Goal: Information Seeking & Learning: Learn about a topic

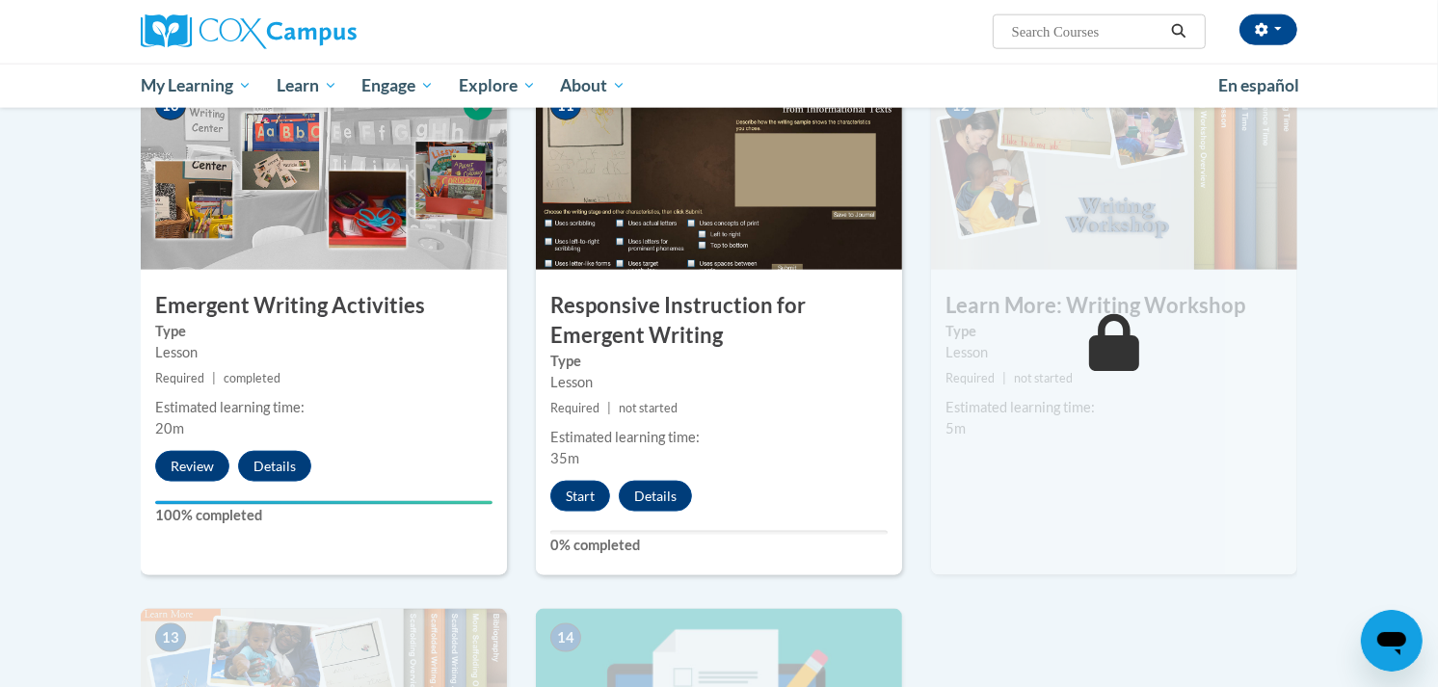
scroll to position [2050, 0]
click at [584, 481] on button "Start" at bounding box center [580, 496] width 60 height 31
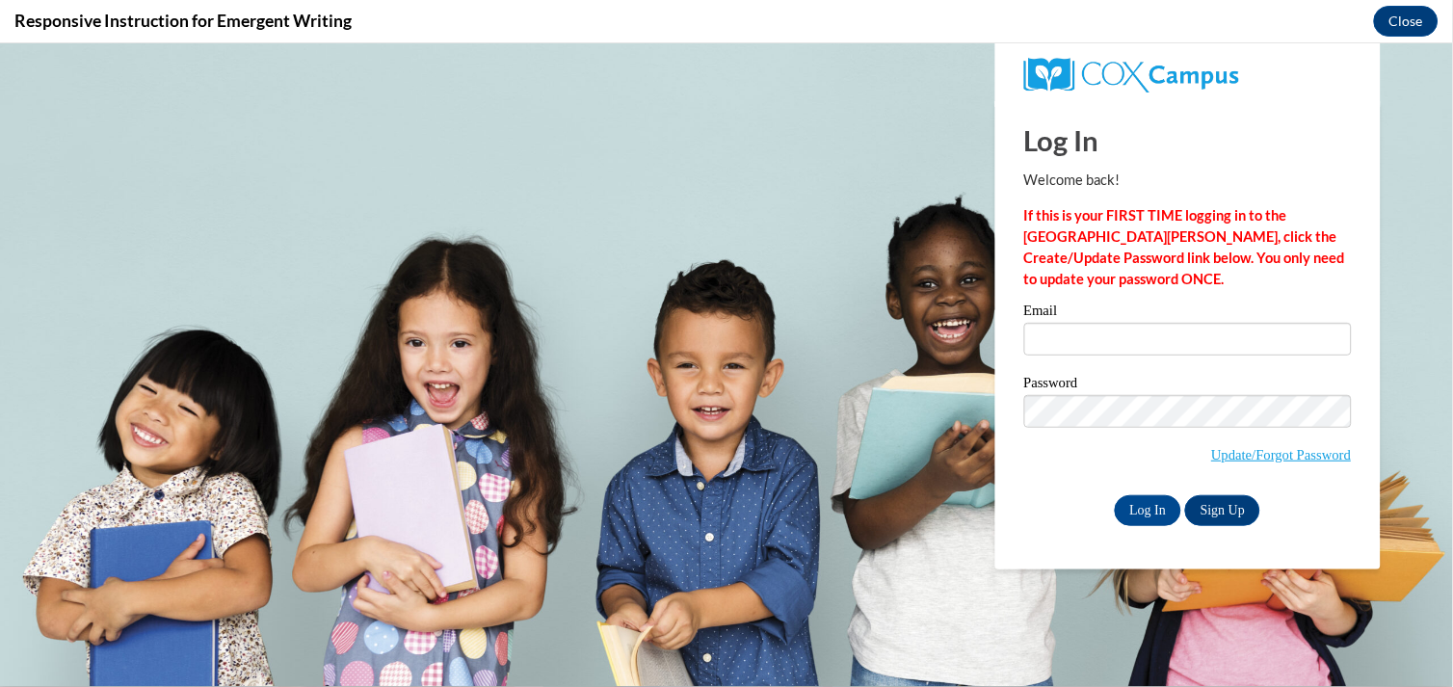
scroll to position [0, 0]
click at [1057, 322] on input "Email" at bounding box center [1188, 338] width 328 height 33
type input "abynum@simpson.k12.ms.us"
click at [1144, 511] on input "Log In" at bounding box center [1148, 509] width 67 height 31
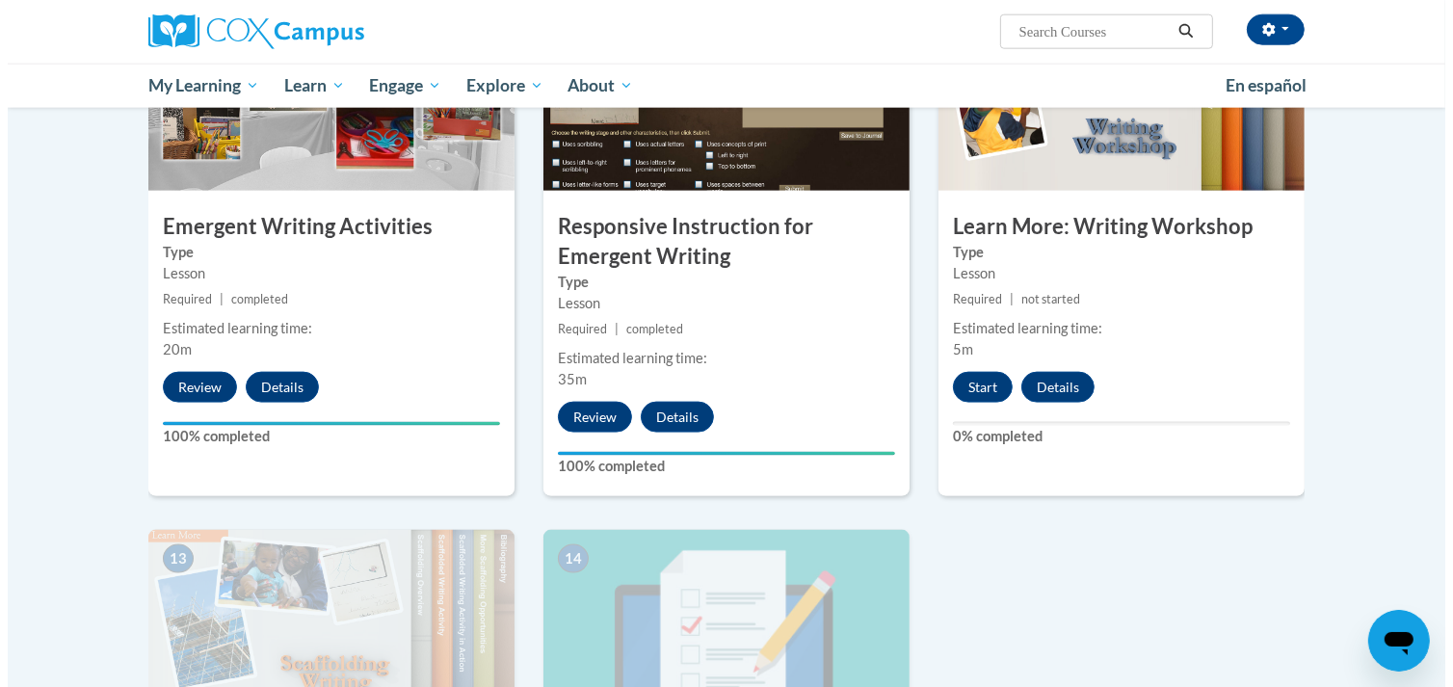
scroll to position [2126, 0]
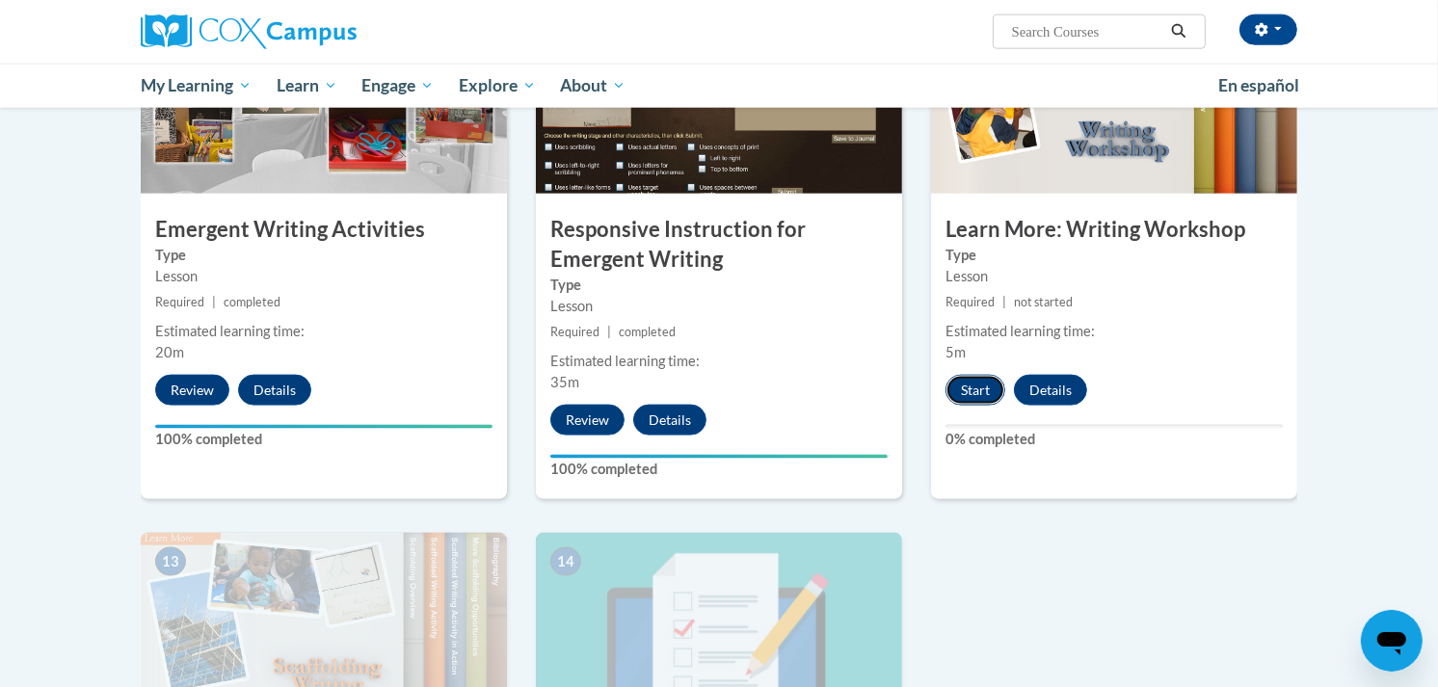
click at [990, 375] on button "Start" at bounding box center [975, 390] width 60 height 31
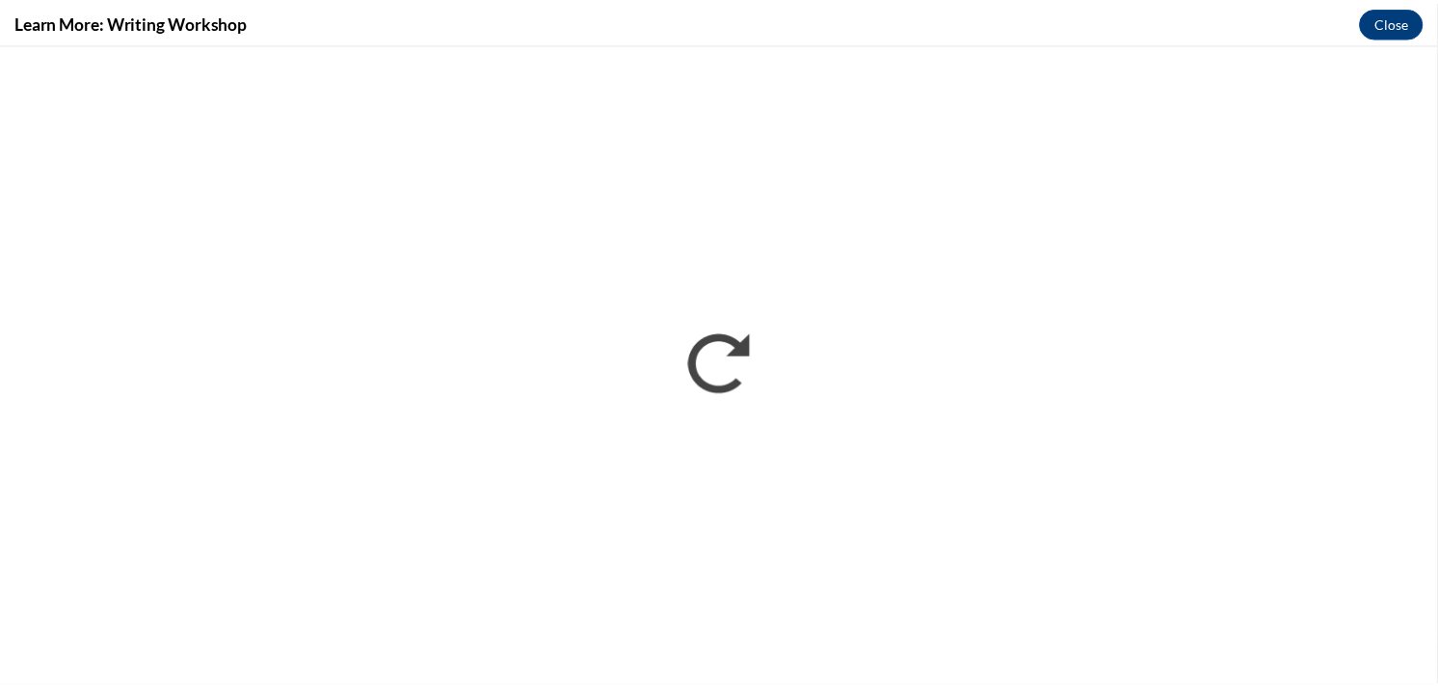
scroll to position [0, 0]
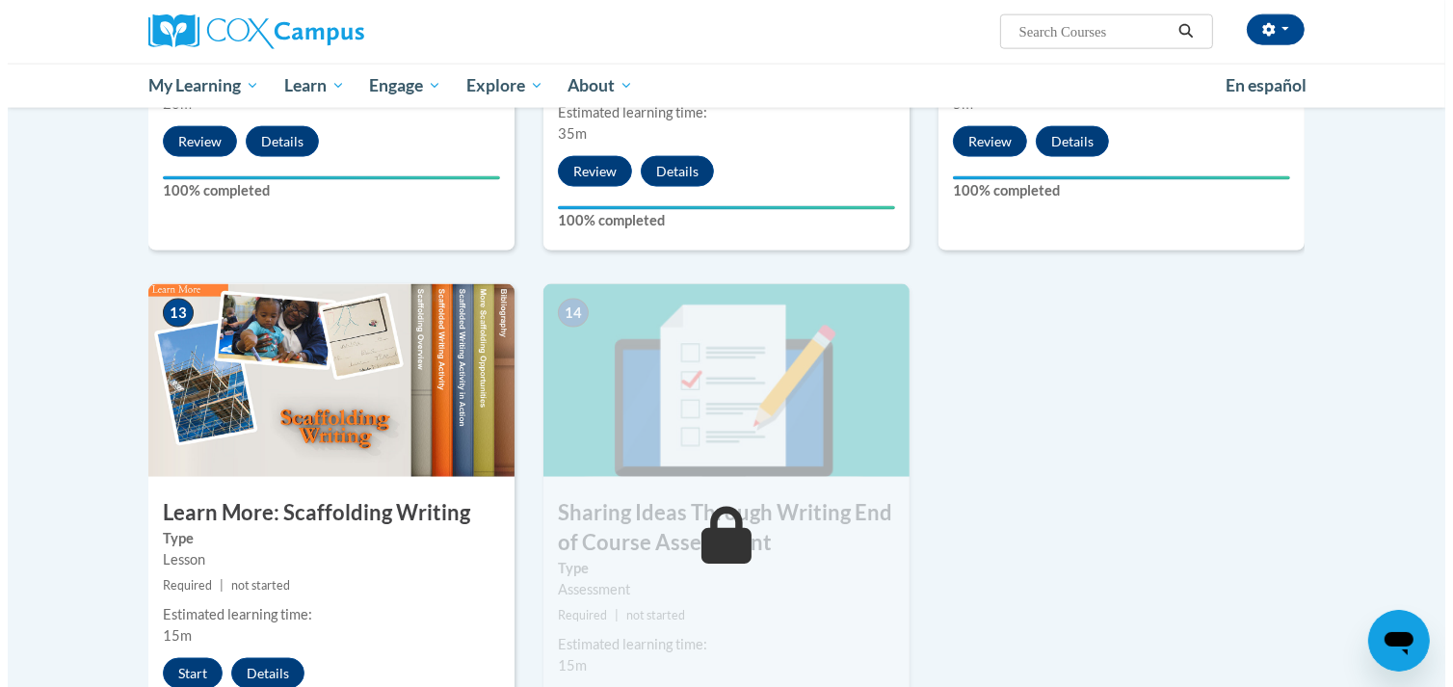
scroll to position [2377, 0]
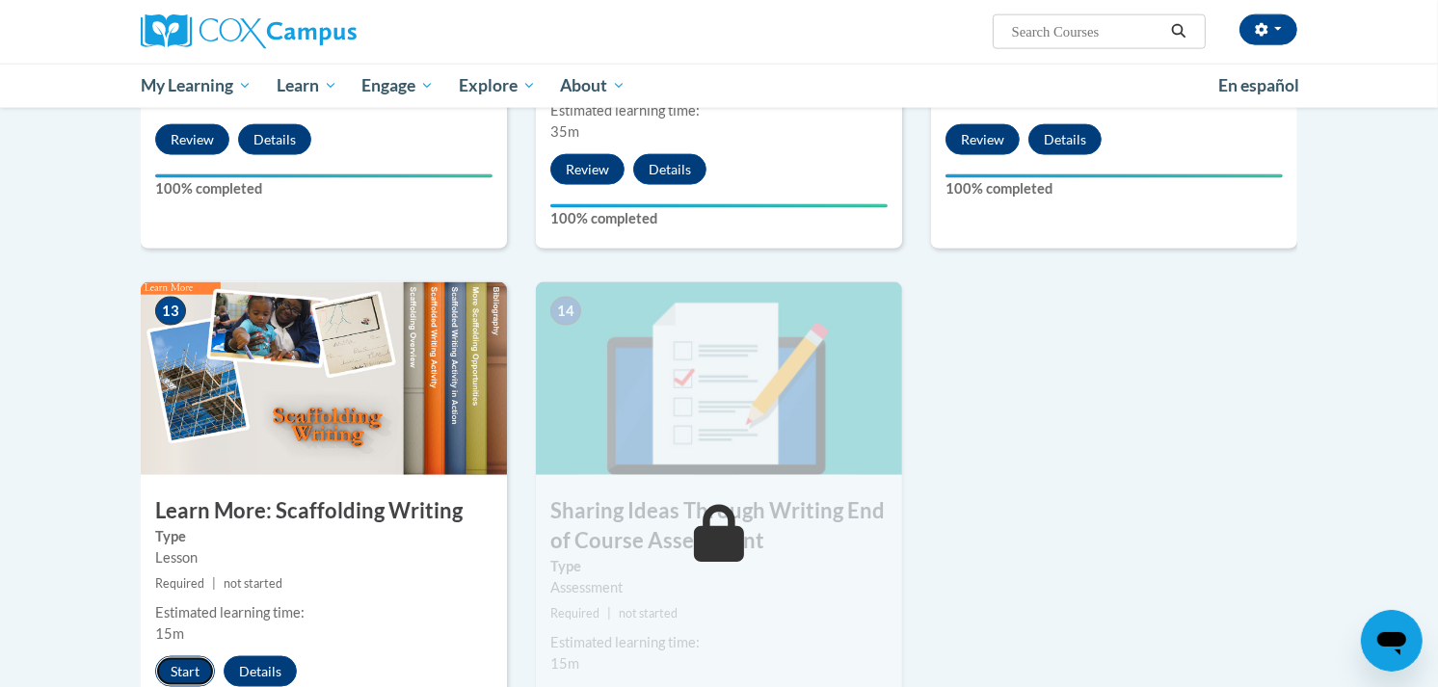
click at [195, 656] on button "Start" at bounding box center [185, 671] width 60 height 31
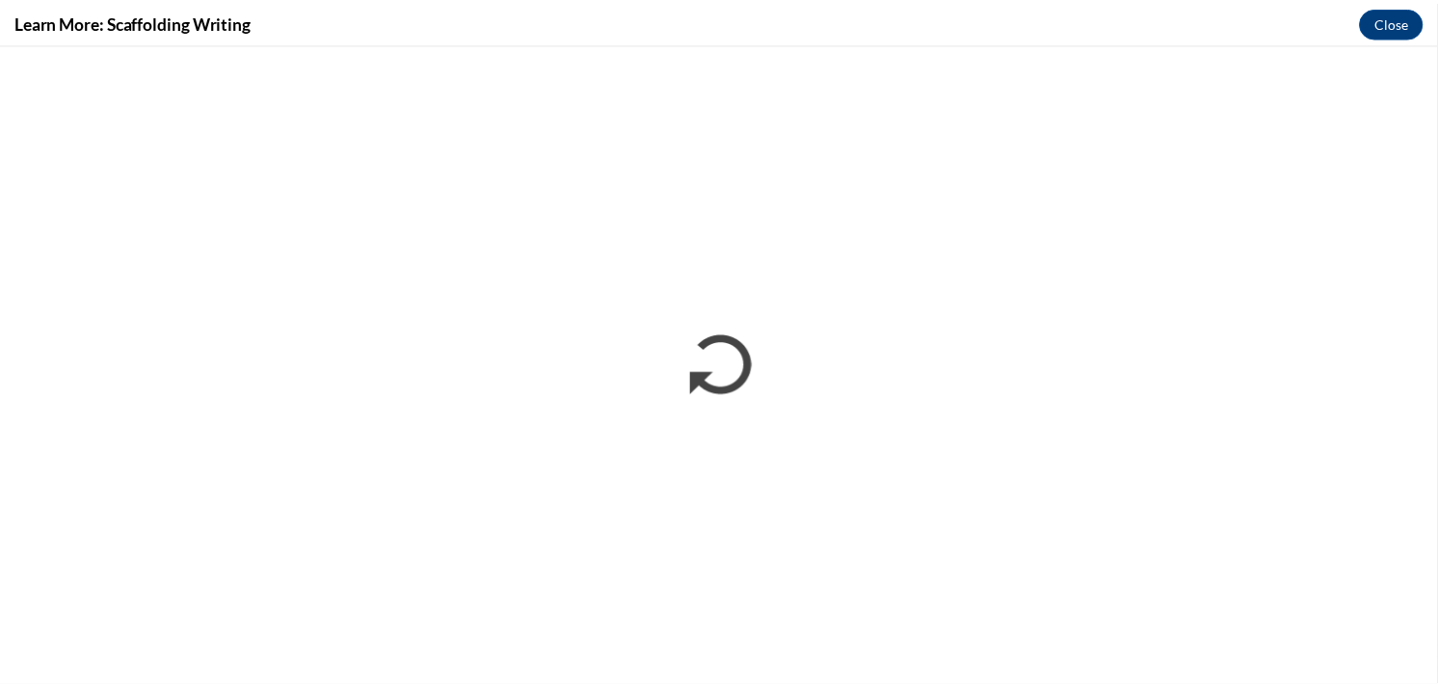
scroll to position [0, 0]
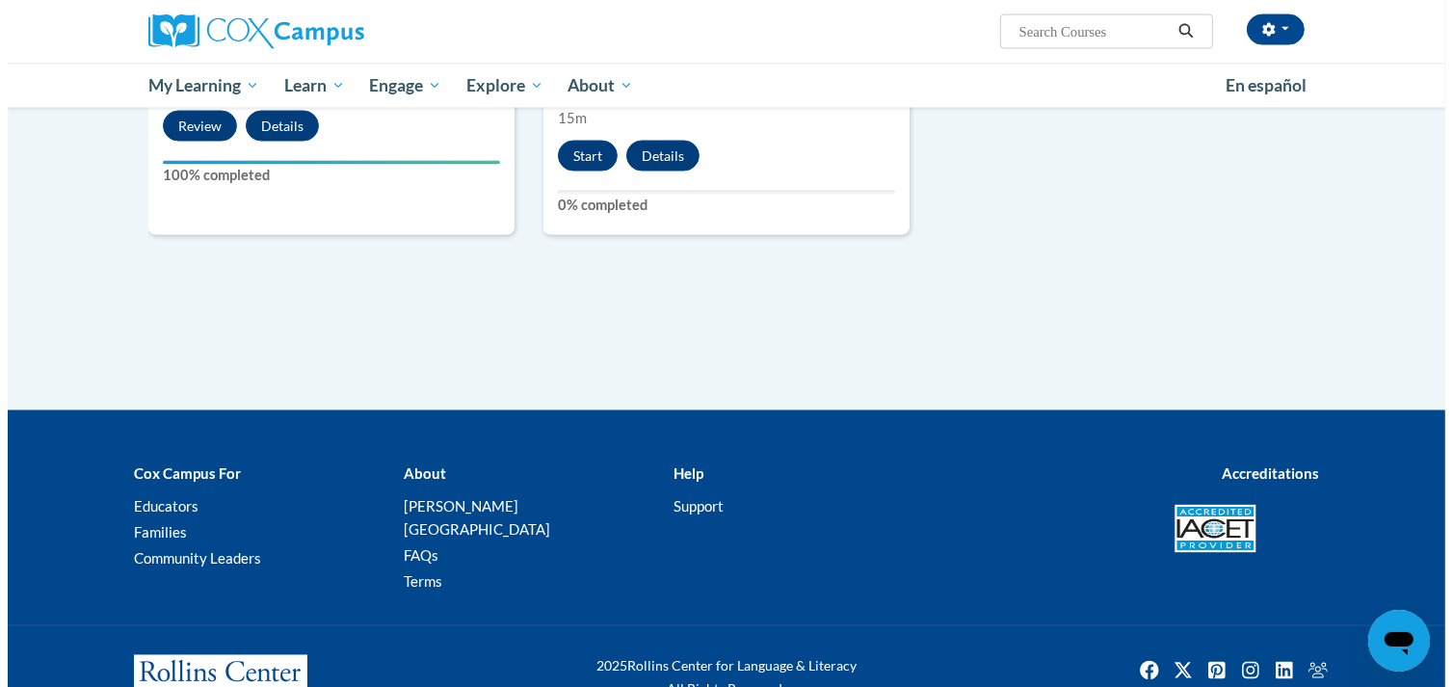
scroll to position [2933, 0]
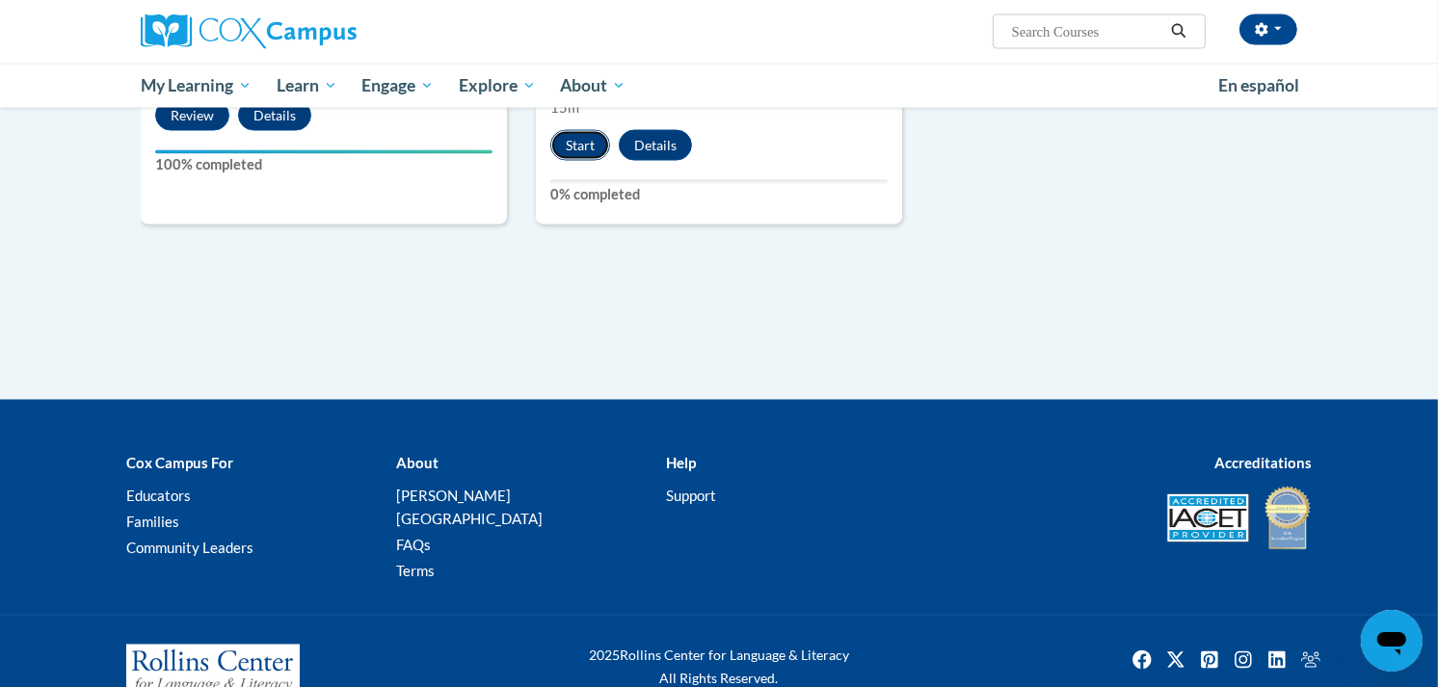
click at [570, 130] on button "Start" at bounding box center [580, 145] width 60 height 31
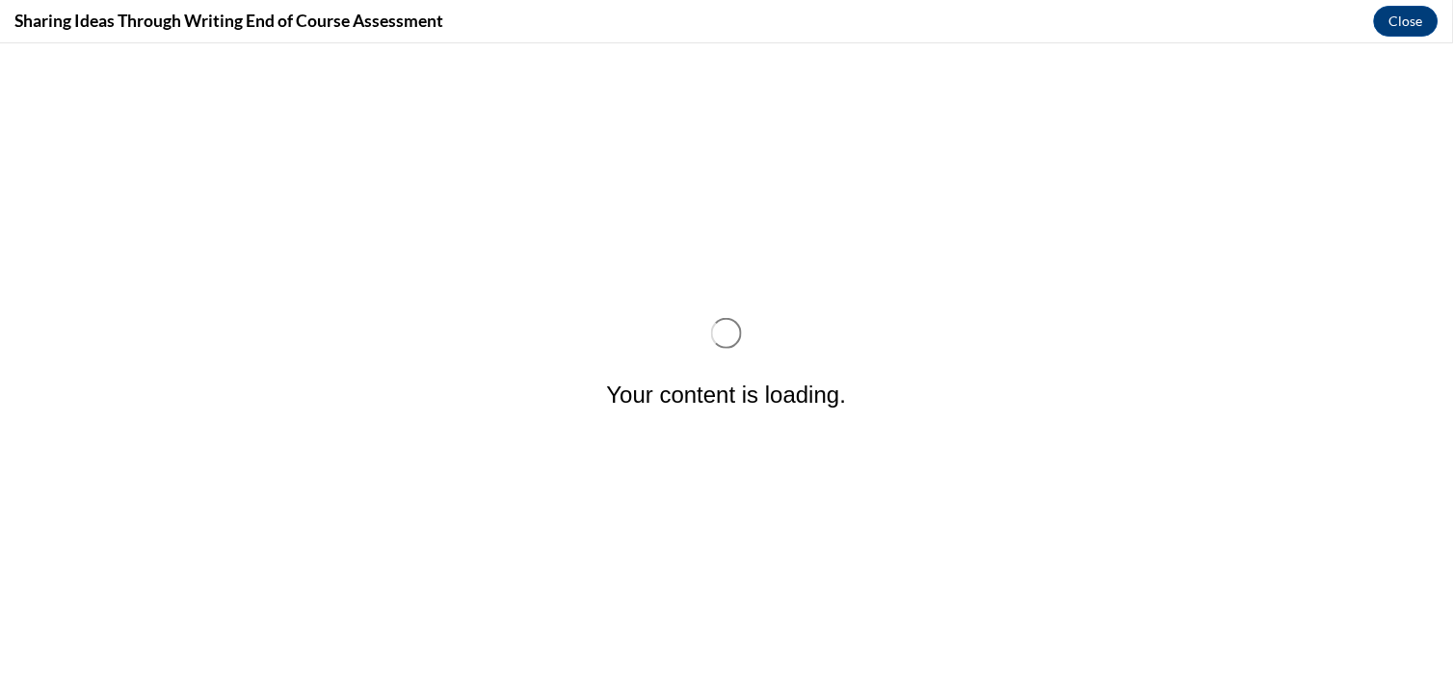
scroll to position [0, 0]
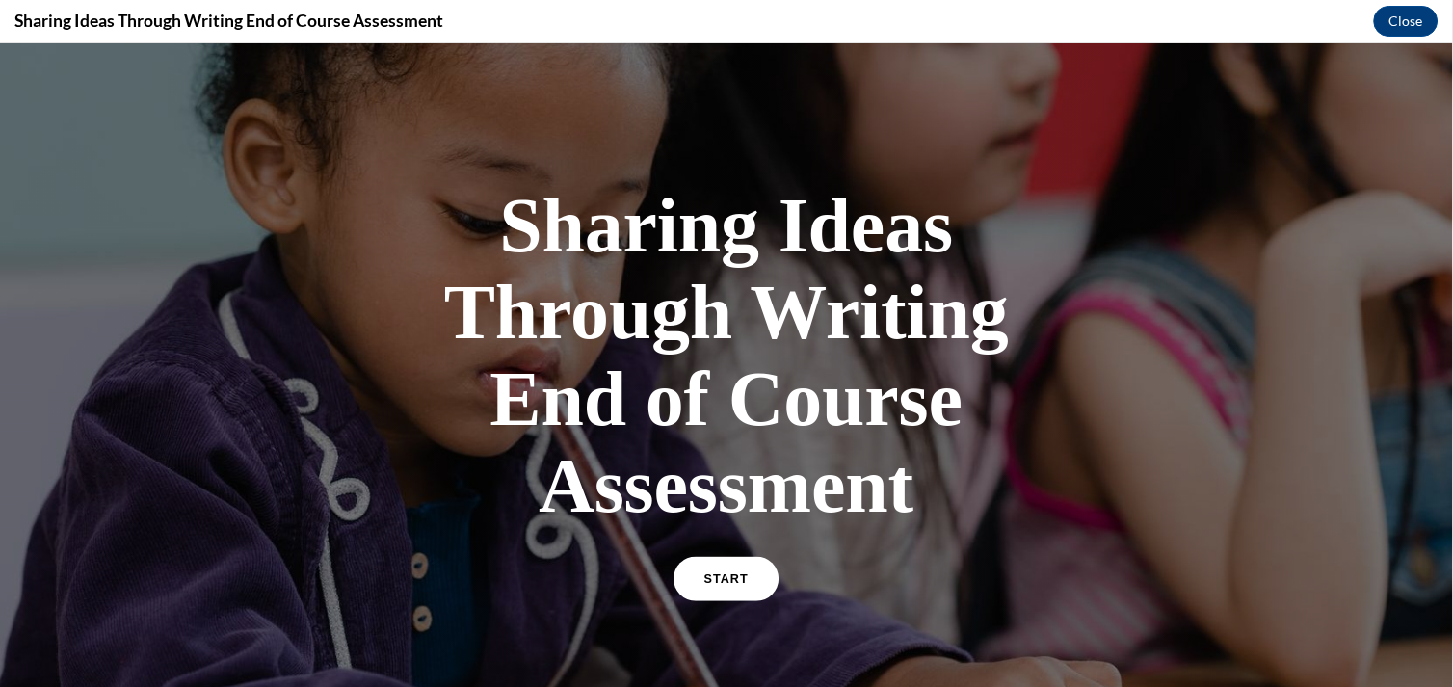
click at [695, 587] on link "START" at bounding box center [725, 578] width 105 height 44
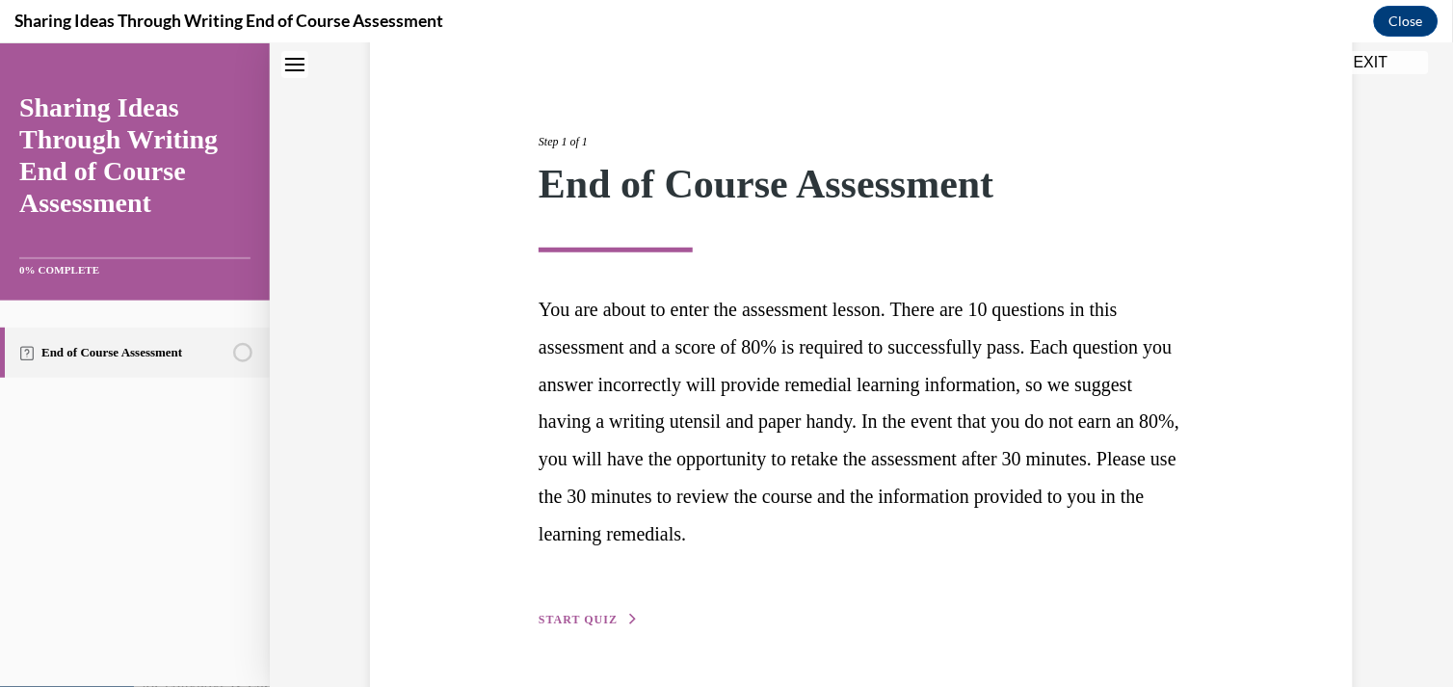
scroll to position [236, 0]
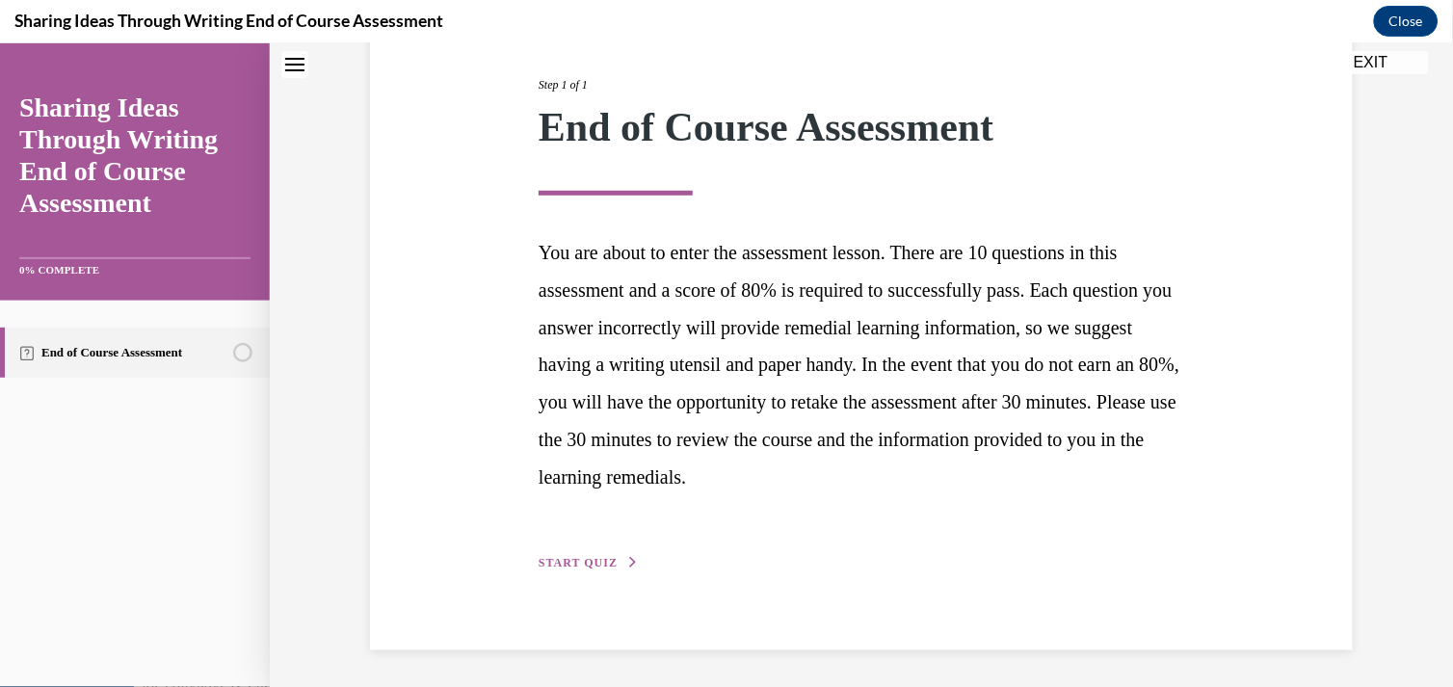
click at [553, 560] on span "START QUIZ" at bounding box center [578, 561] width 79 height 13
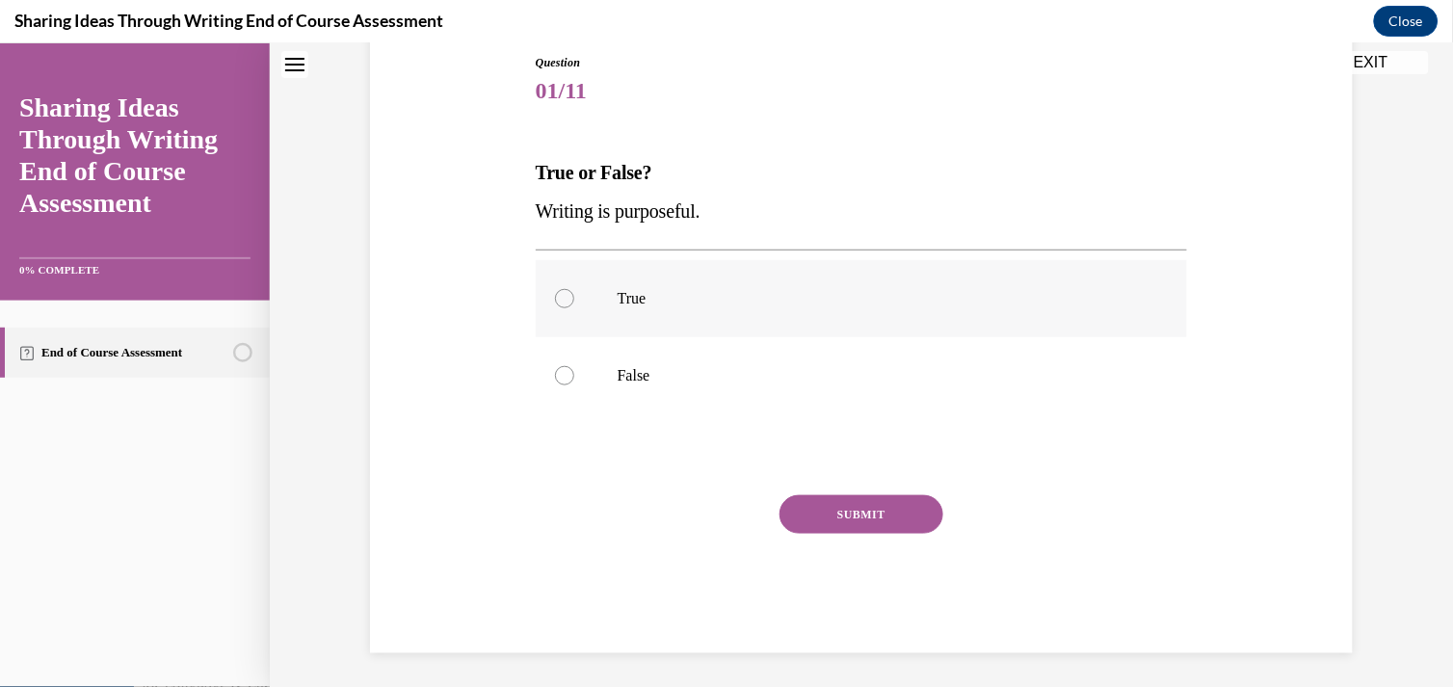
click at [618, 302] on p "True" at bounding box center [879, 297] width 522 height 19
click at [574, 302] on input "True" at bounding box center [564, 297] width 19 height 19
radio input "true"
click at [814, 515] on button "SUBMIT" at bounding box center [861, 513] width 164 height 39
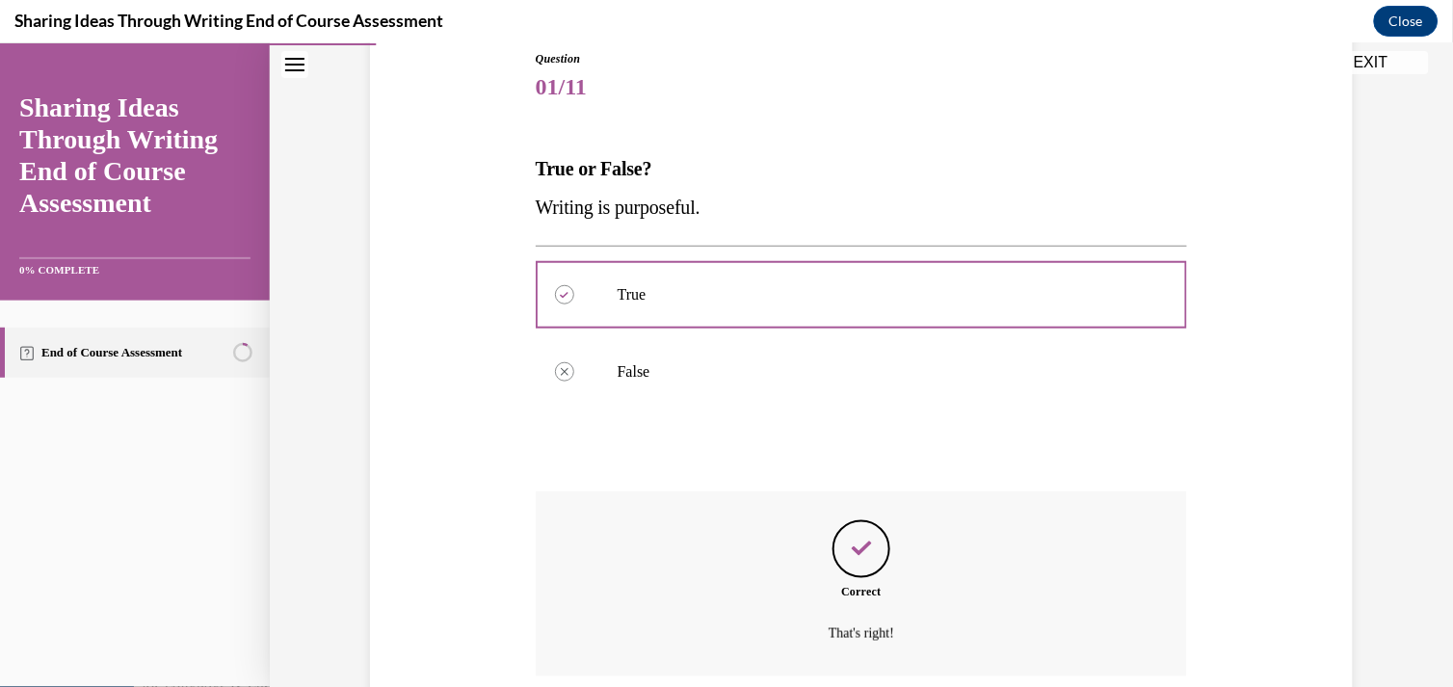
scroll to position [373, 0]
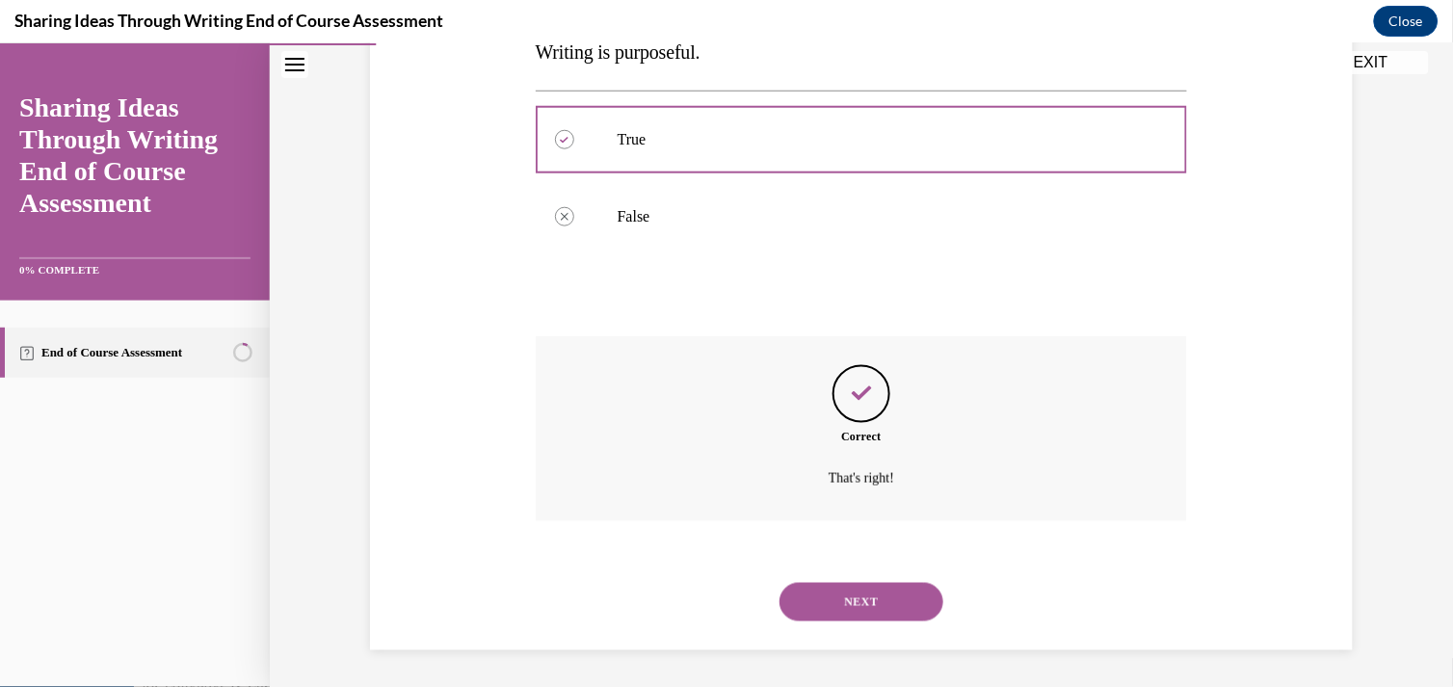
click at [813, 594] on button "NEXT" at bounding box center [861, 601] width 164 height 39
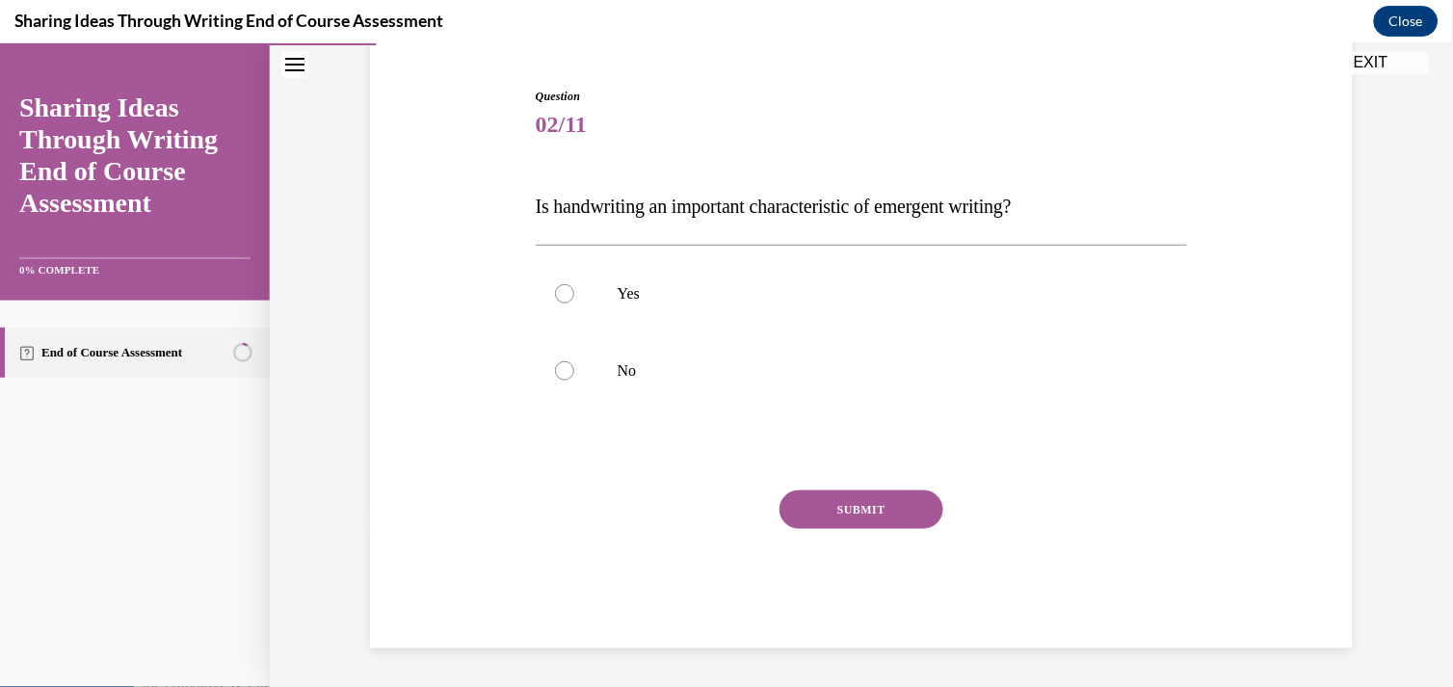
scroll to position [179, 0]
click at [599, 286] on label "Yes" at bounding box center [862, 293] width 652 height 77
click at [574, 286] on input "Yes" at bounding box center [564, 293] width 19 height 19
radio input "true"
click at [794, 501] on button "SUBMIT" at bounding box center [861, 509] width 164 height 39
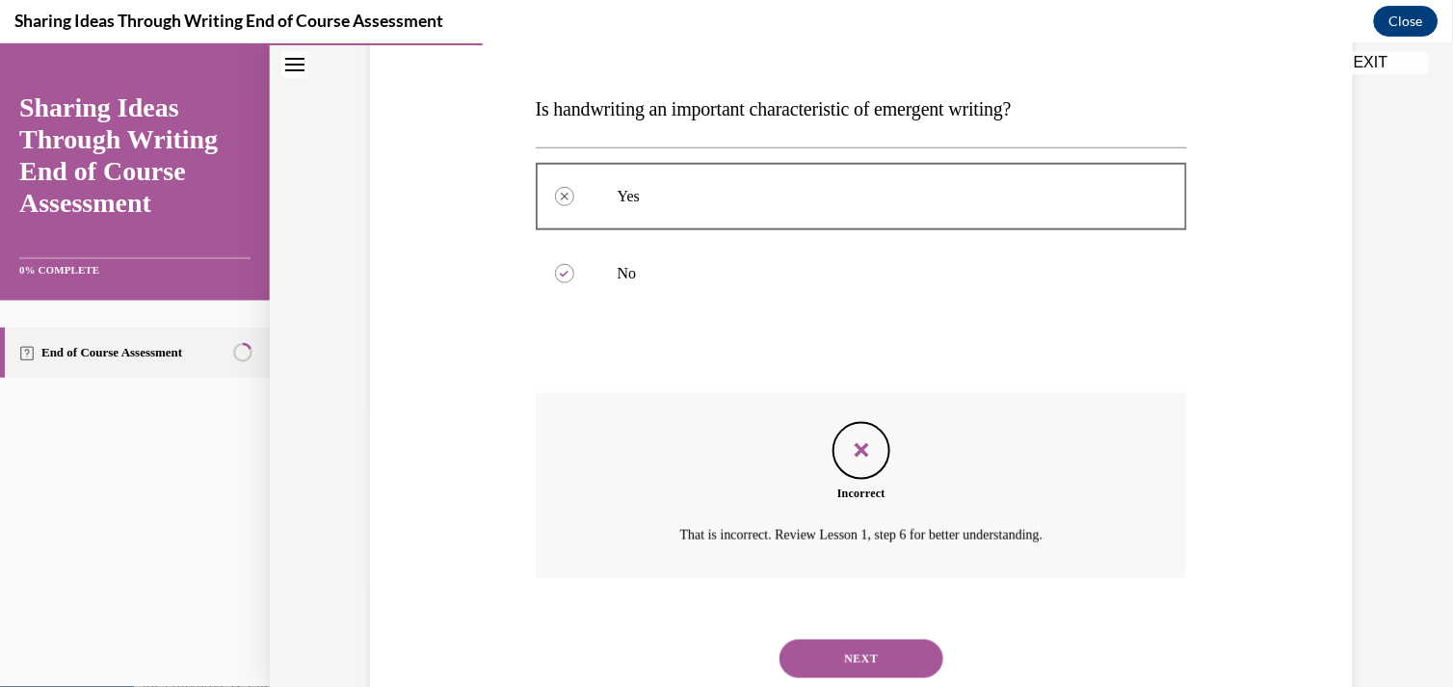
scroll to position [334, 0]
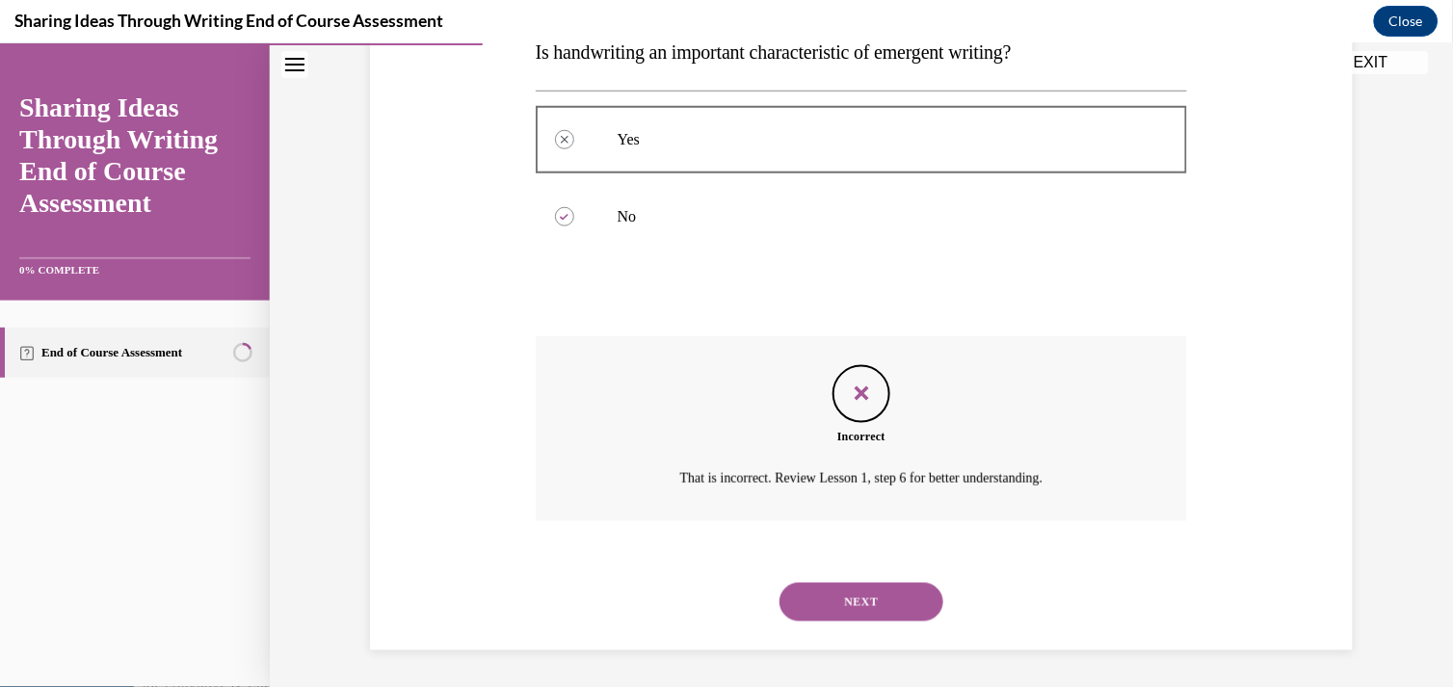
click at [843, 597] on button "NEXT" at bounding box center [861, 601] width 164 height 39
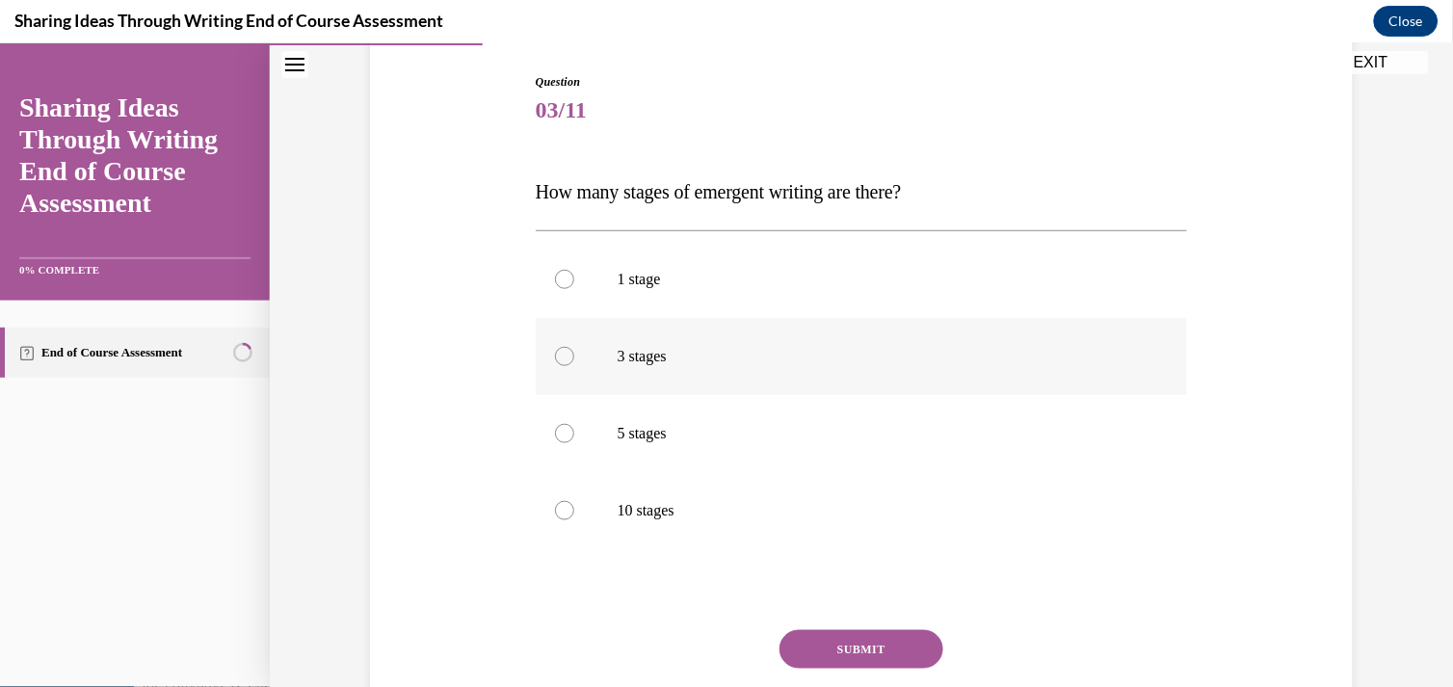
scroll to position [196, 0]
click at [642, 352] on p "3 stages" at bounding box center [879, 354] width 522 height 19
click at [574, 352] on input "3 stages" at bounding box center [564, 354] width 19 height 19
radio input "true"
click at [819, 642] on button "SUBMIT" at bounding box center [861, 647] width 164 height 39
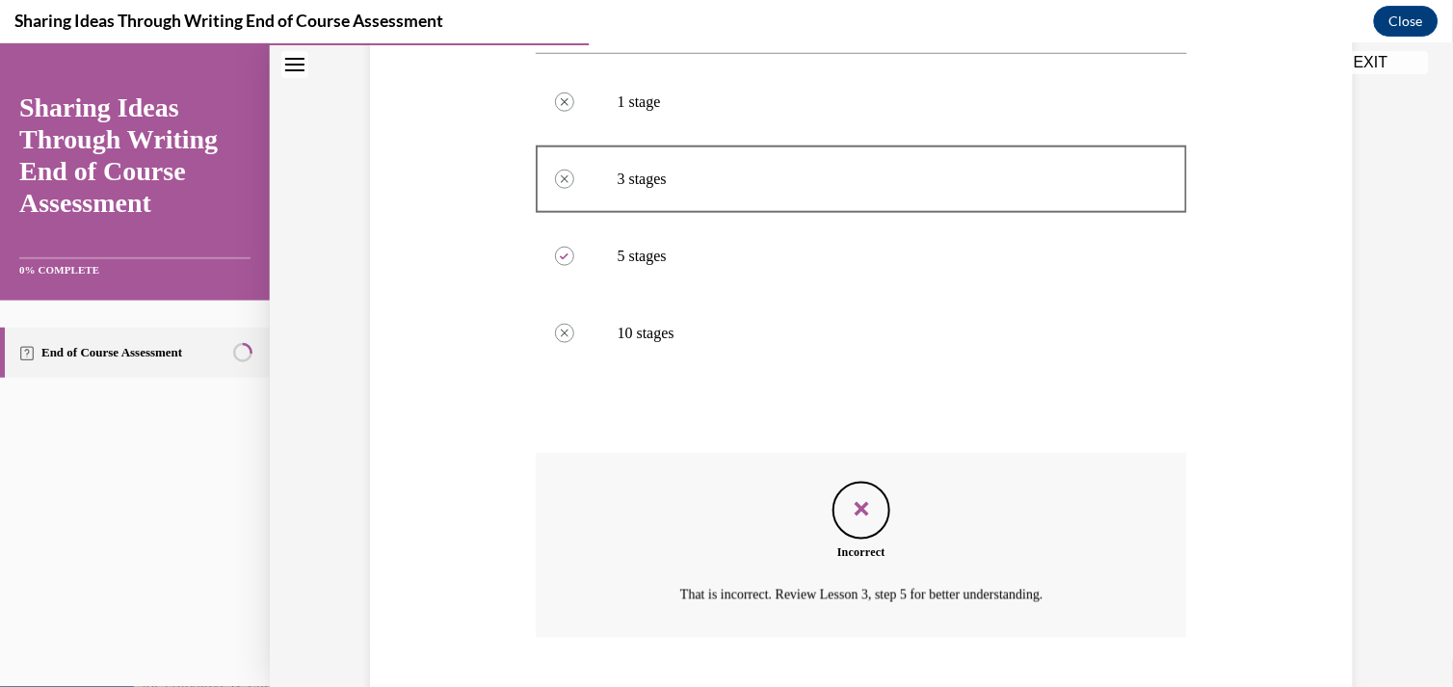
scroll to position [489, 0]
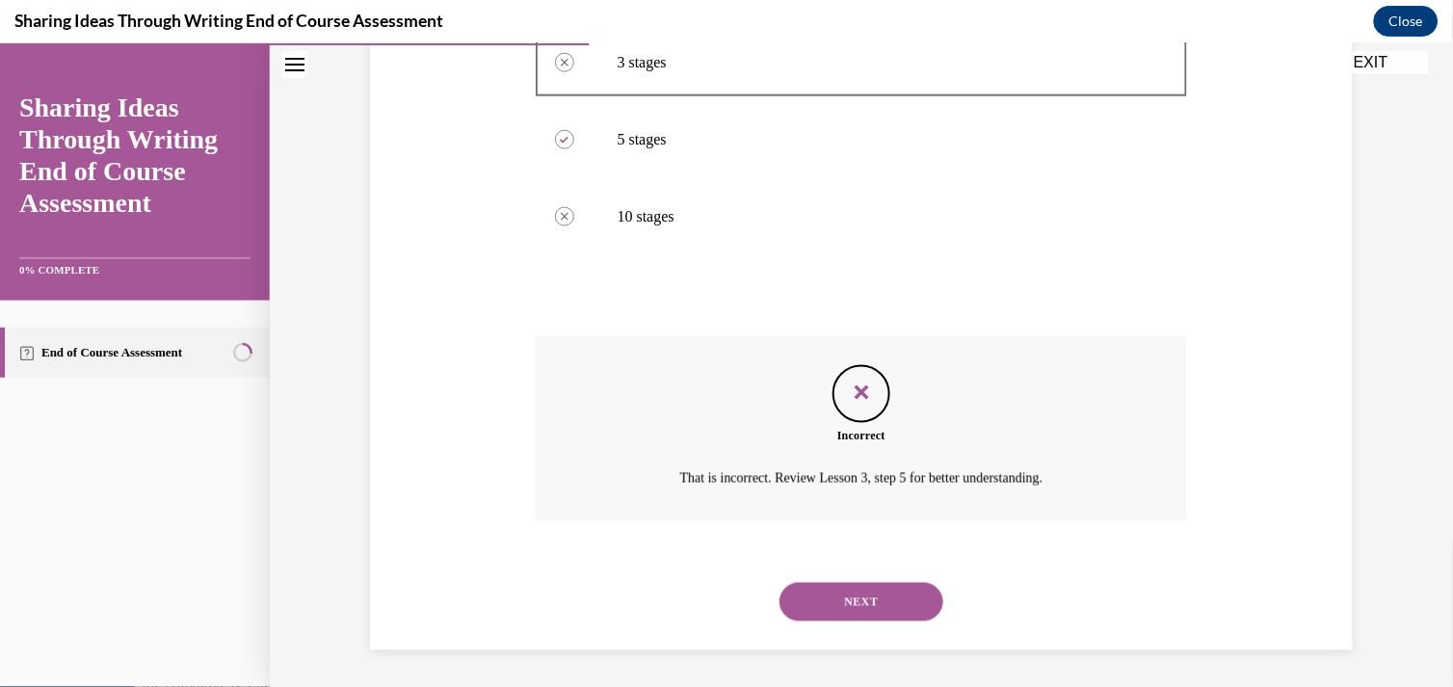
click at [817, 588] on button "NEXT" at bounding box center [861, 601] width 164 height 39
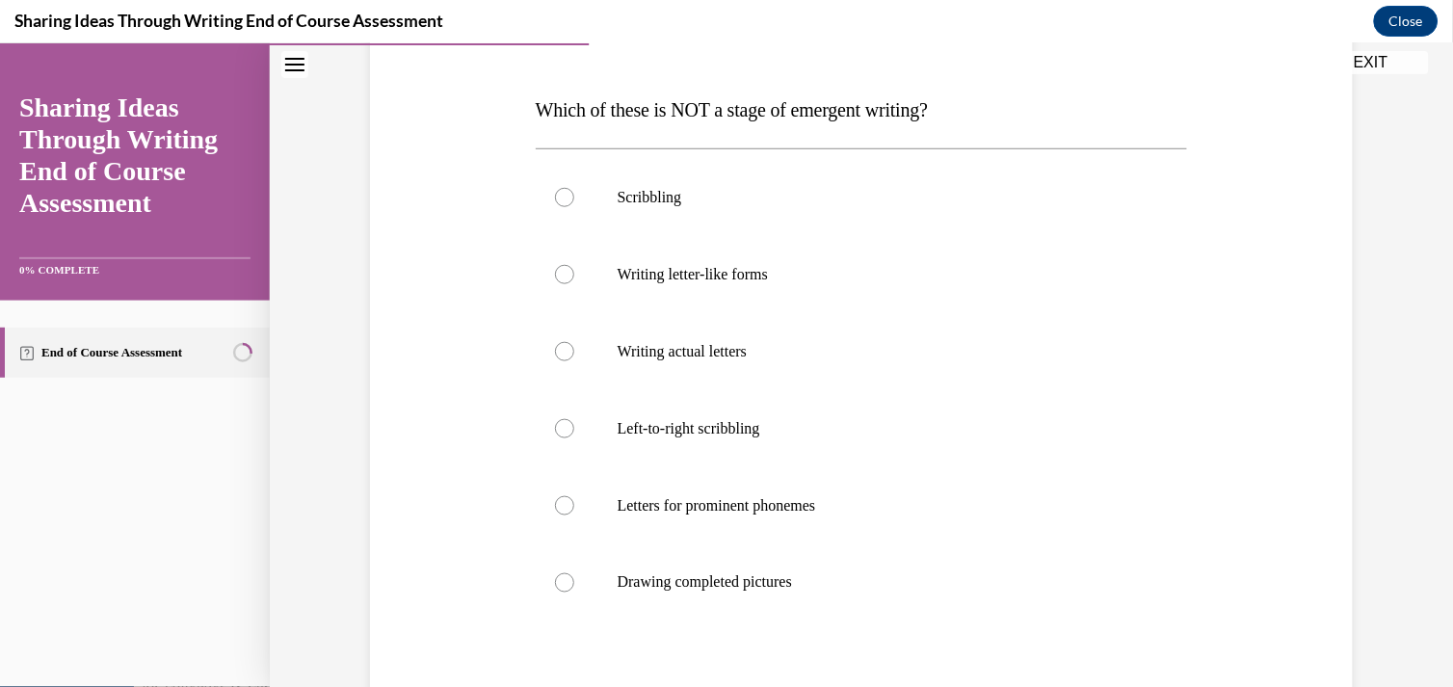
scroll to position [277, 0]
click at [595, 593] on label "Drawing completed pictures" at bounding box center [862, 580] width 652 height 77
click at [574, 591] on input "Drawing completed pictures" at bounding box center [564, 580] width 19 height 19
radio input "true"
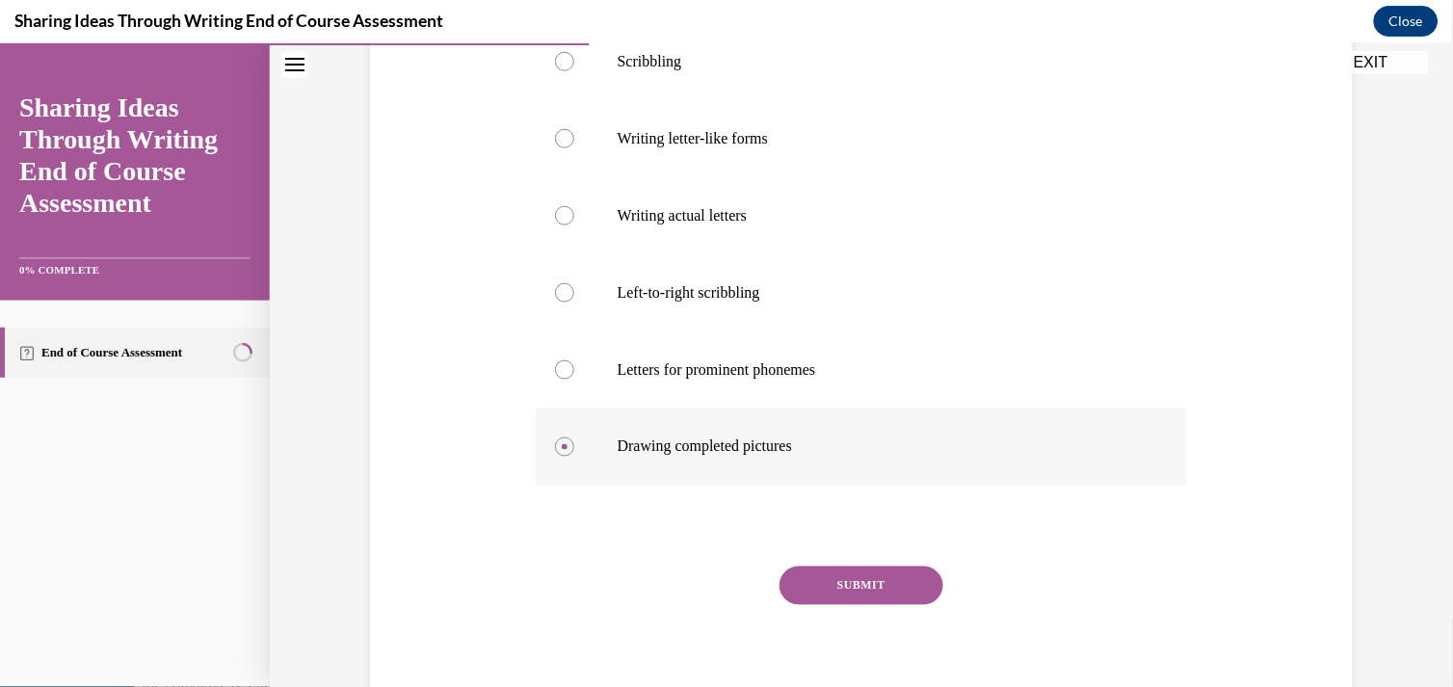
scroll to position [417, 0]
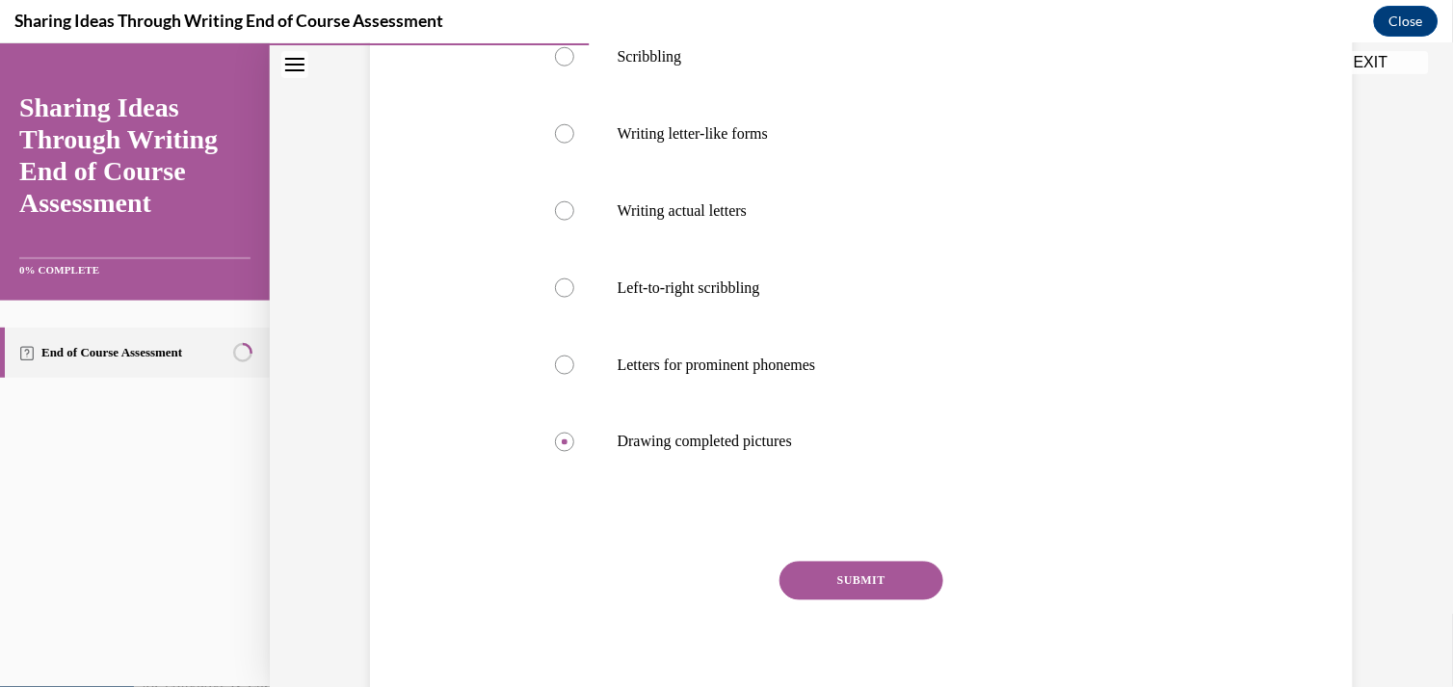
click at [809, 583] on button "SUBMIT" at bounding box center [861, 580] width 164 height 39
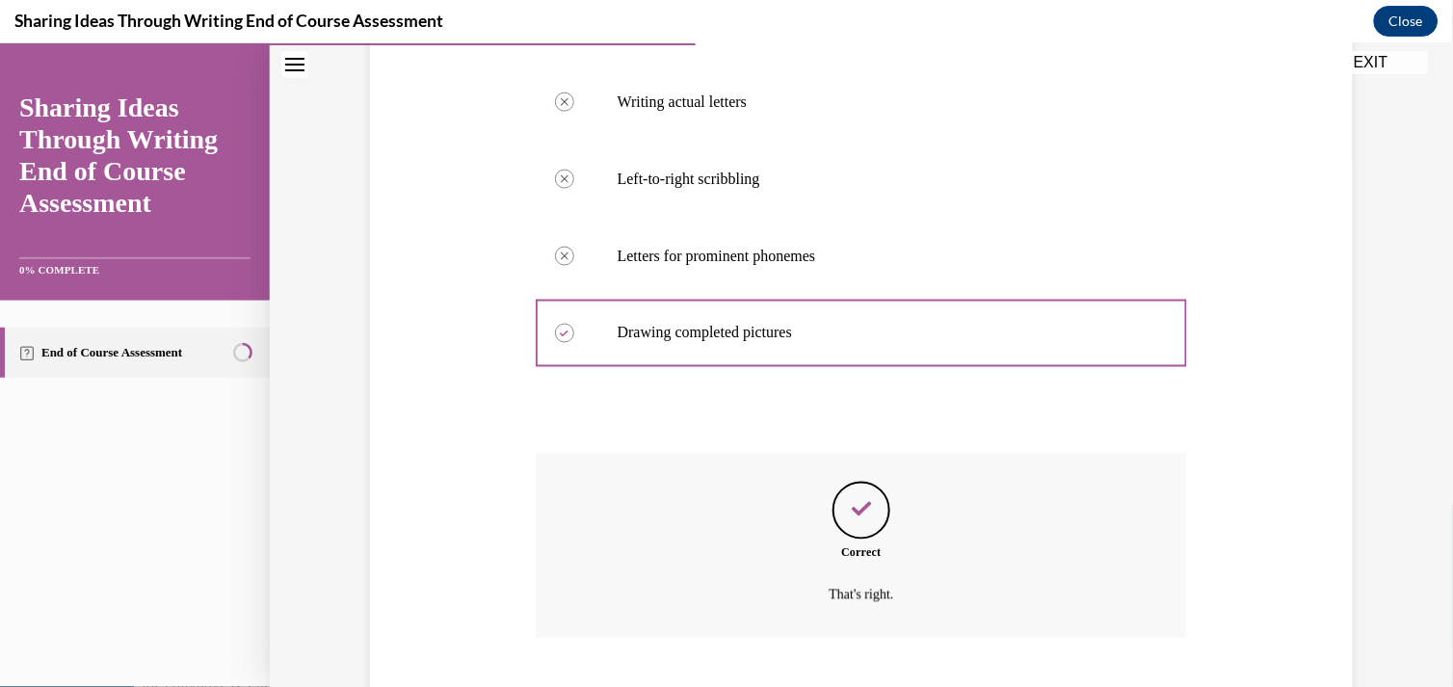
scroll to position [643, 0]
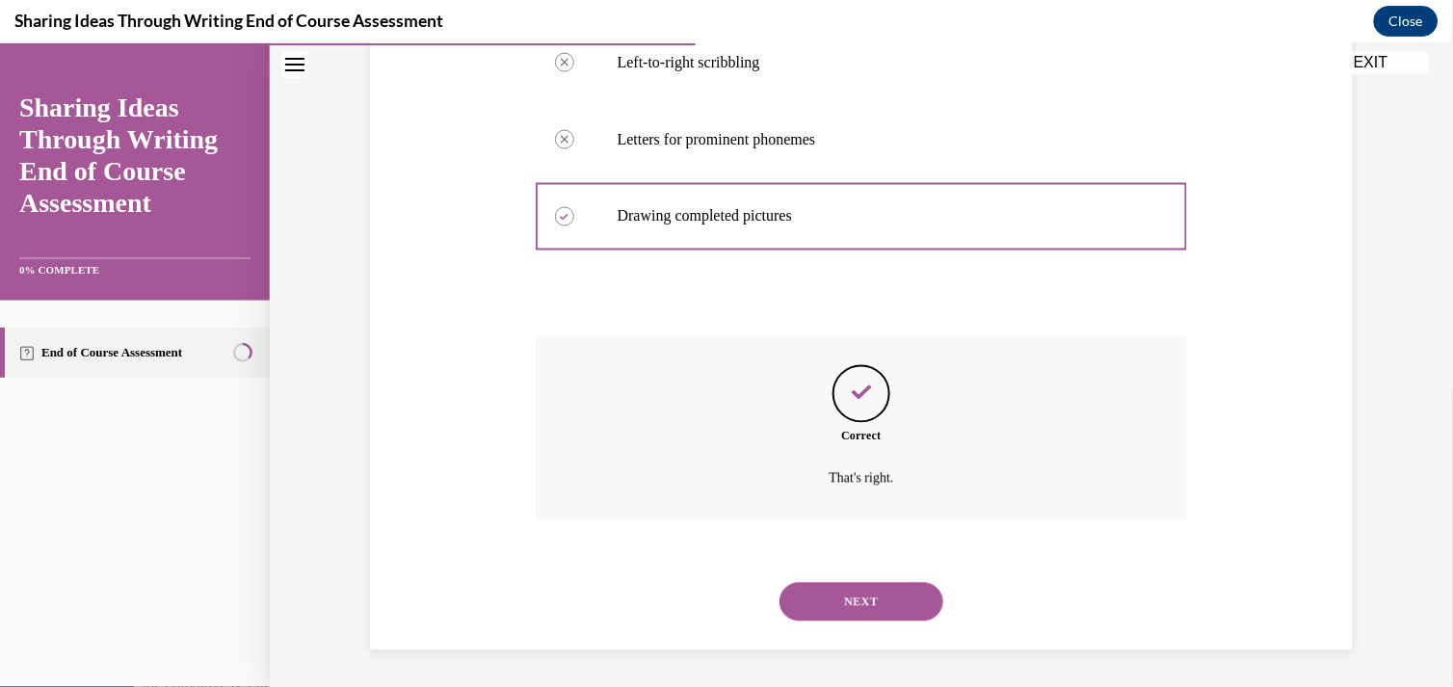
click at [854, 609] on button "NEXT" at bounding box center [861, 601] width 164 height 39
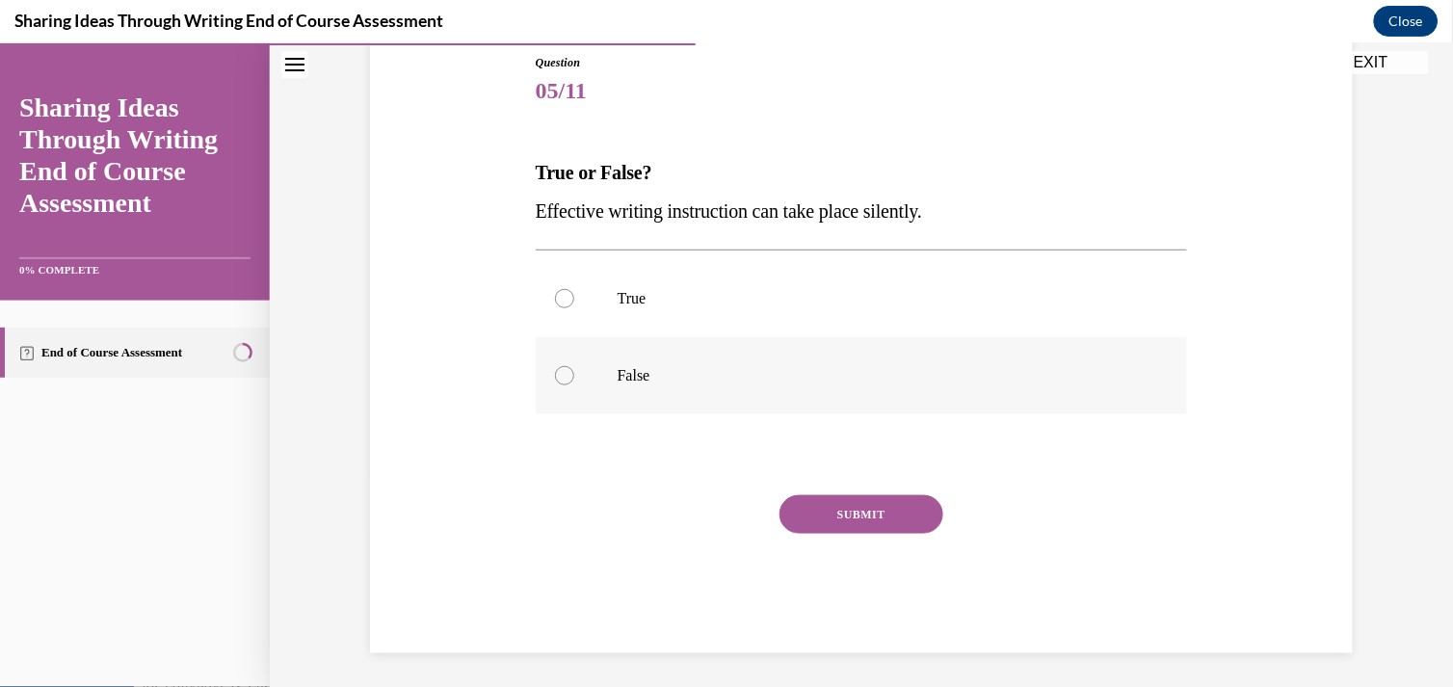
click at [560, 384] on label "False" at bounding box center [862, 374] width 652 height 77
click at [560, 384] on input "False" at bounding box center [564, 374] width 19 height 19
radio input "true"
click at [798, 511] on button "SUBMIT" at bounding box center [861, 513] width 164 height 39
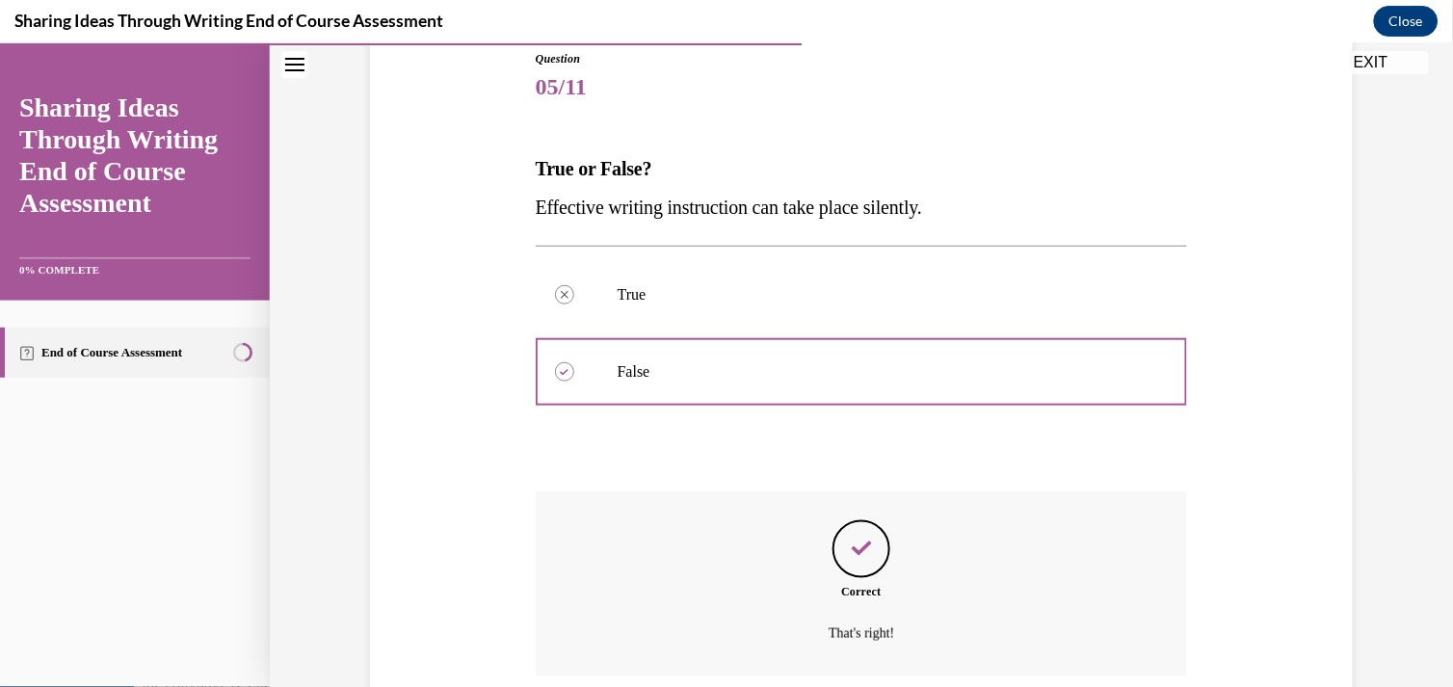
scroll to position [373, 0]
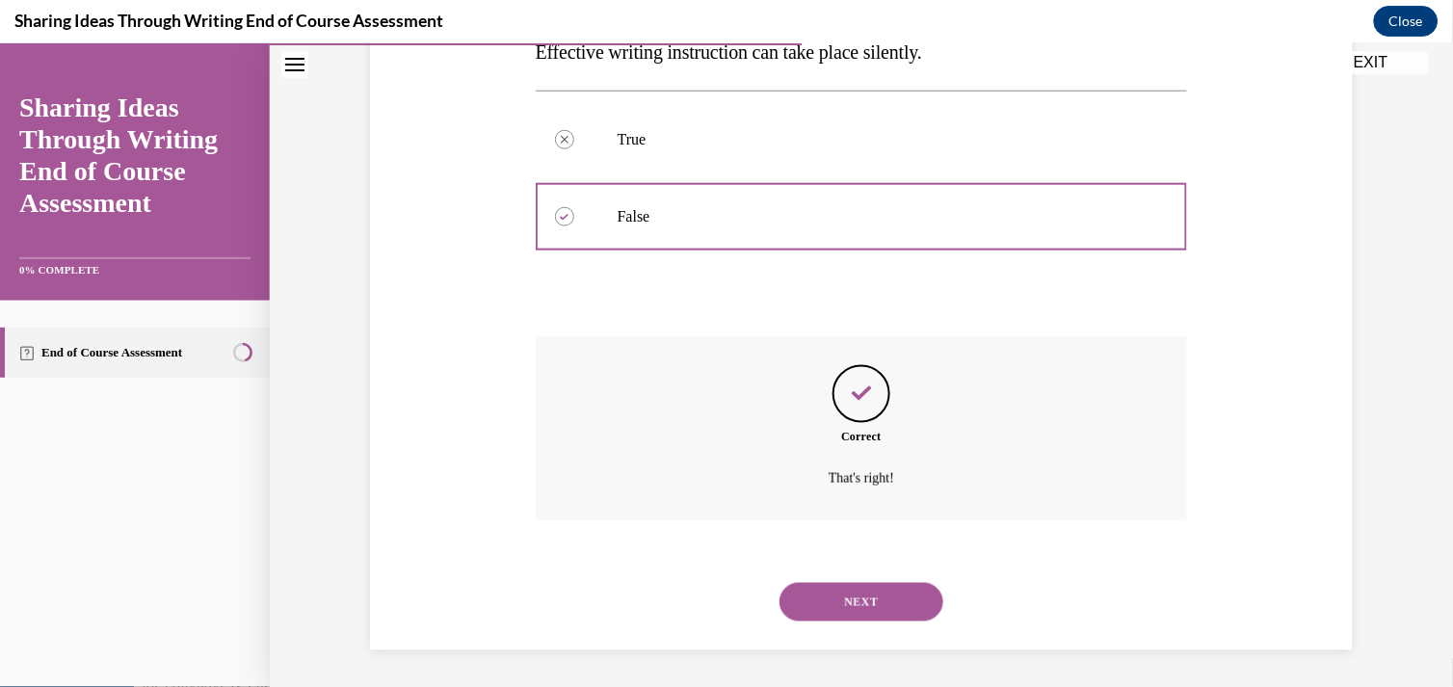
click at [816, 587] on button "NEXT" at bounding box center [861, 601] width 164 height 39
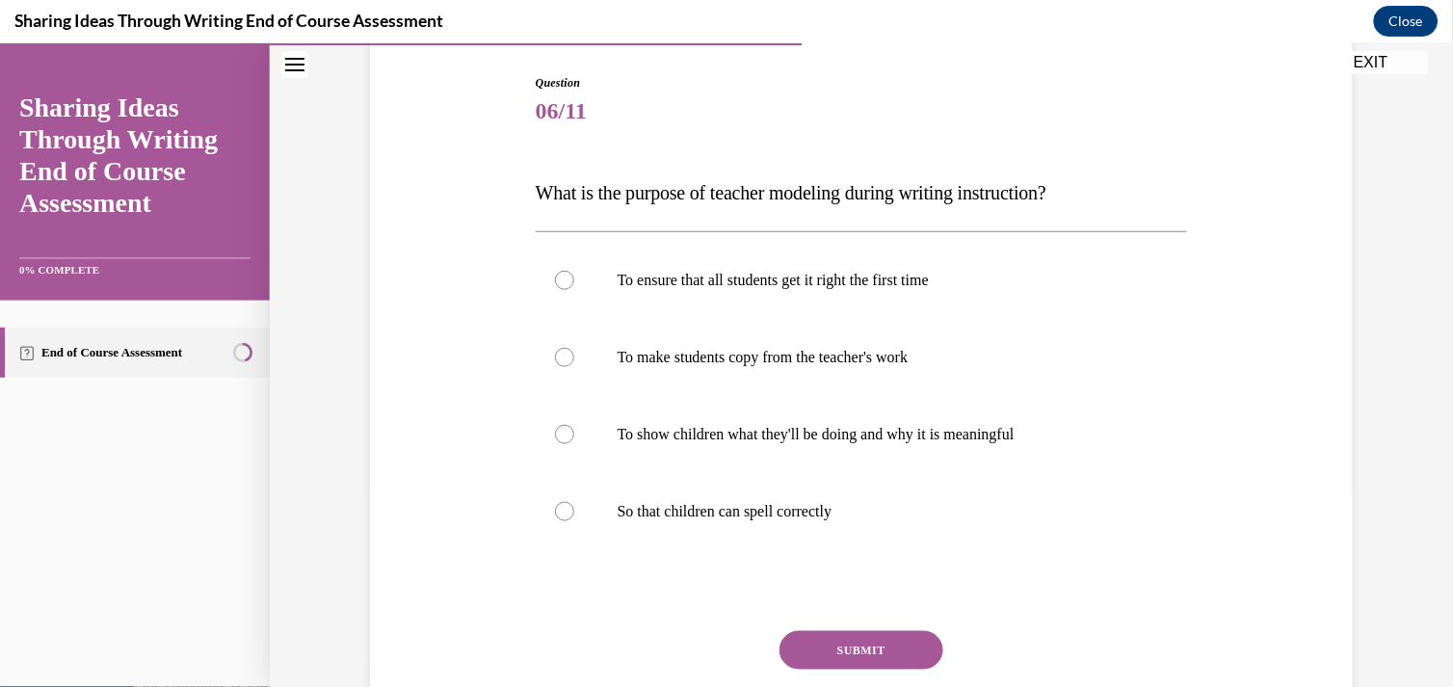
scroll to position [195, 0]
click at [582, 369] on label "To make students copy from the teacher's work" at bounding box center [862, 355] width 652 height 77
click at [574, 365] on input "To make students copy from the teacher's work" at bounding box center [564, 355] width 19 height 19
radio input "true"
click at [805, 652] on button "SUBMIT" at bounding box center [861, 648] width 164 height 39
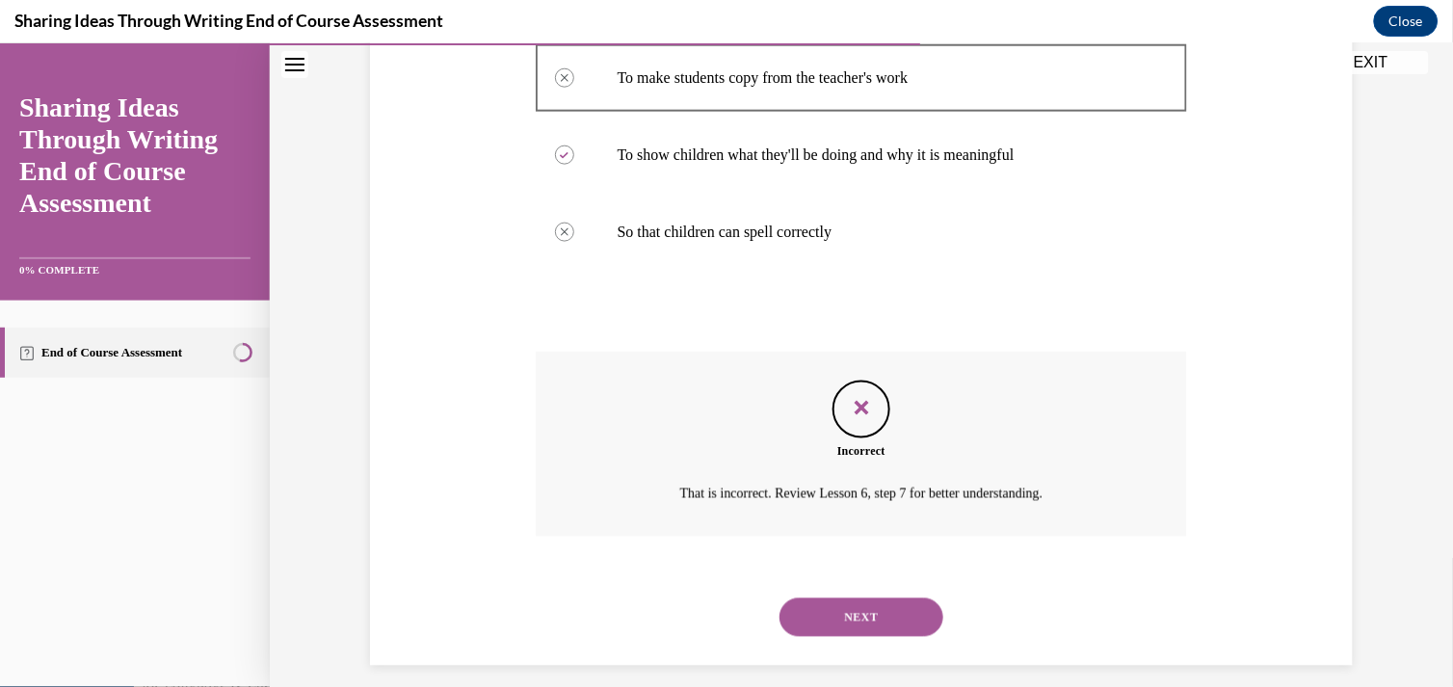
scroll to position [489, 0]
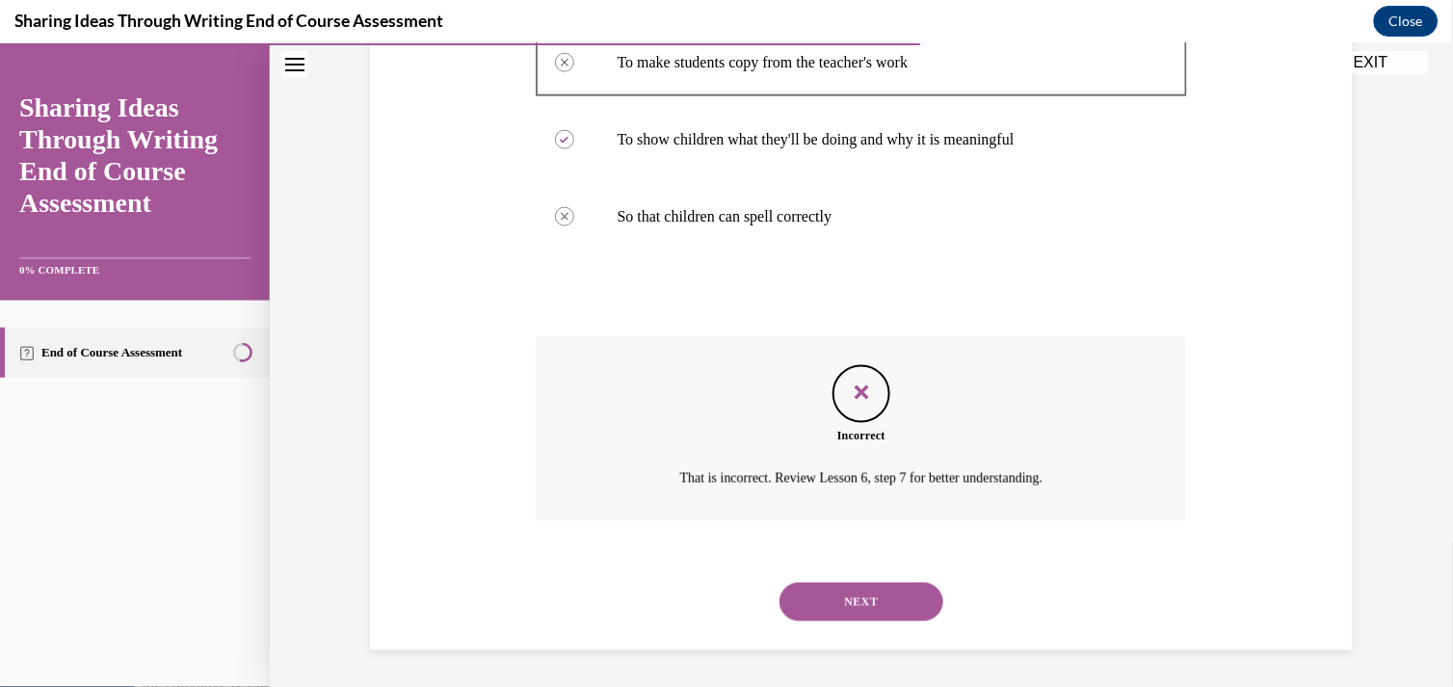
click at [867, 593] on button "NEXT" at bounding box center [861, 601] width 164 height 39
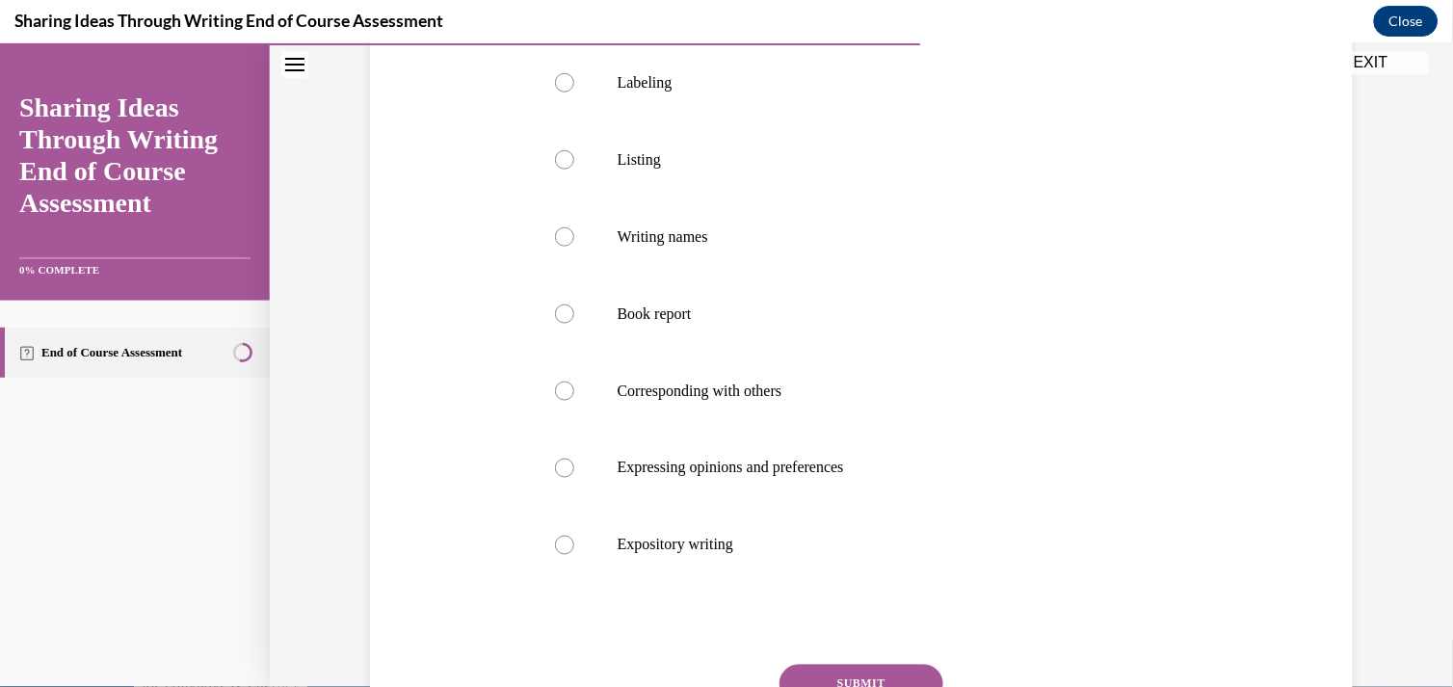
scroll to position [392, 0]
click at [624, 317] on p "Book report" at bounding box center [879, 312] width 522 height 19
click at [574, 317] on input "Book report" at bounding box center [564, 312] width 19 height 19
radio input "true"
click at [846, 673] on button "SUBMIT" at bounding box center [861, 682] width 164 height 39
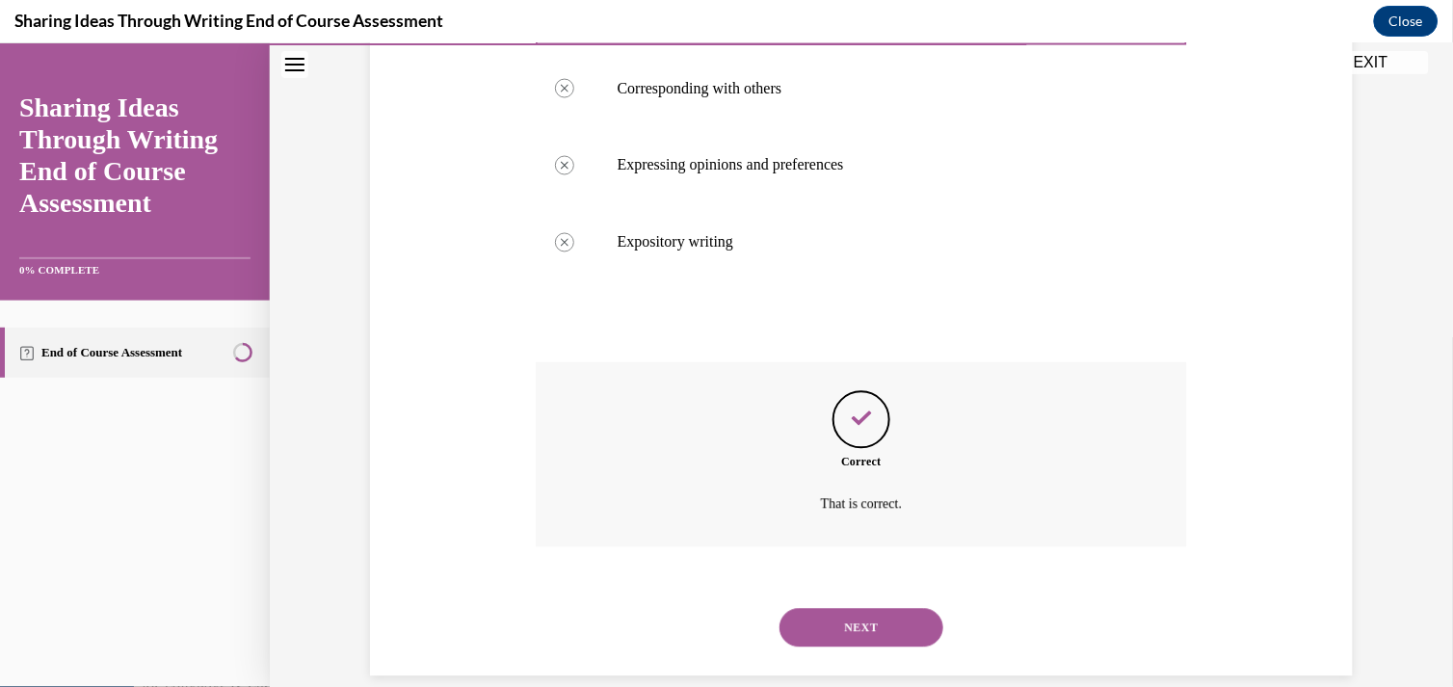
scroll to position [720, 0]
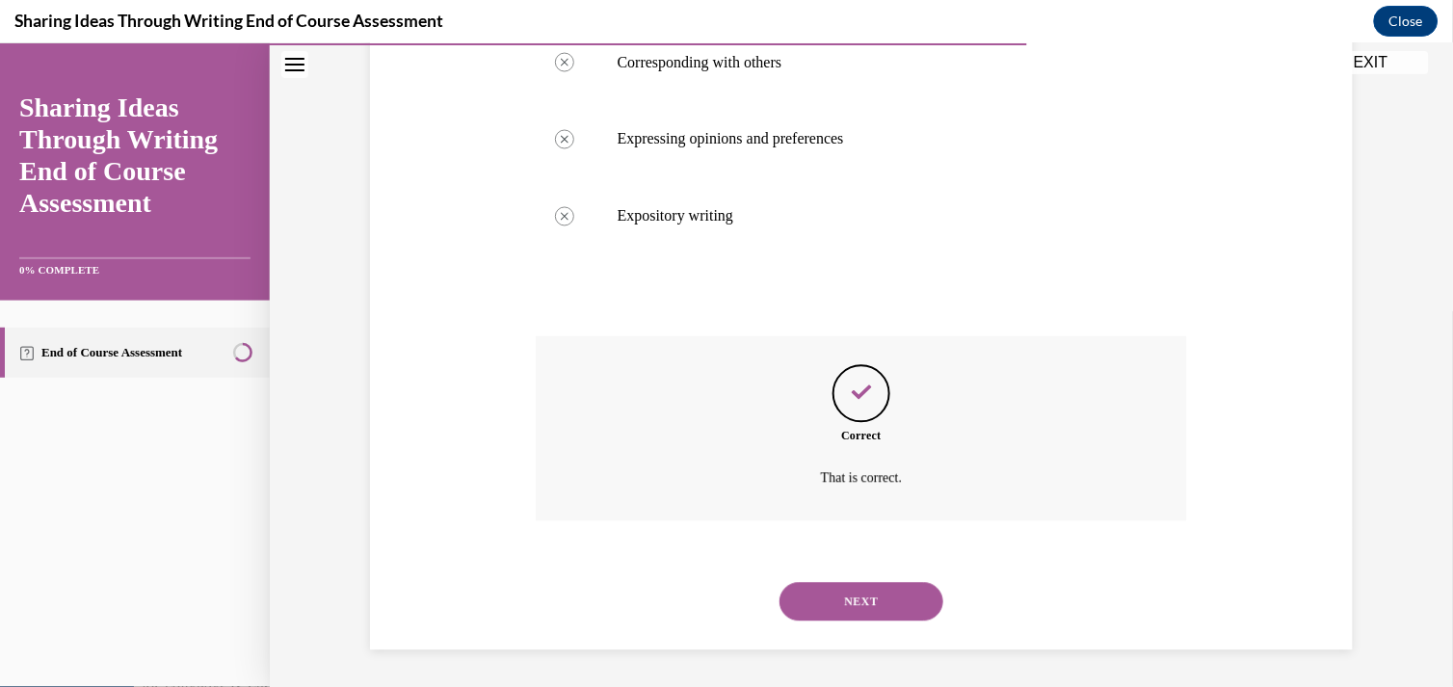
click at [855, 608] on button "NEXT" at bounding box center [861, 601] width 164 height 39
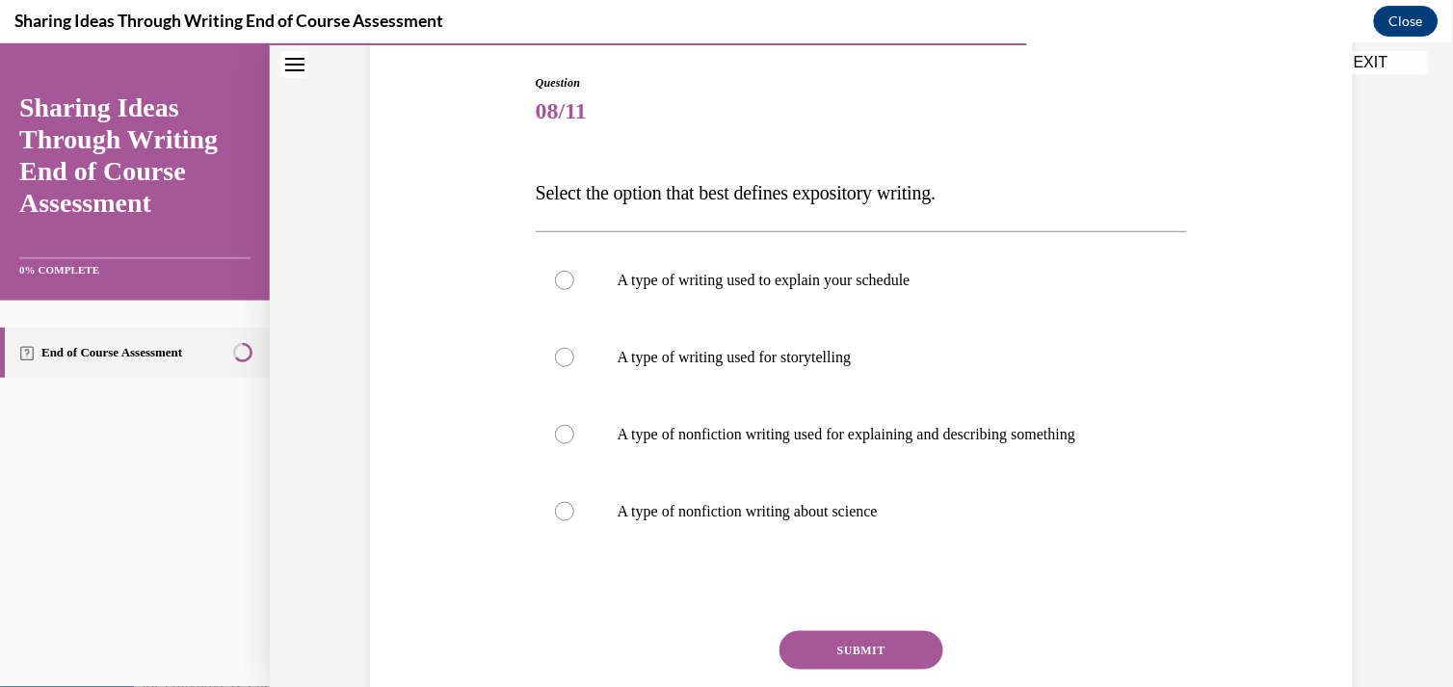
scroll to position [191, 0]
click at [555, 507] on div at bounding box center [564, 513] width 19 height 19
click at [555, 507] on input "A type of nonfiction writing about science" at bounding box center [564, 513] width 19 height 19
radio input "true"
click at [813, 635] on button "SUBMIT" at bounding box center [861, 652] width 164 height 39
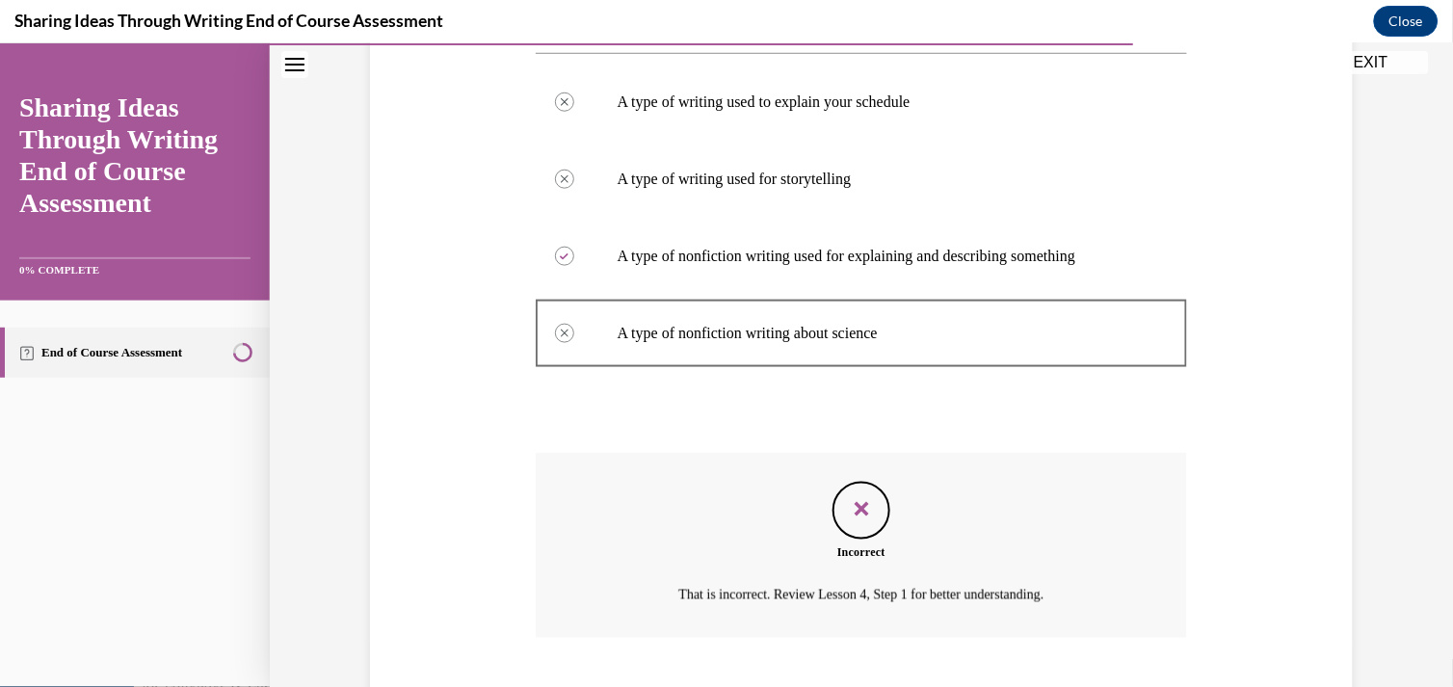
scroll to position [489, 0]
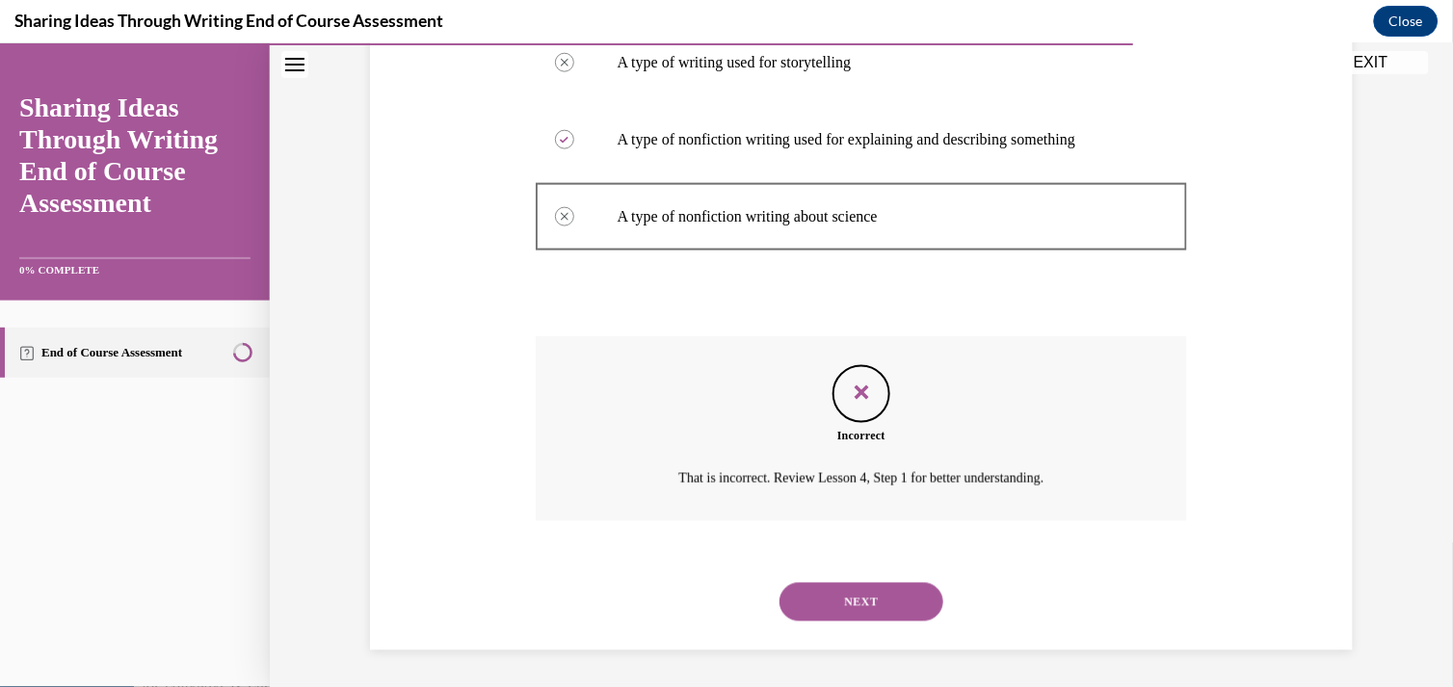
click at [832, 587] on button "NEXT" at bounding box center [861, 601] width 164 height 39
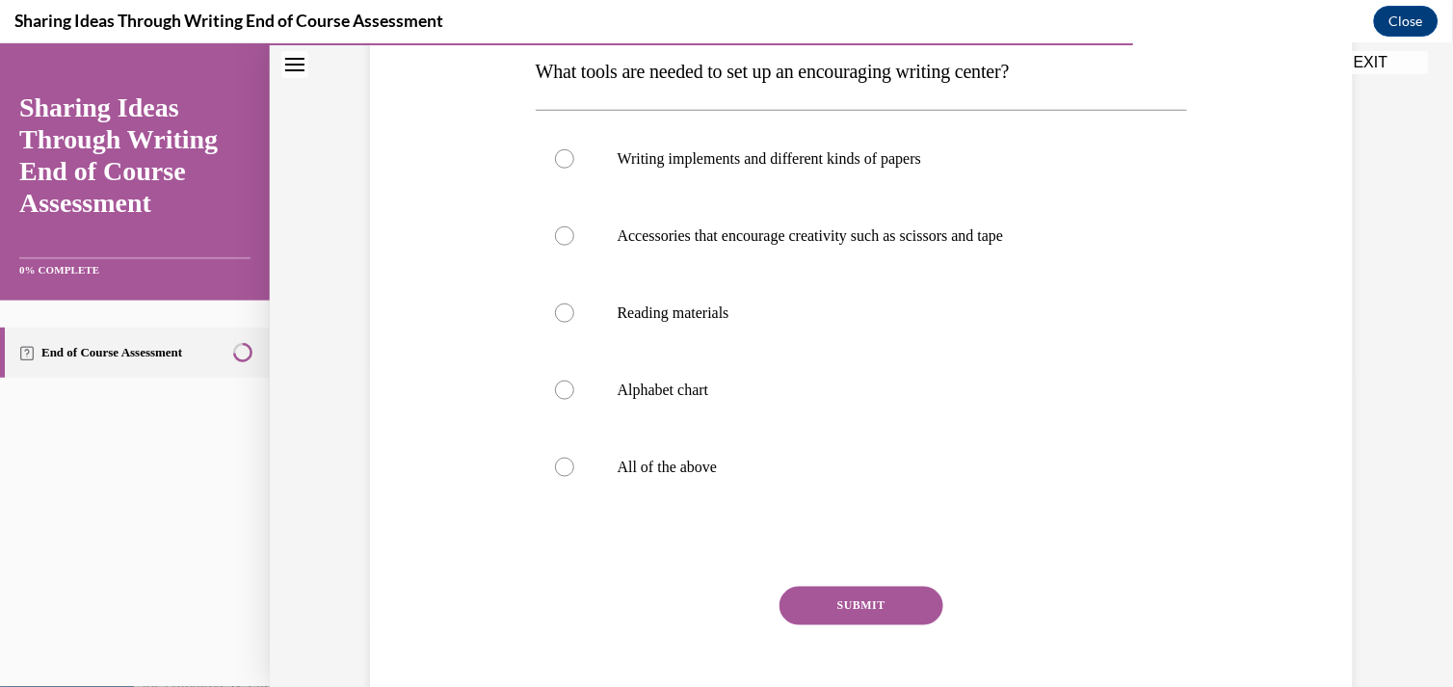
scroll to position [316, 0]
click at [561, 468] on div at bounding box center [564, 465] width 19 height 19
click at [561, 468] on input "All of the above" at bounding box center [564, 465] width 19 height 19
radio input "true"
click at [807, 598] on button "SUBMIT" at bounding box center [861, 604] width 164 height 39
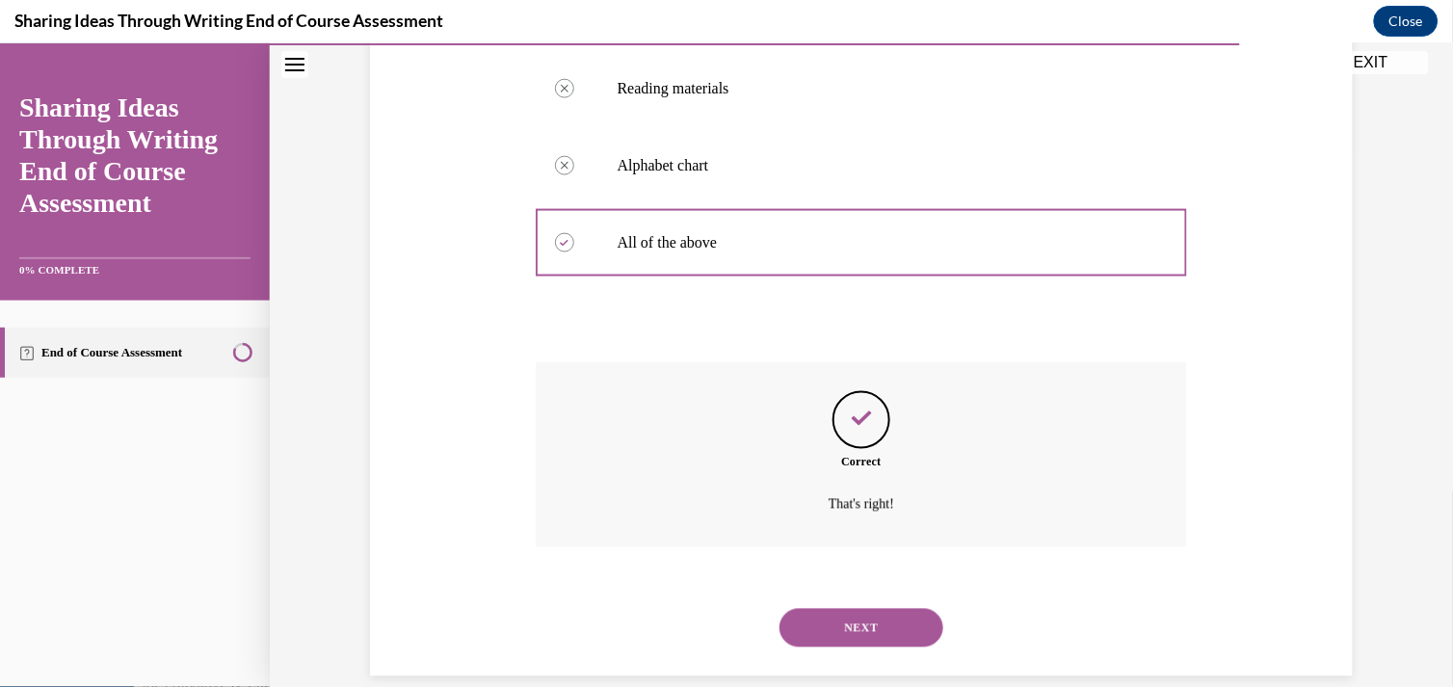
scroll to position [566, 0]
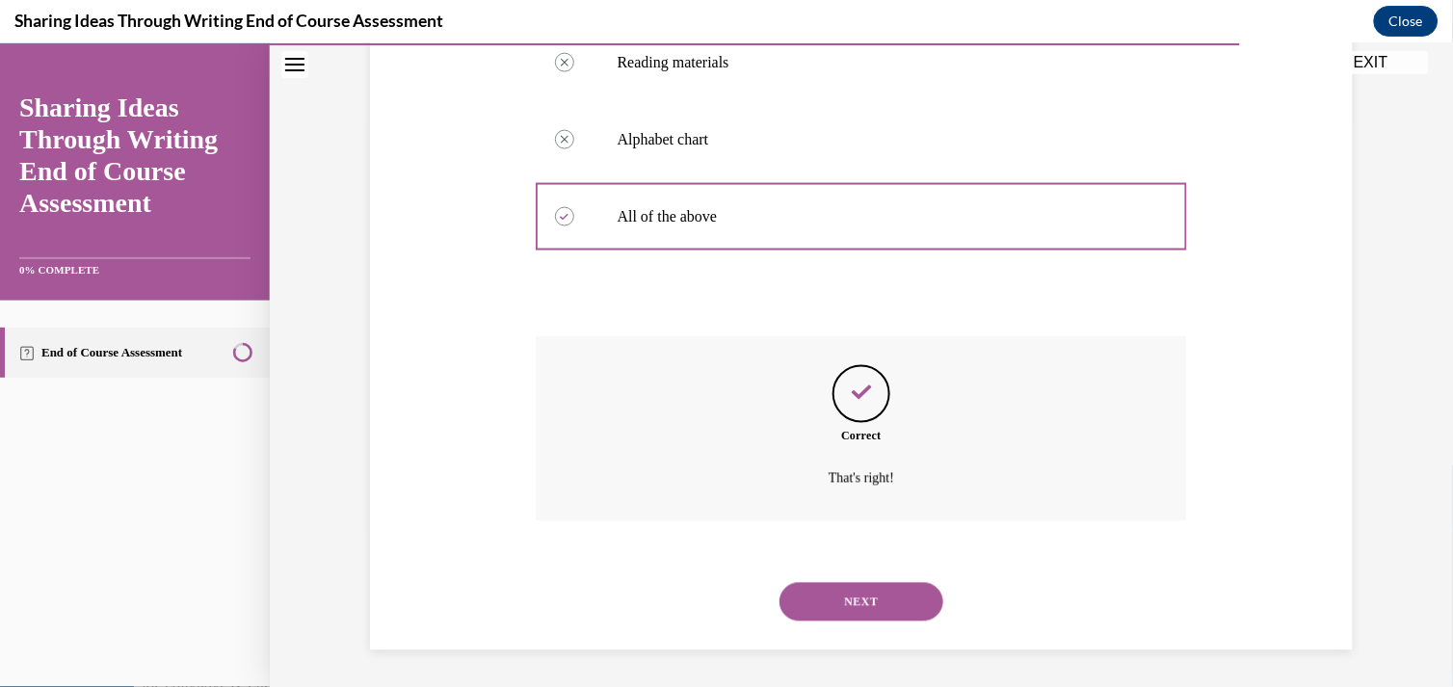
click at [797, 585] on button "NEXT" at bounding box center [861, 601] width 164 height 39
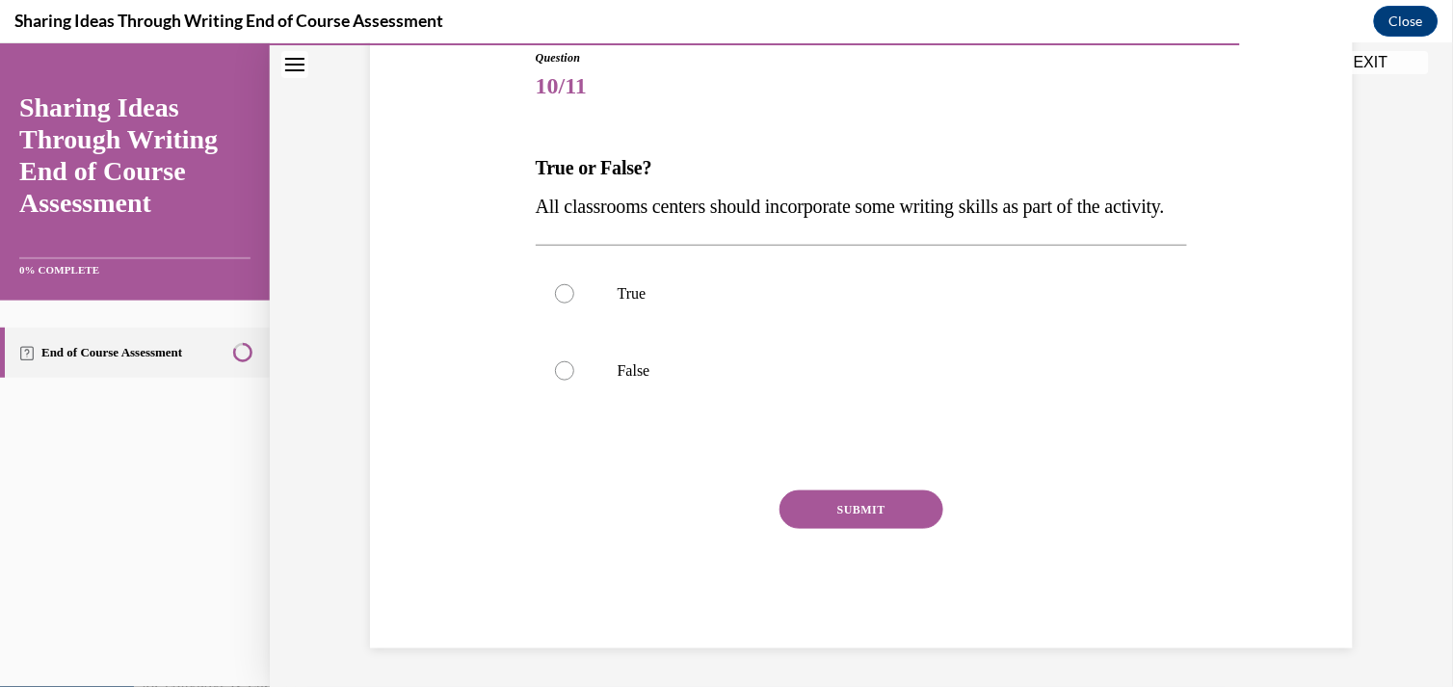
scroll to position [214, 0]
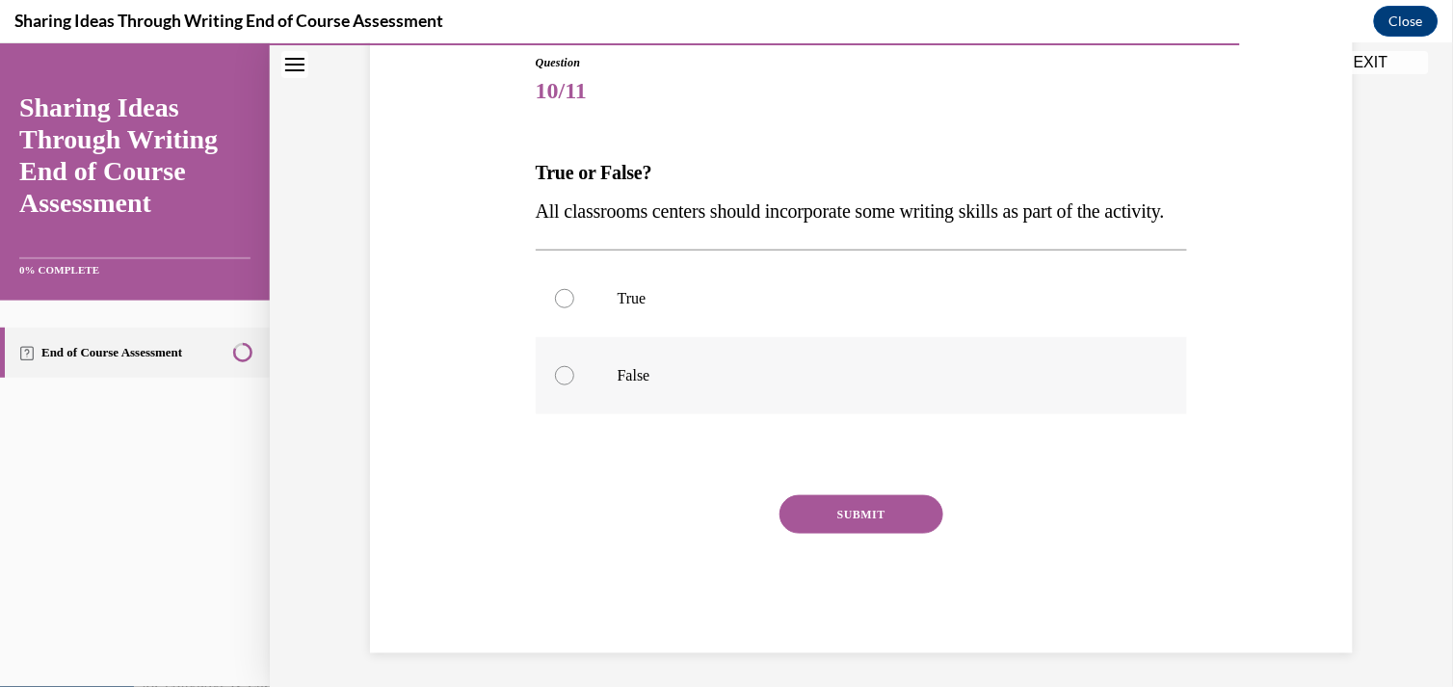
click at [560, 384] on div at bounding box center [564, 374] width 19 height 19
click at [560, 384] on input "False" at bounding box center [564, 374] width 19 height 19
radio input "true"
click at [815, 533] on button "SUBMIT" at bounding box center [861, 513] width 164 height 39
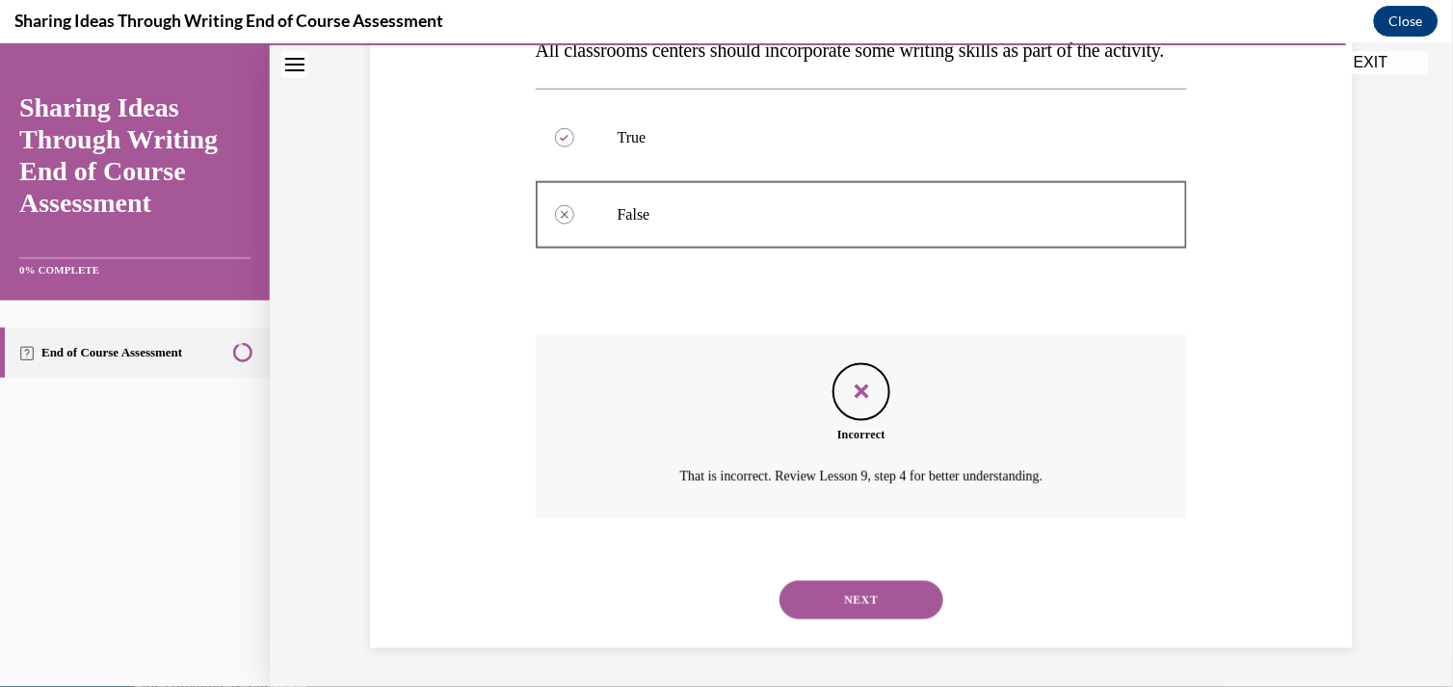
scroll to position [411, 0]
click at [791, 609] on button "NEXT" at bounding box center [861, 599] width 164 height 39
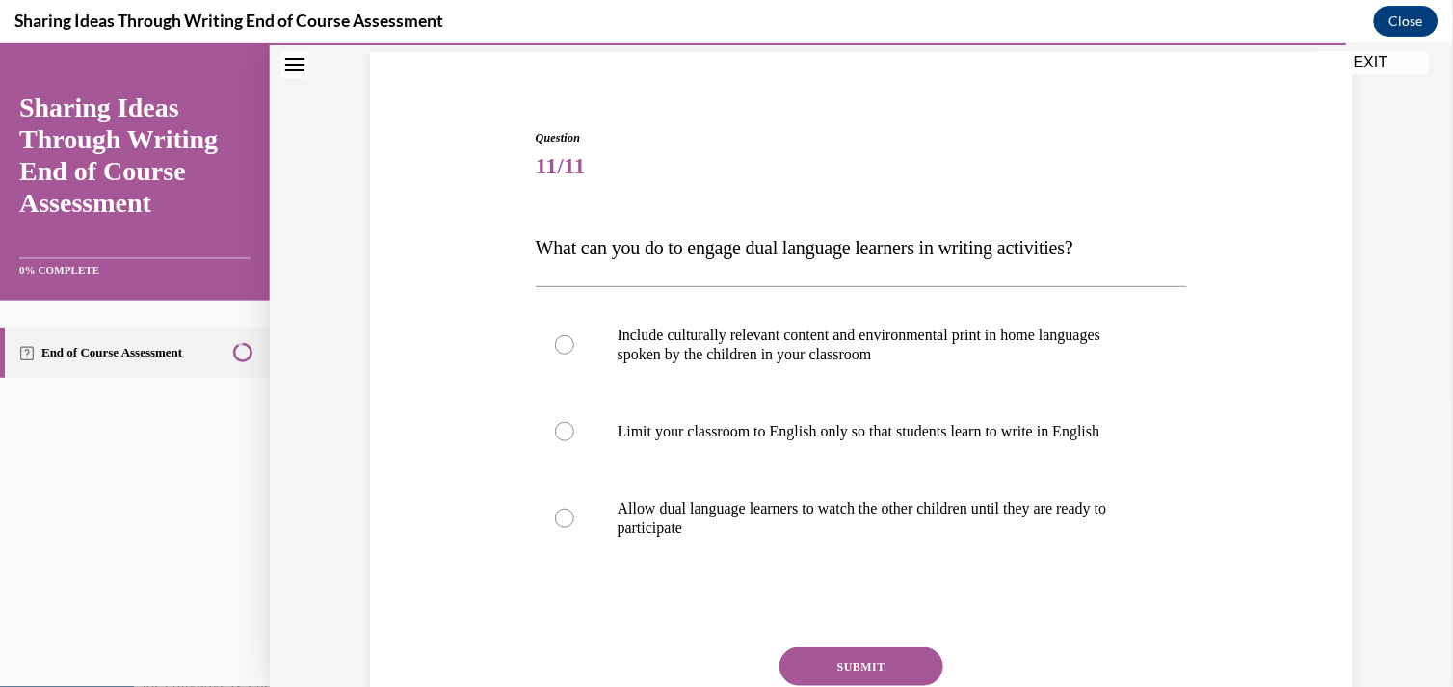
scroll to position [140, 0]
click at [613, 377] on label "Include culturally relevant content and environmental print in home languages s…" at bounding box center [862, 343] width 652 height 96
click at [574, 353] on input "Include culturally relevant content and environmental print in home languages s…" at bounding box center [564, 342] width 19 height 19
radio input "true"
click at [832, 661] on button "SUBMIT" at bounding box center [861, 665] width 164 height 39
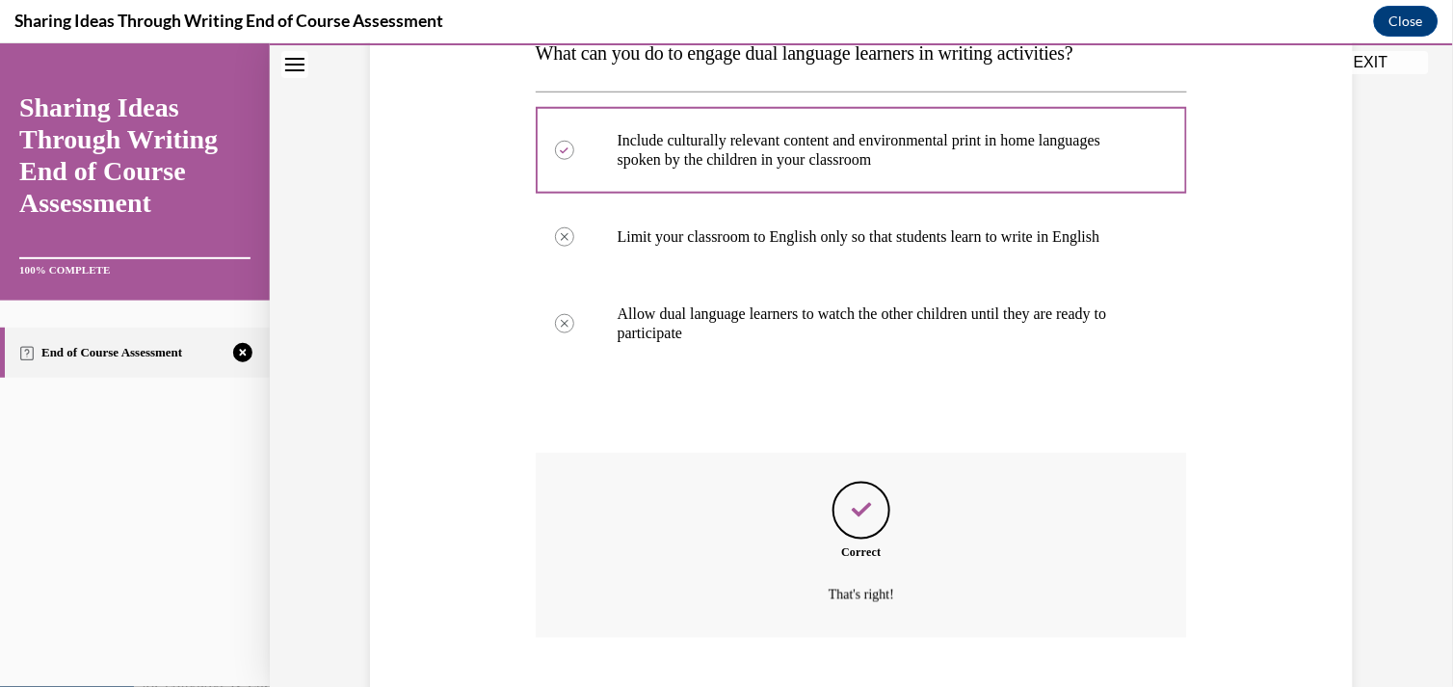
scroll to position [450, 0]
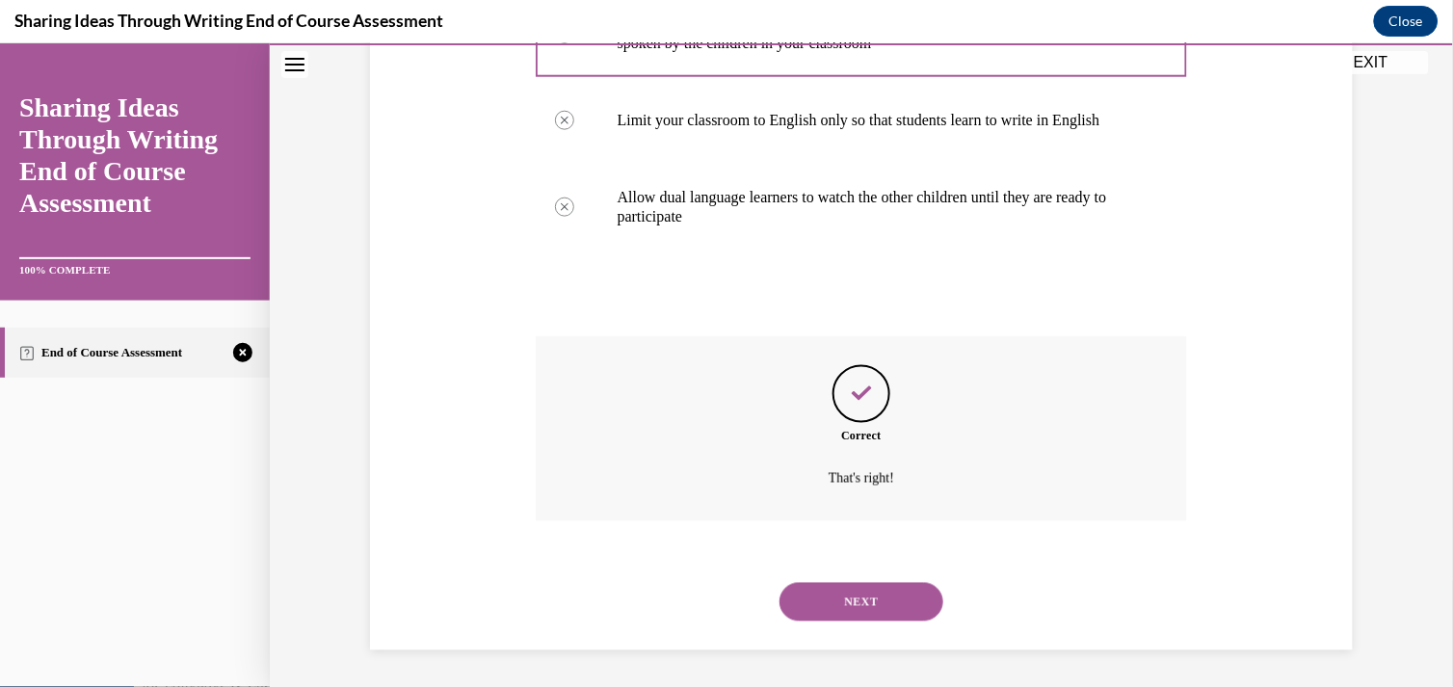
click at [813, 600] on button "NEXT" at bounding box center [861, 601] width 164 height 39
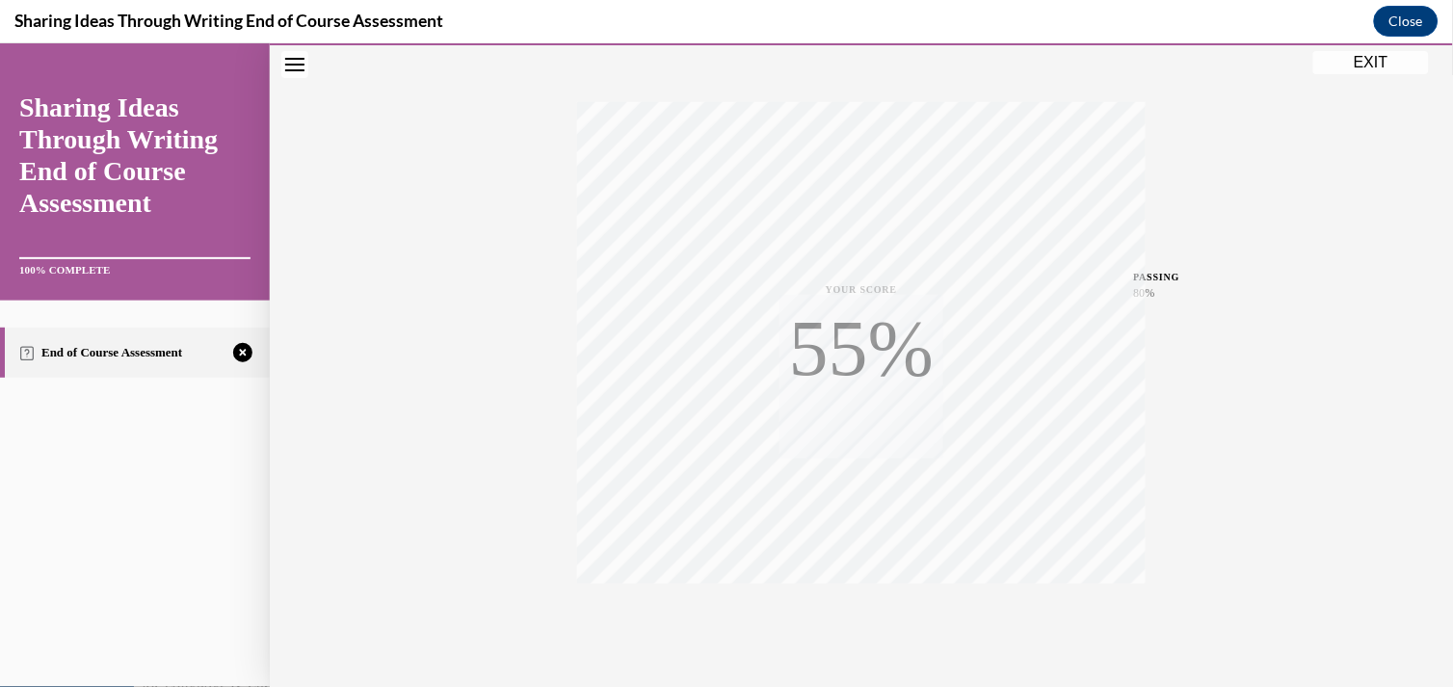
scroll to position [343, 0]
click at [858, 570] on icon "button" at bounding box center [862, 569] width 68 height 21
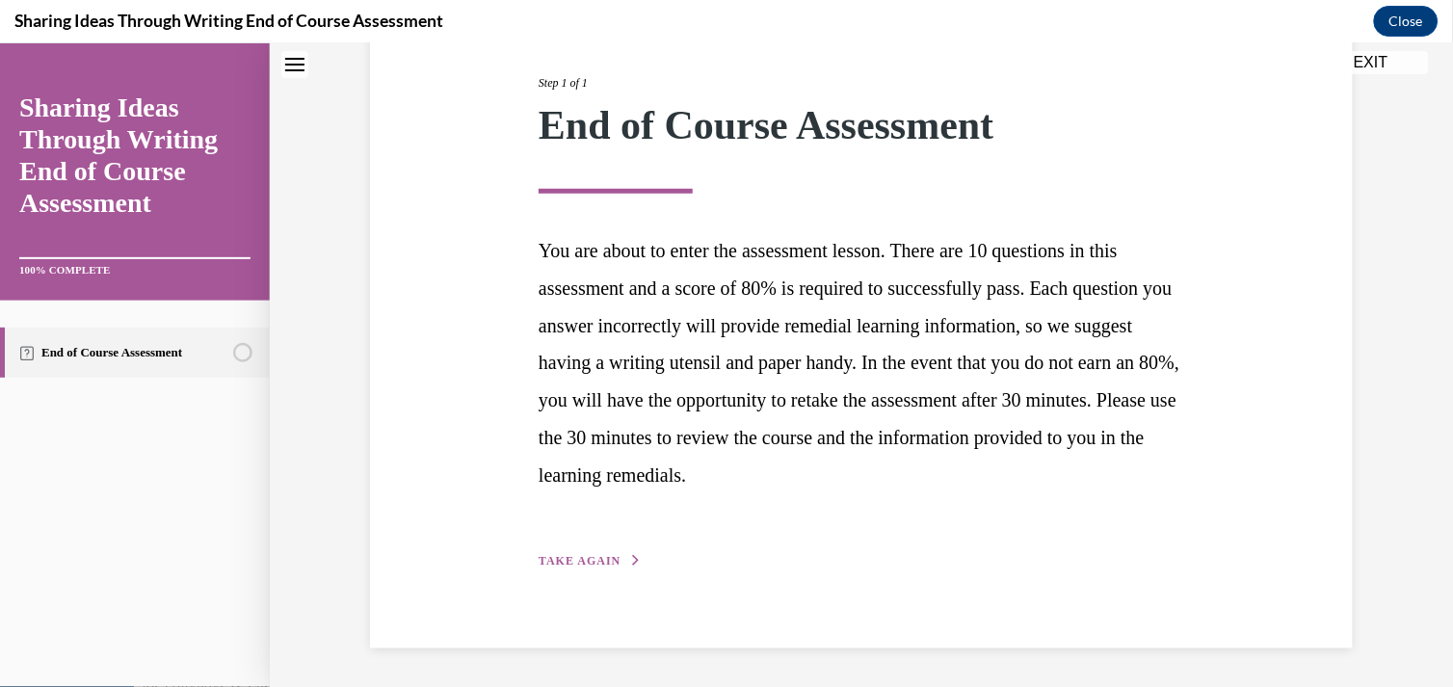
scroll to position [236, 0]
click at [599, 563] on span "TAKE AGAIN" at bounding box center [580, 561] width 82 height 13
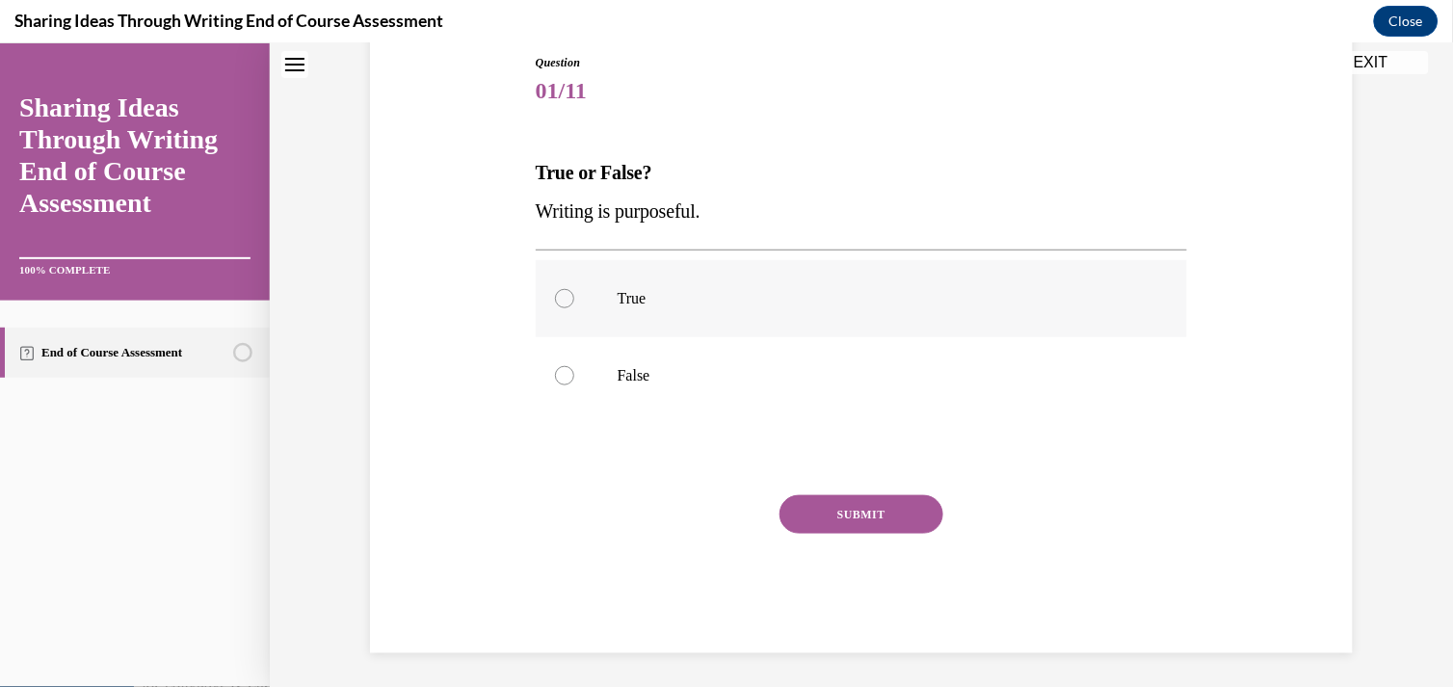
click at [592, 299] on label "True" at bounding box center [862, 297] width 652 height 77
click at [574, 299] on input "True" at bounding box center [564, 297] width 19 height 19
radio input "true"
click at [798, 515] on button "SUBMIT" at bounding box center [861, 513] width 164 height 39
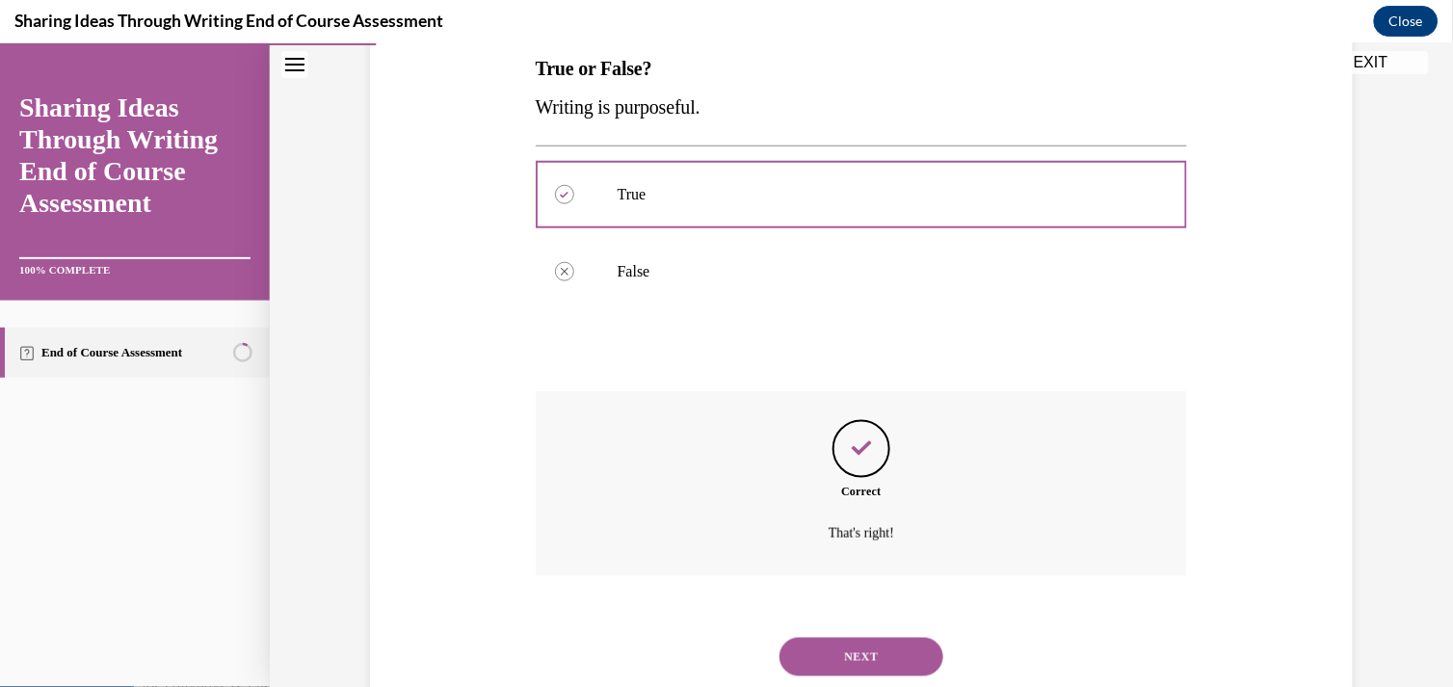
scroll to position [373, 0]
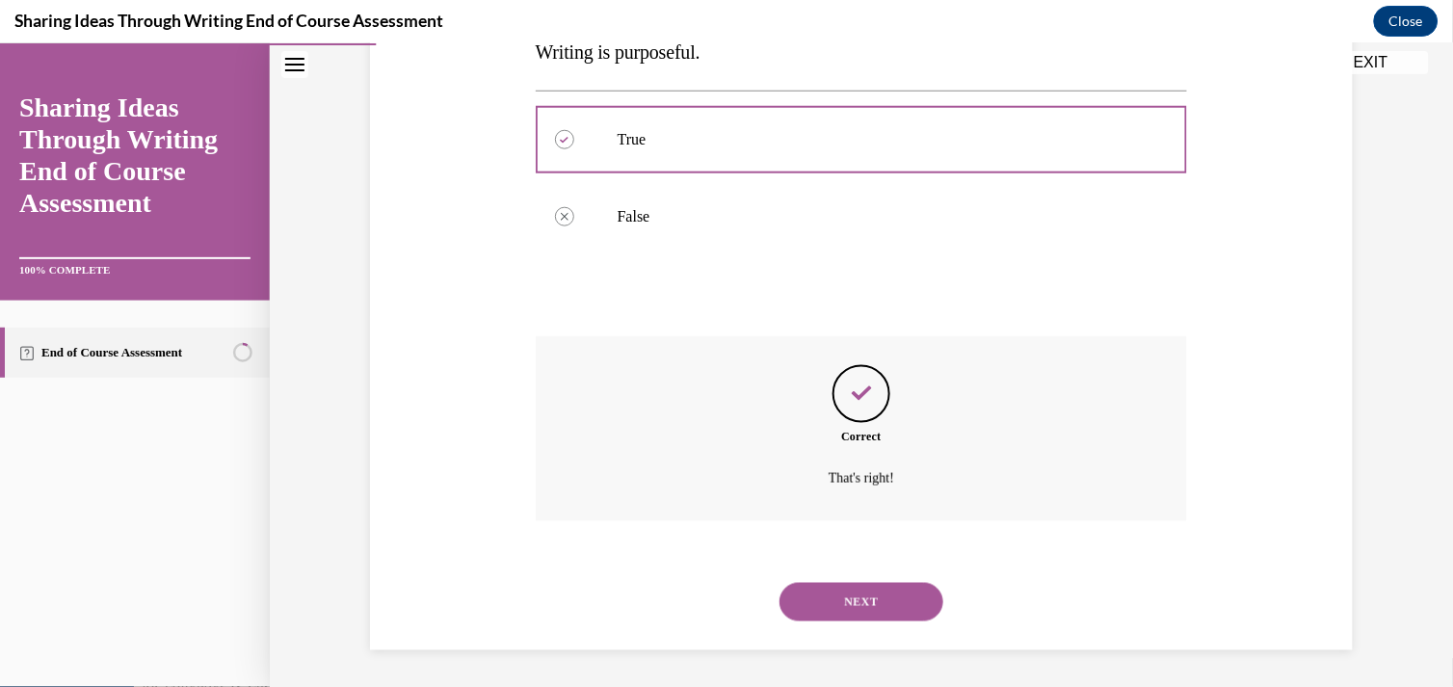
click at [810, 582] on button "NEXT" at bounding box center [861, 601] width 164 height 39
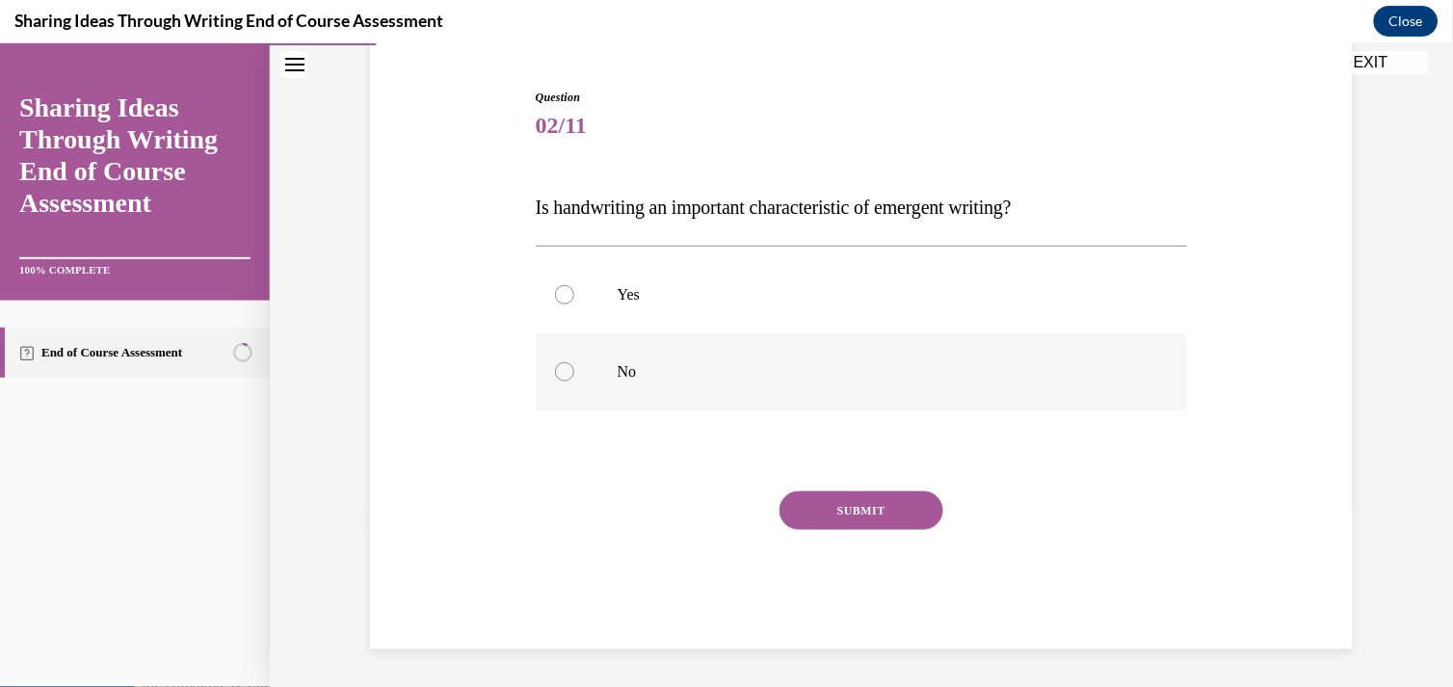
click at [576, 376] on label "No" at bounding box center [862, 370] width 652 height 77
click at [574, 376] on input "No" at bounding box center [564, 370] width 19 height 19
radio input "true"
click at [829, 505] on button "SUBMIT" at bounding box center [861, 509] width 164 height 39
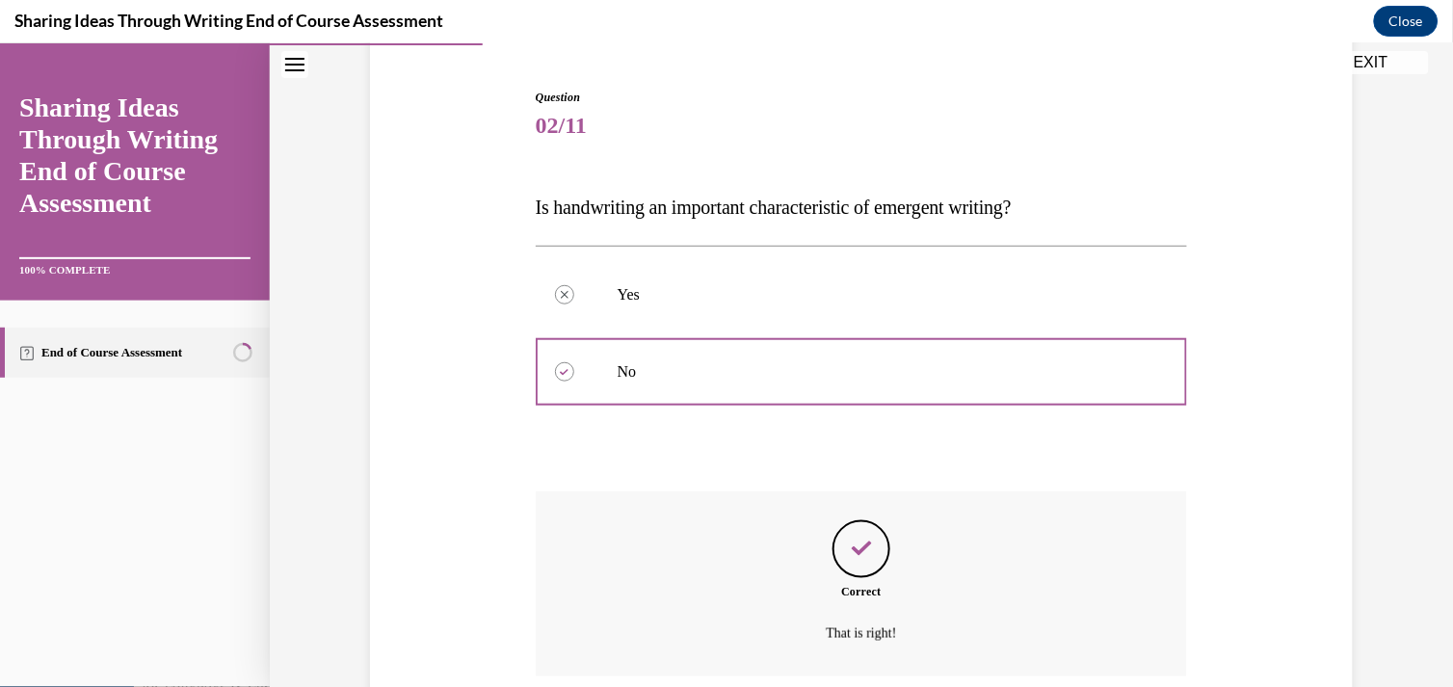
scroll to position [334, 0]
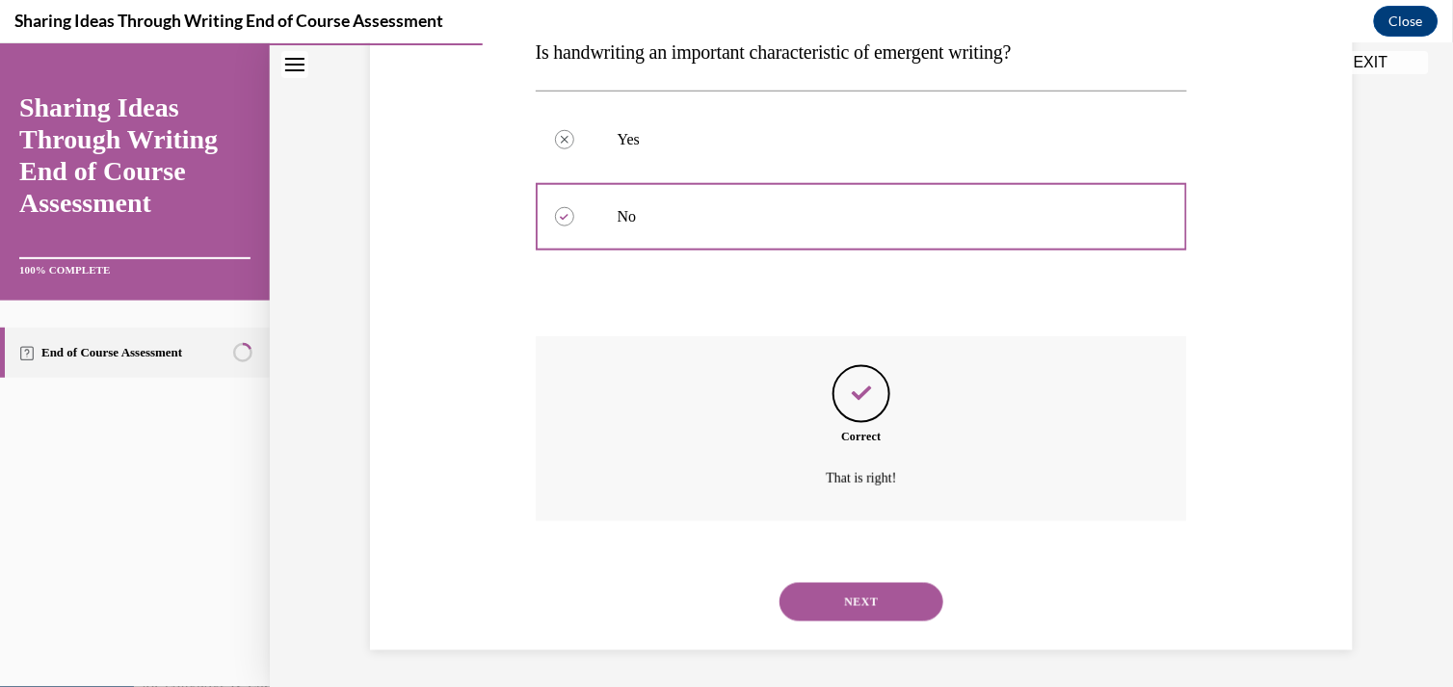
click at [830, 593] on button "NEXT" at bounding box center [861, 601] width 164 height 39
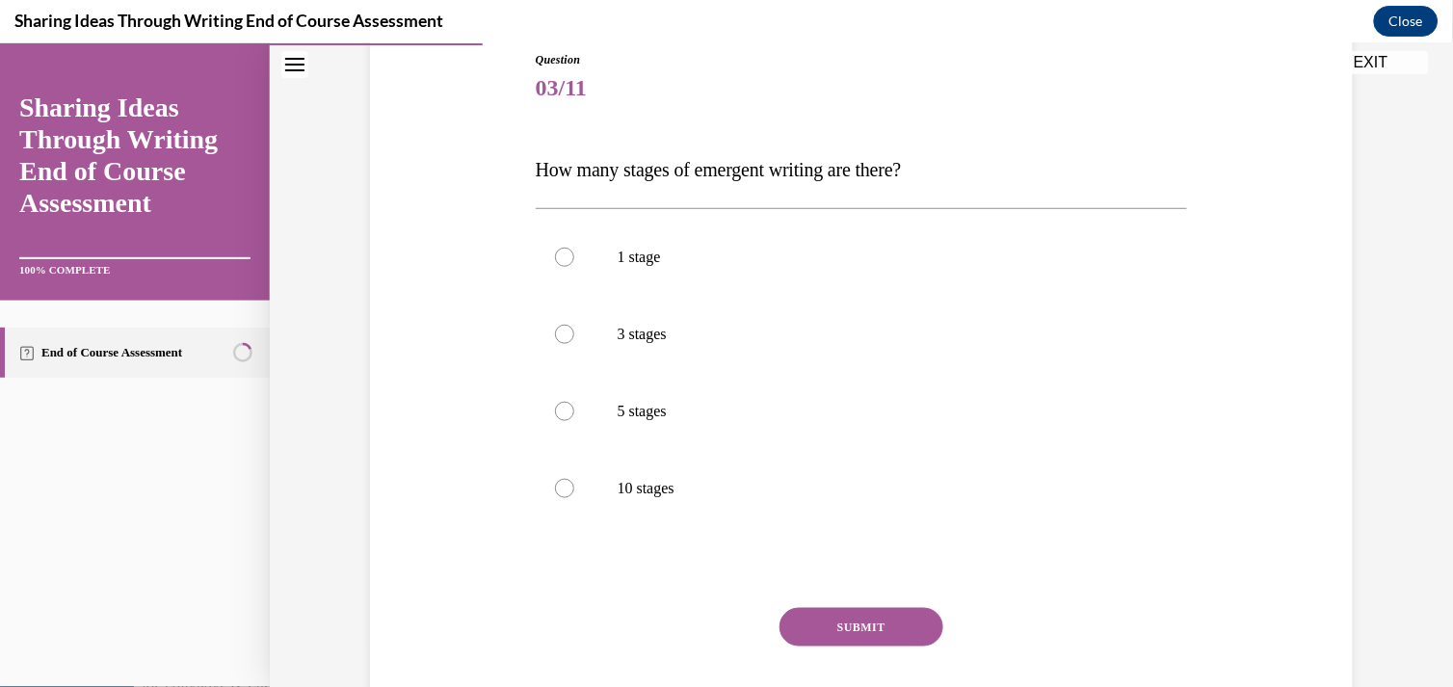
scroll to position [218, 0]
click at [629, 417] on p "5 stages" at bounding box center [879, 409] width 522 height 19
click at [574, 417] on input "5 stages" at bounding box center [564, 409] width 19 height 19
radio input "true"
click at [815, 621] on button "SUBMIT" at bounding box center [861, 625] width 164 height 39
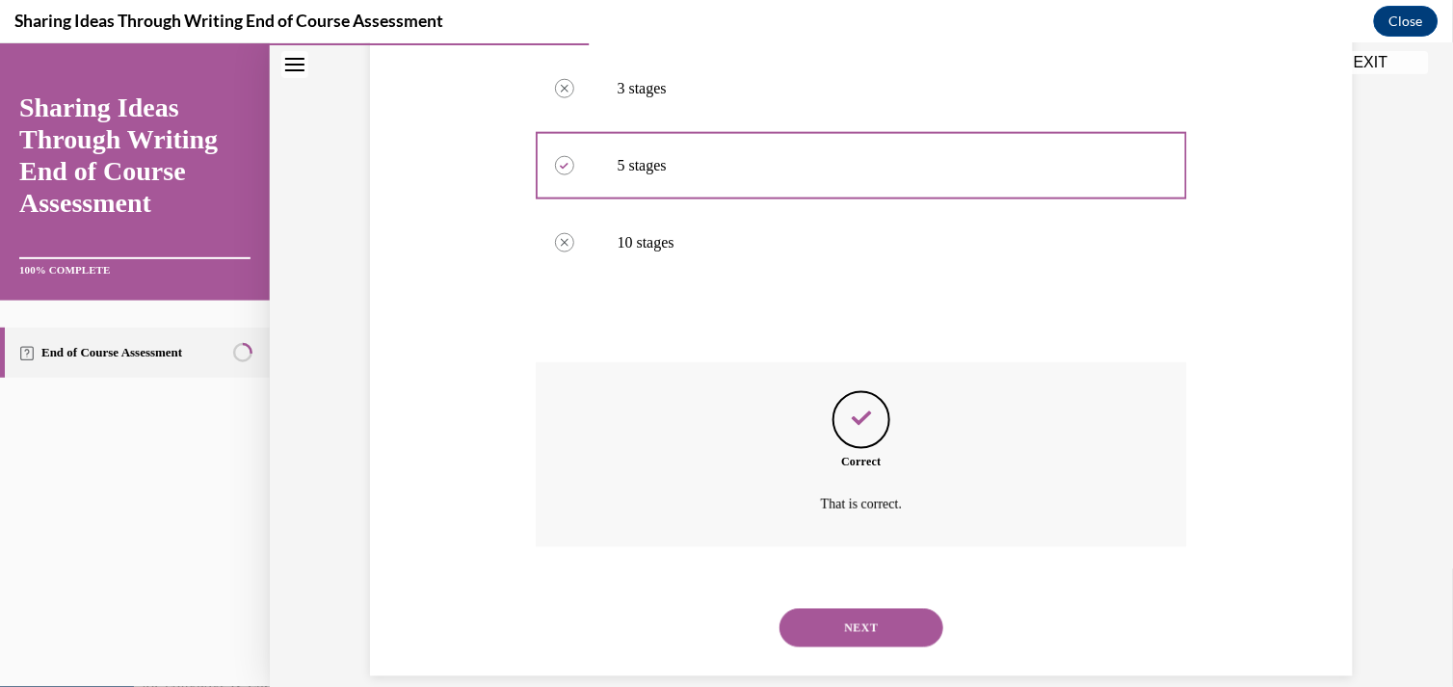
scroll to position [489, 0]
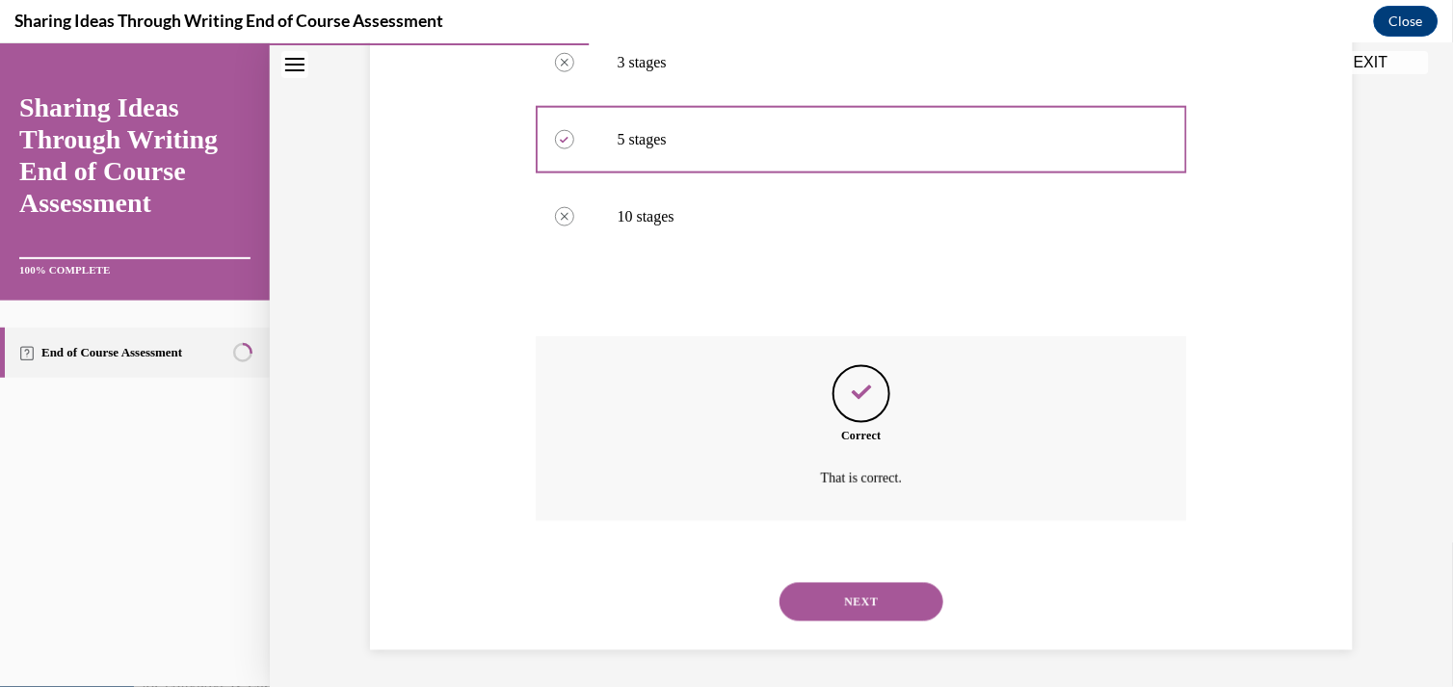
click at [821, 597] on button "NEXT" at bounding box center [861, 601] width 164 height 39
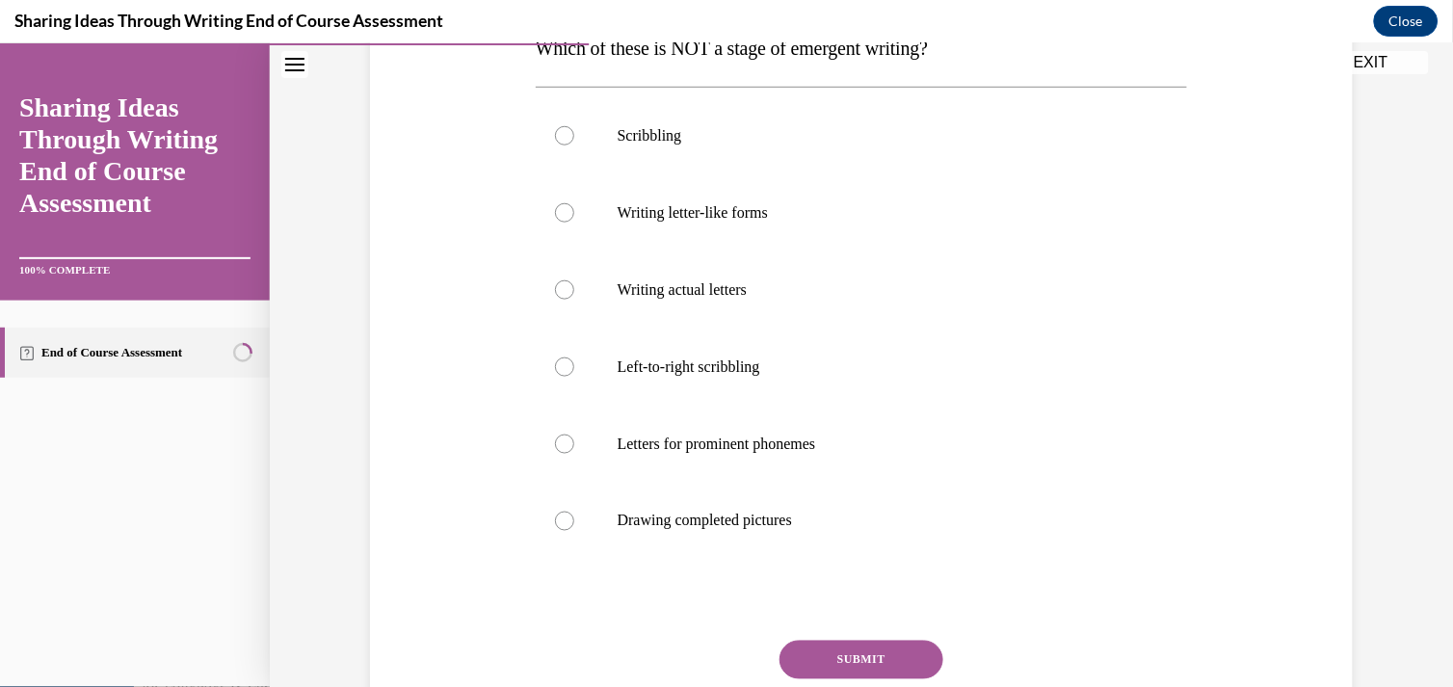
scroll to position [356, 0]
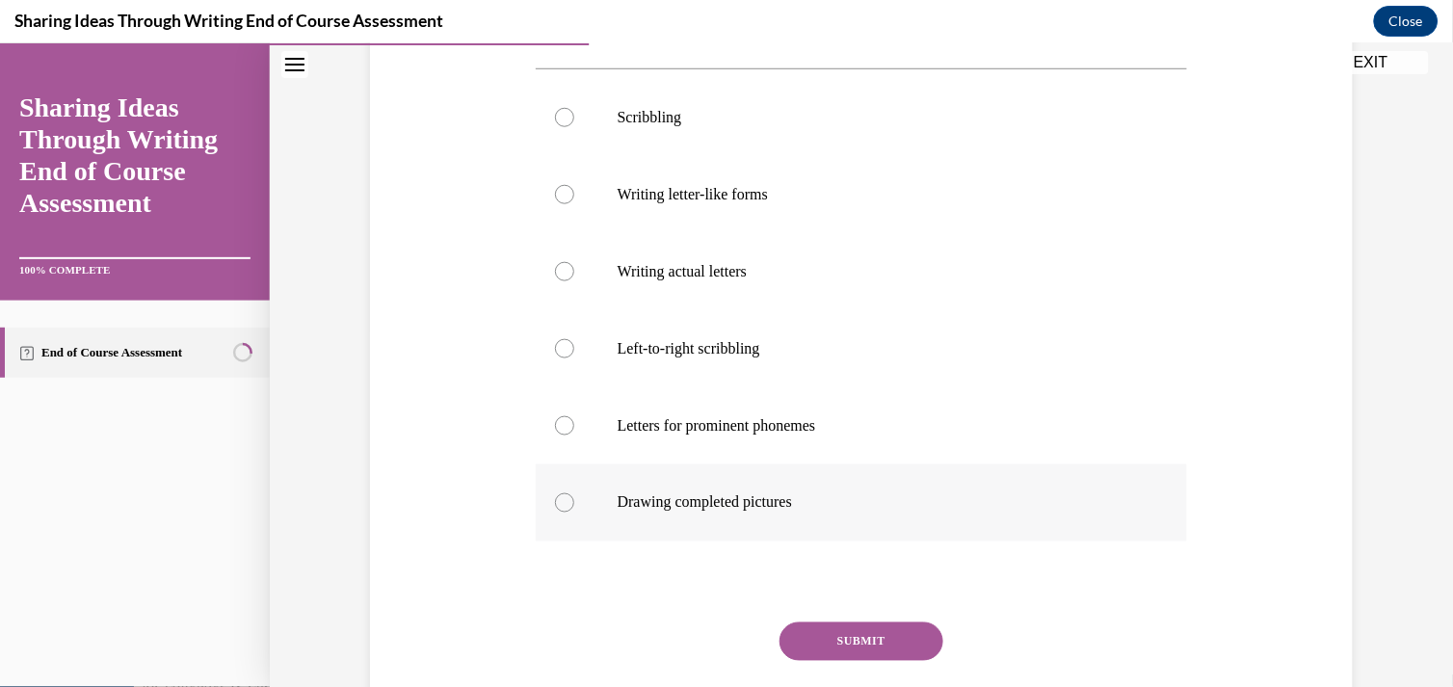
click at [576, 496] on label "Drawing completed pictures" at bounding box center [862, 501] width 652 height 77
click at [574, 496] on input "Drawing completed pictures" at bounding box center [564, 501] width 19 height 19
radio input "true"
click at [846, 635] on button "SUBMIT" at bounding box center [861, 640] width 164 height 39
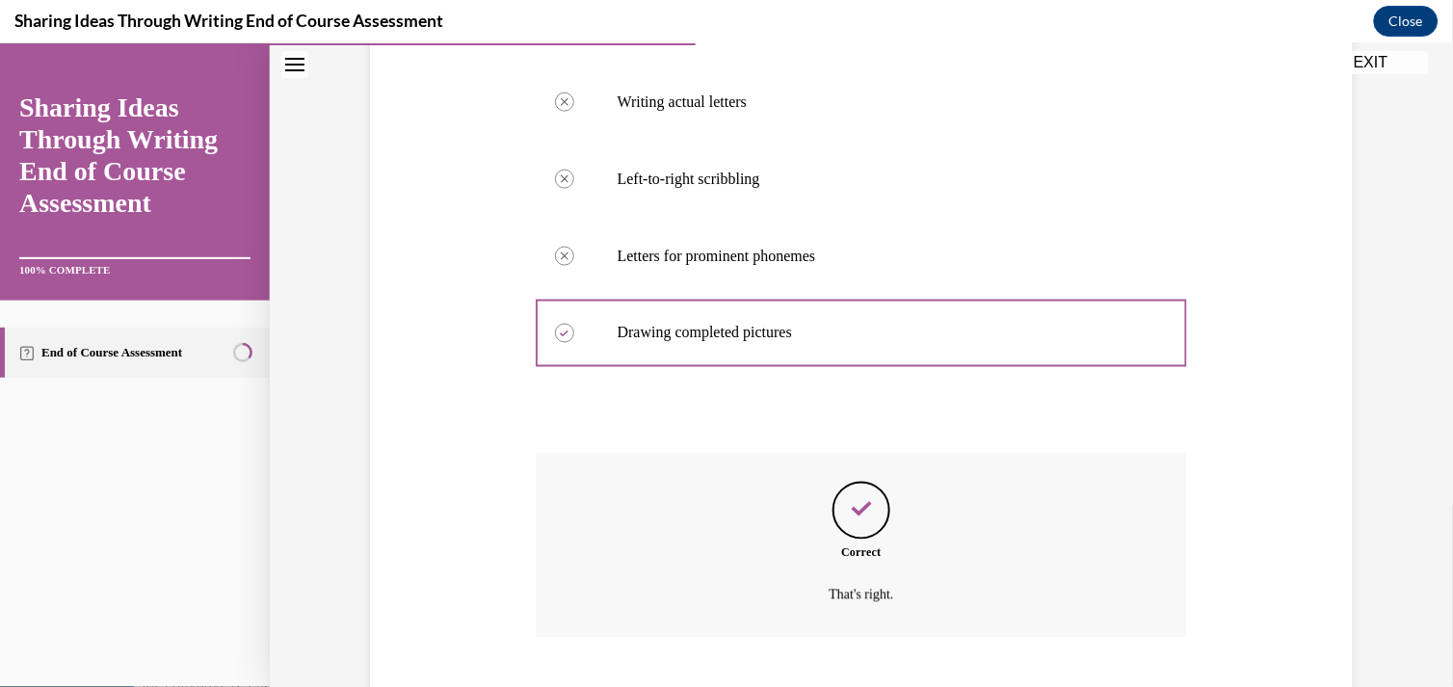
scroll to position [643, 0]
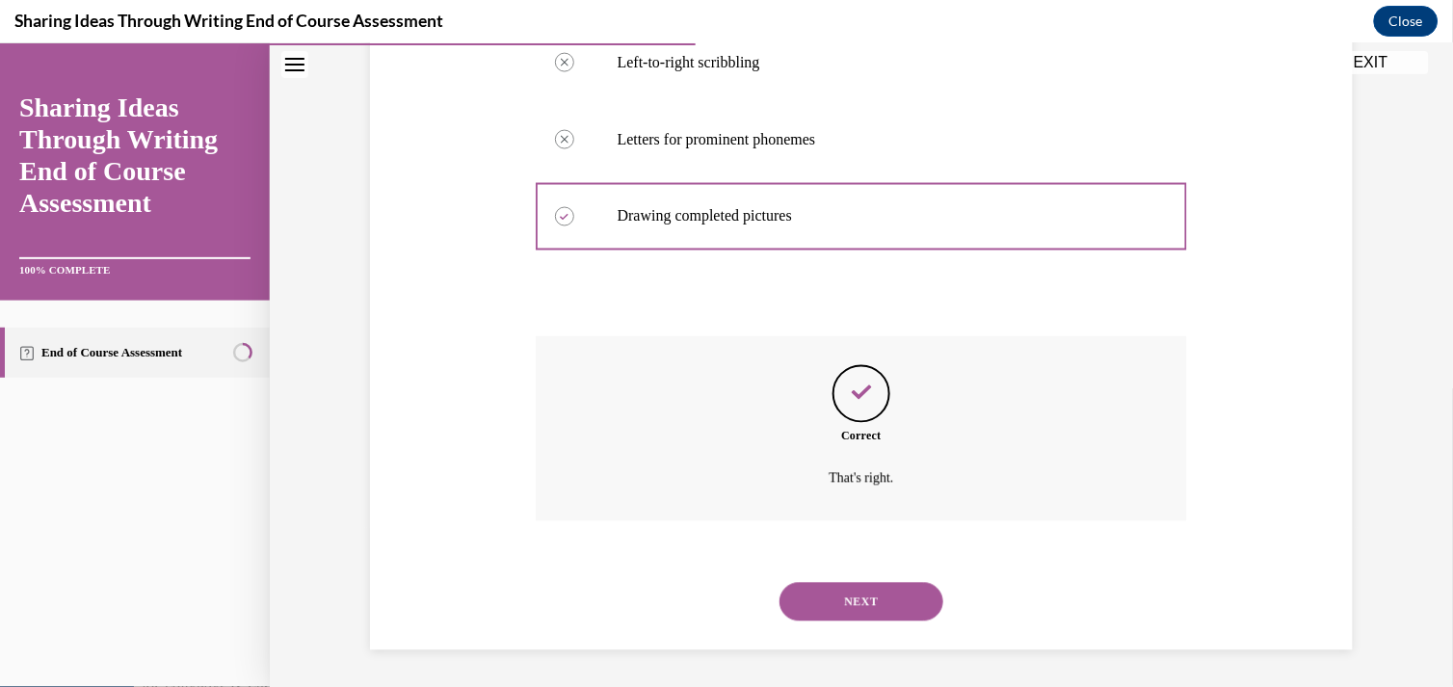
click at [848, 607] on button "NEXT" at bounding box center [861, 601] width 164 height 39
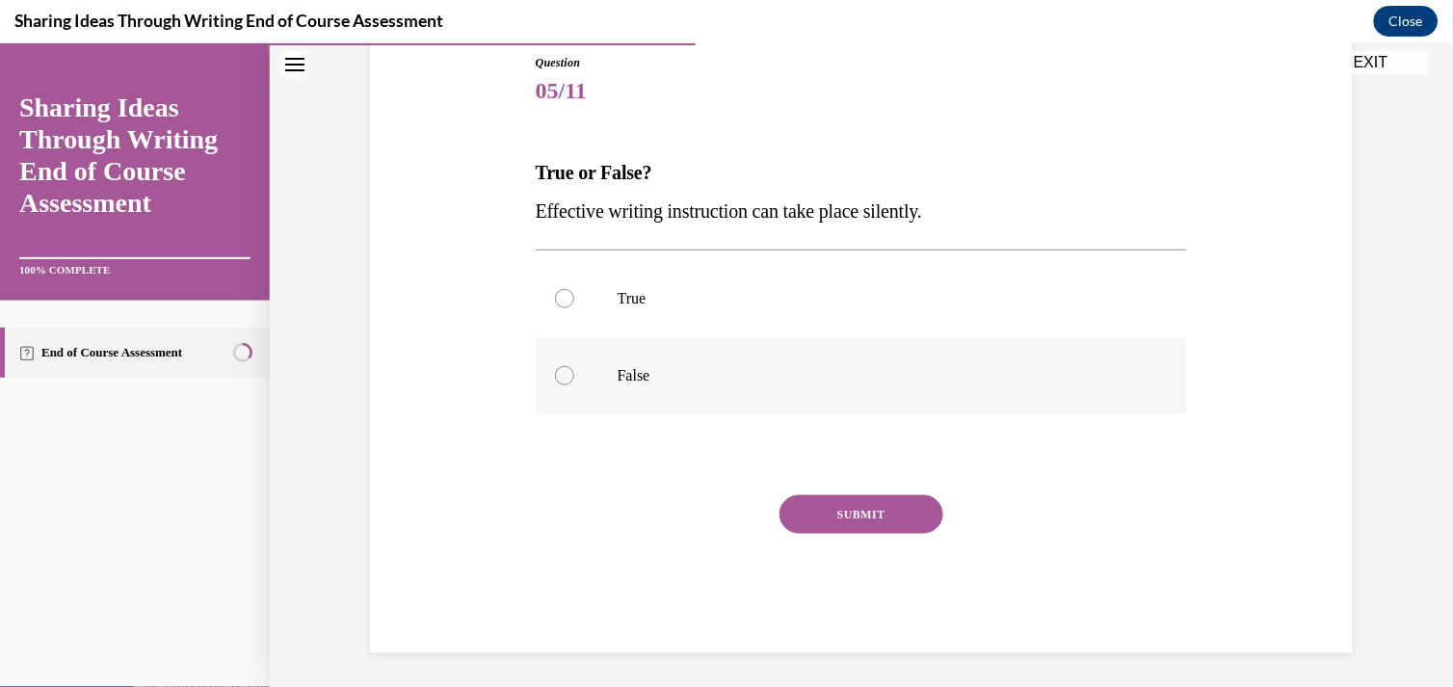
click at [618, 368] on p "False" at bounding box center [879, 374] width 522 height 19
click at [574, 368] on input "False" at bounding box center [564, 374] width 19 height 19
radio input "true"
click at [835, 513] on button "SUBMIT" at bounding box center [861, 513] width 164 height 39
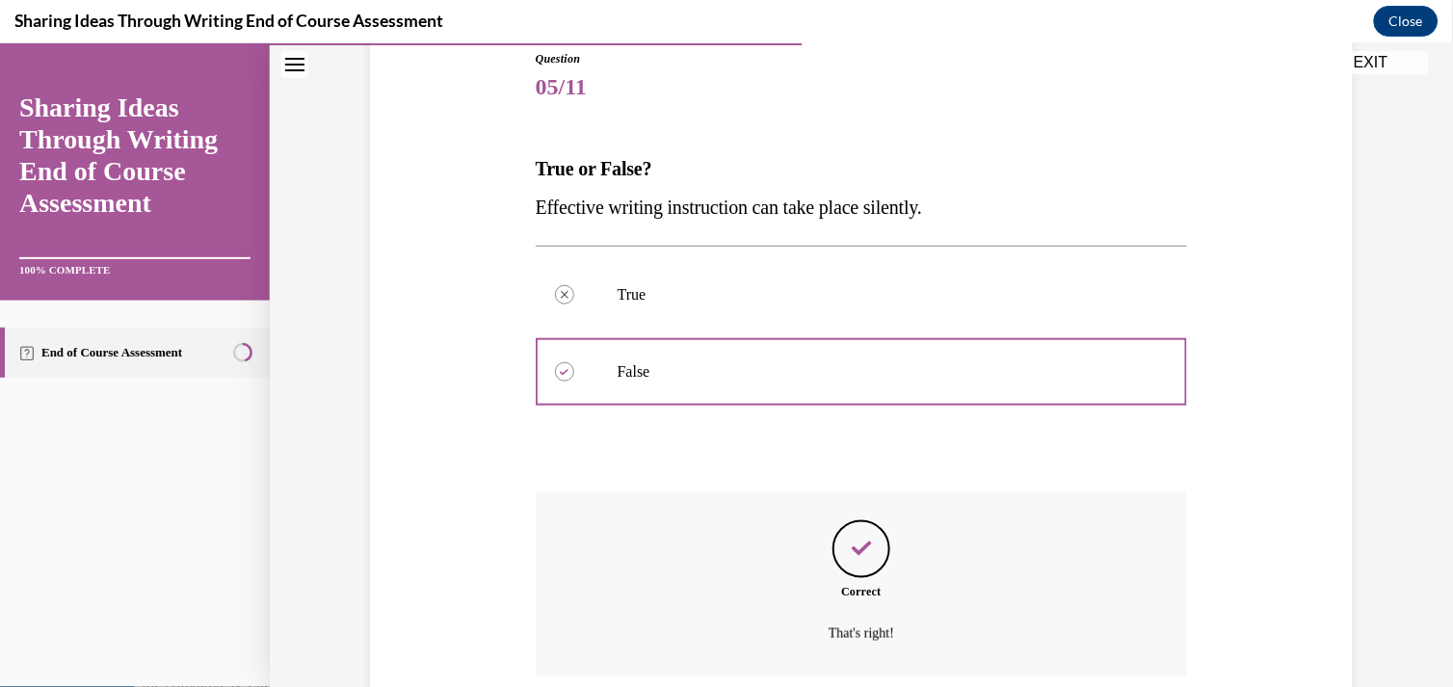
scroll to position [373, 0]
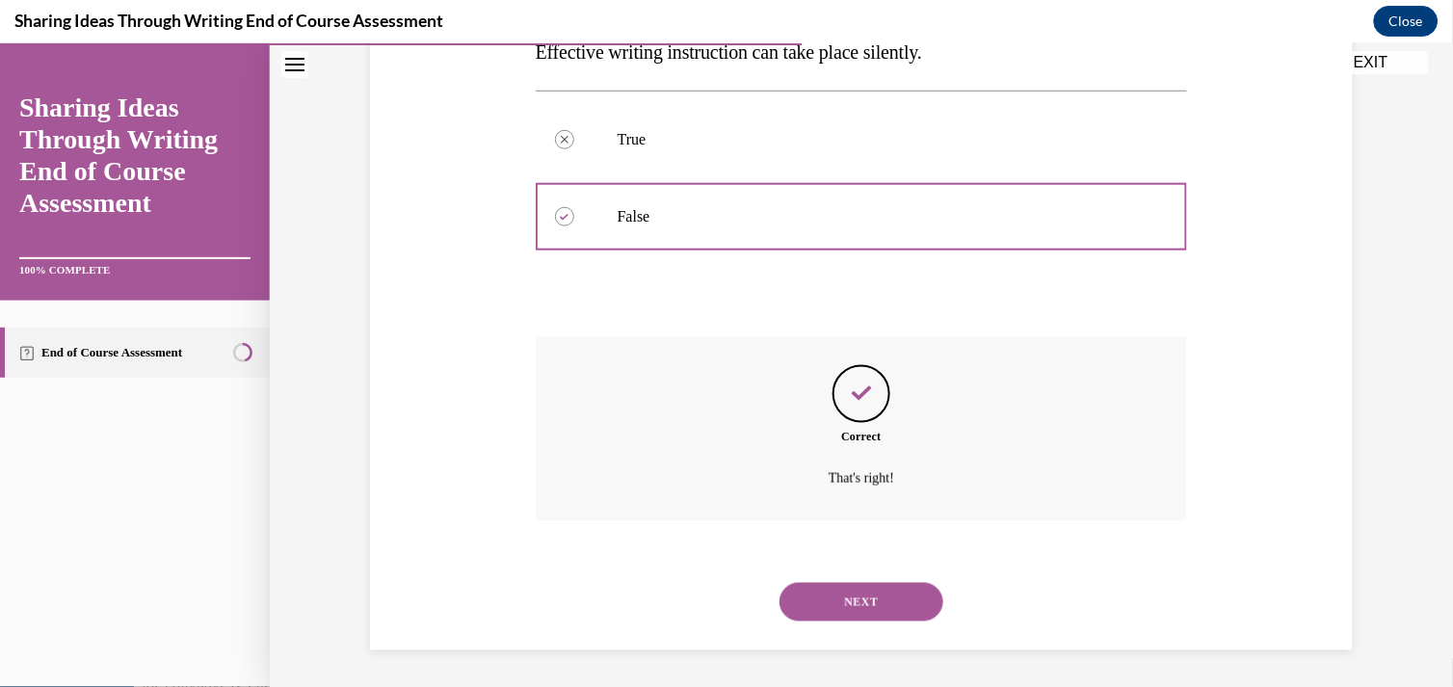
click at [832, 590] on button "NEXT" at bounding box center [861, 601] width 164 height 39
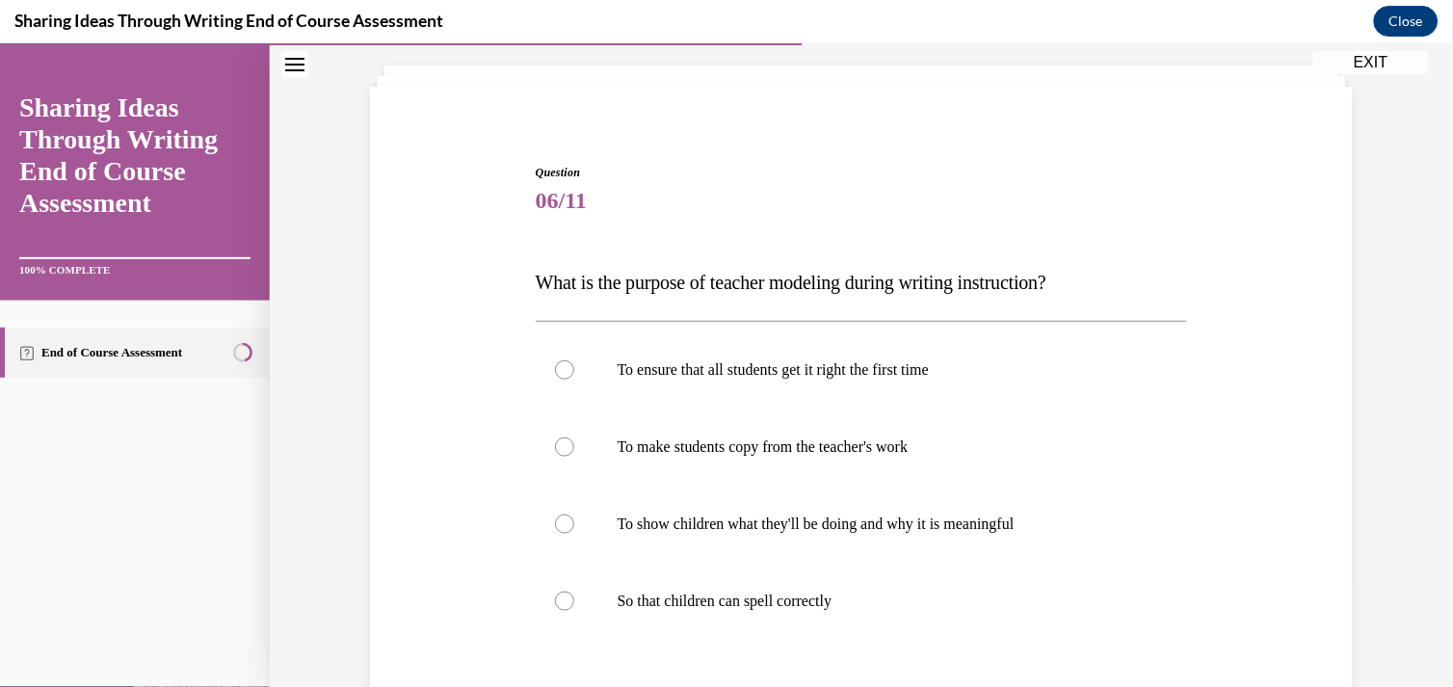
scroll to position [128, 0]
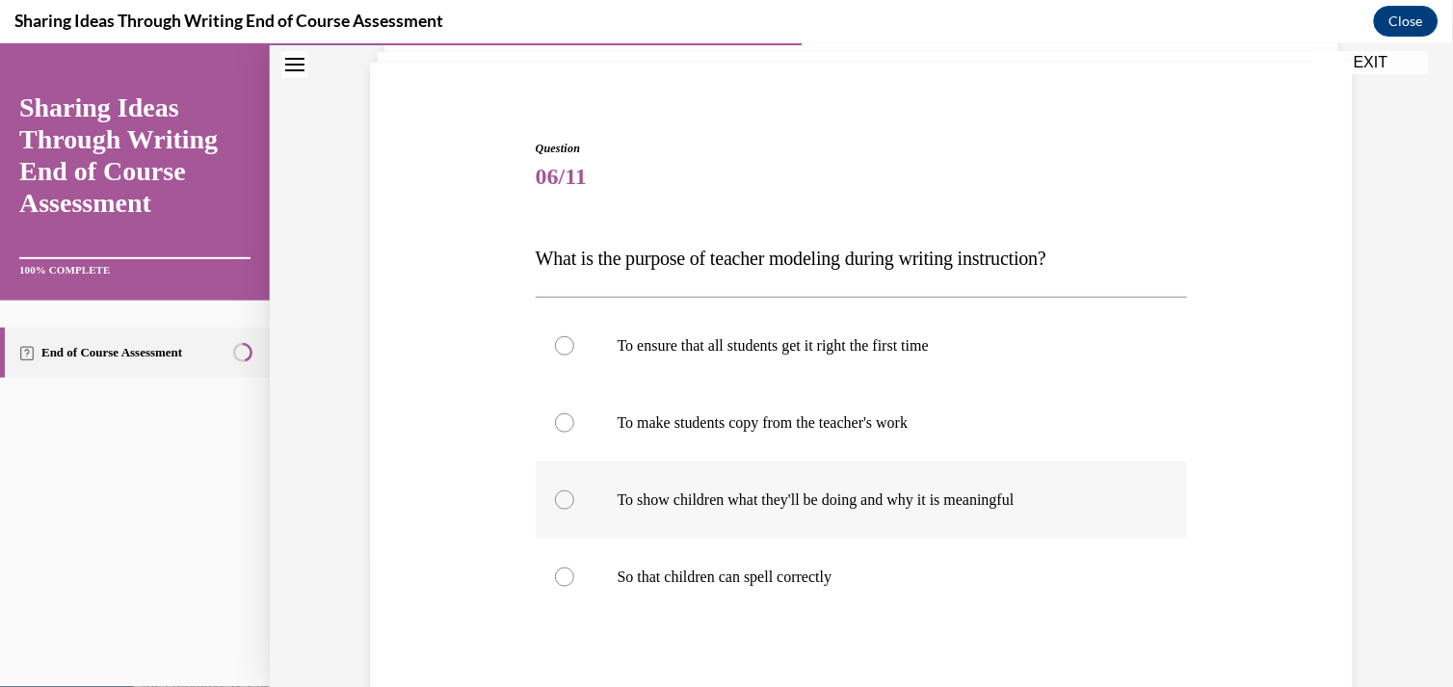
click at [618, 511] on label "To show children what they'll be doing and why it is meaningful" at bounding box center [862, 499] width 652 height 77
click at [574, 509] on input "To show children what they'll be doing and why it is meaningful" at bounding box center [564, 498] width 19 height 19
radio input "true"
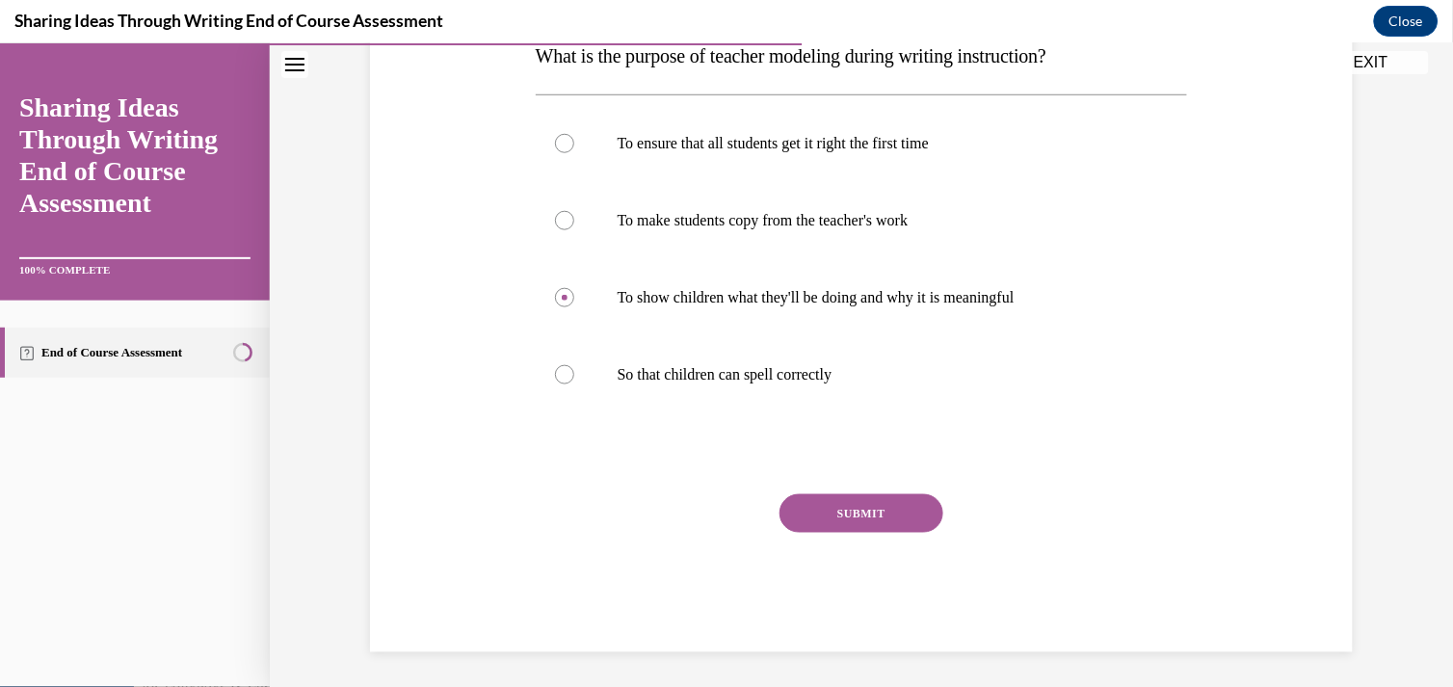
scroll to position [333, 0]
click at [815, 498] on button "SUBMIT" at bounding box center [861, 509] width 164 height 39
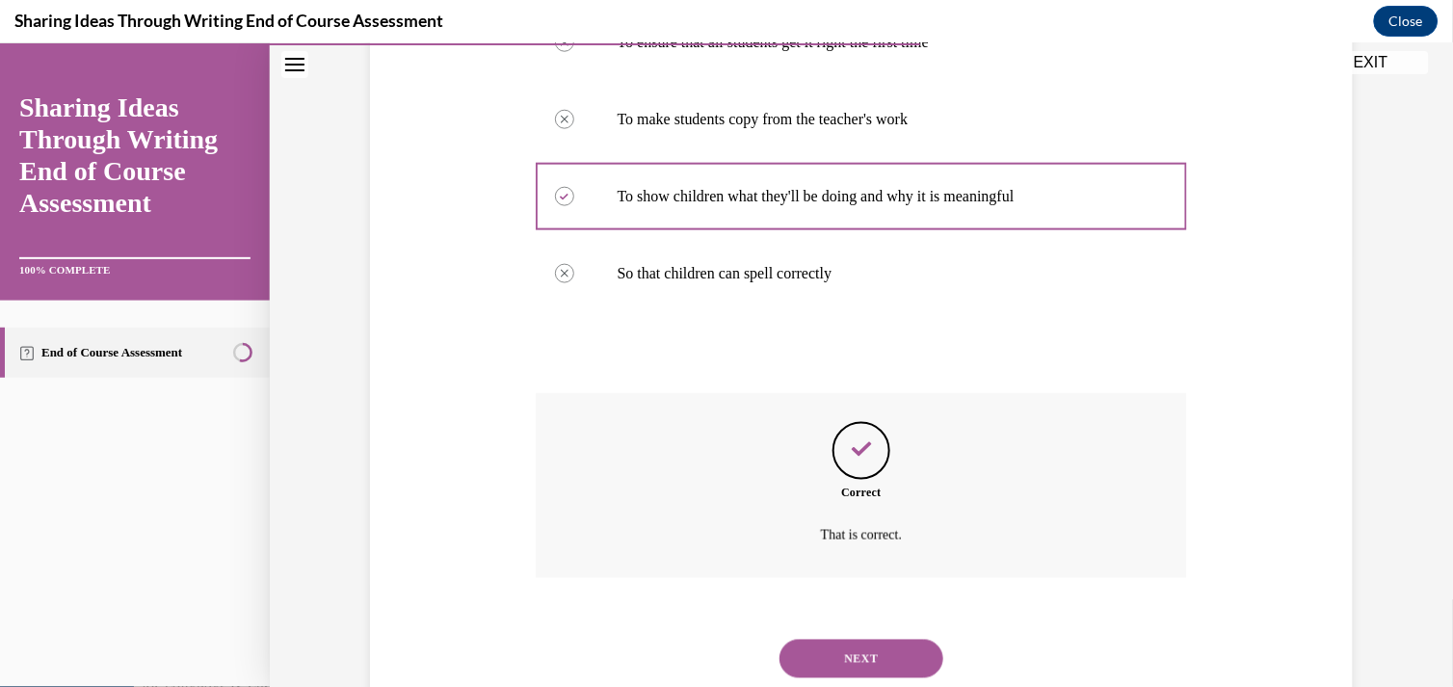
scroll to position [489, 0]
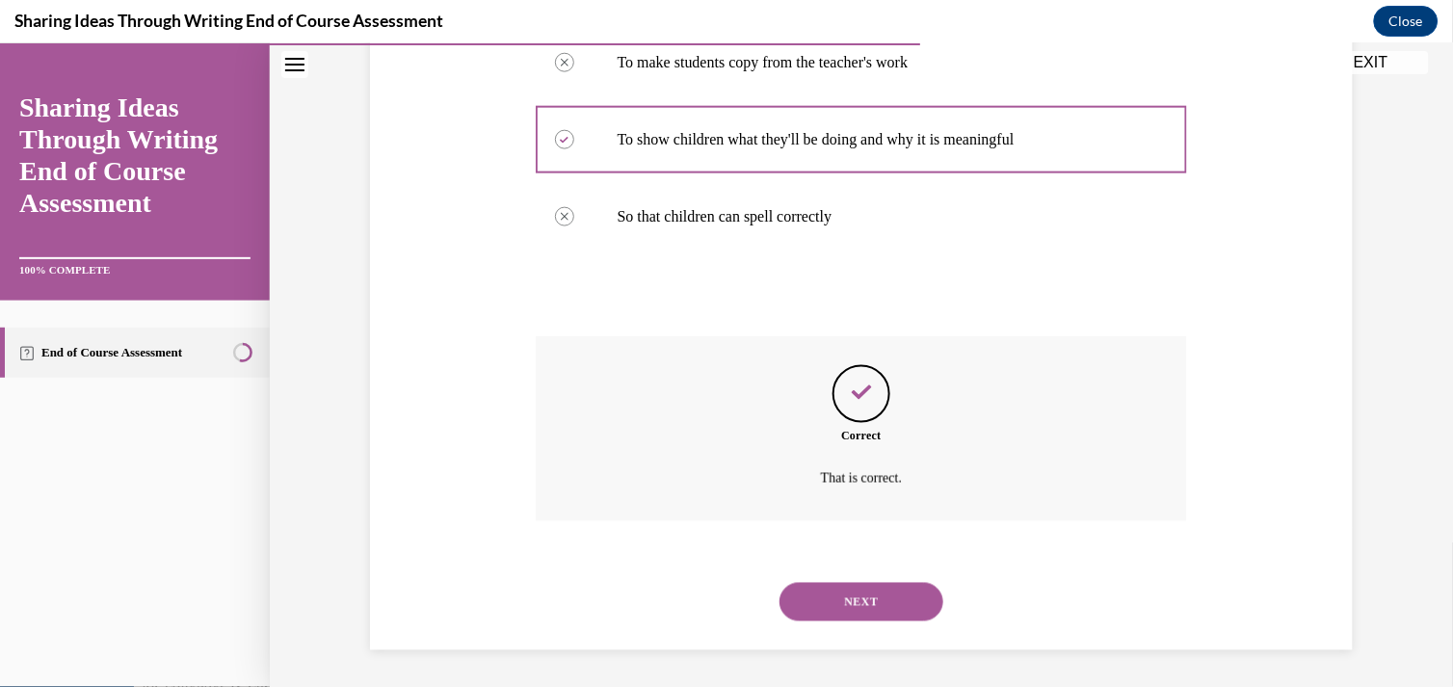
click at [815, 593] on button "NEXT" at bounding box center [861, 601] width 164 height 39
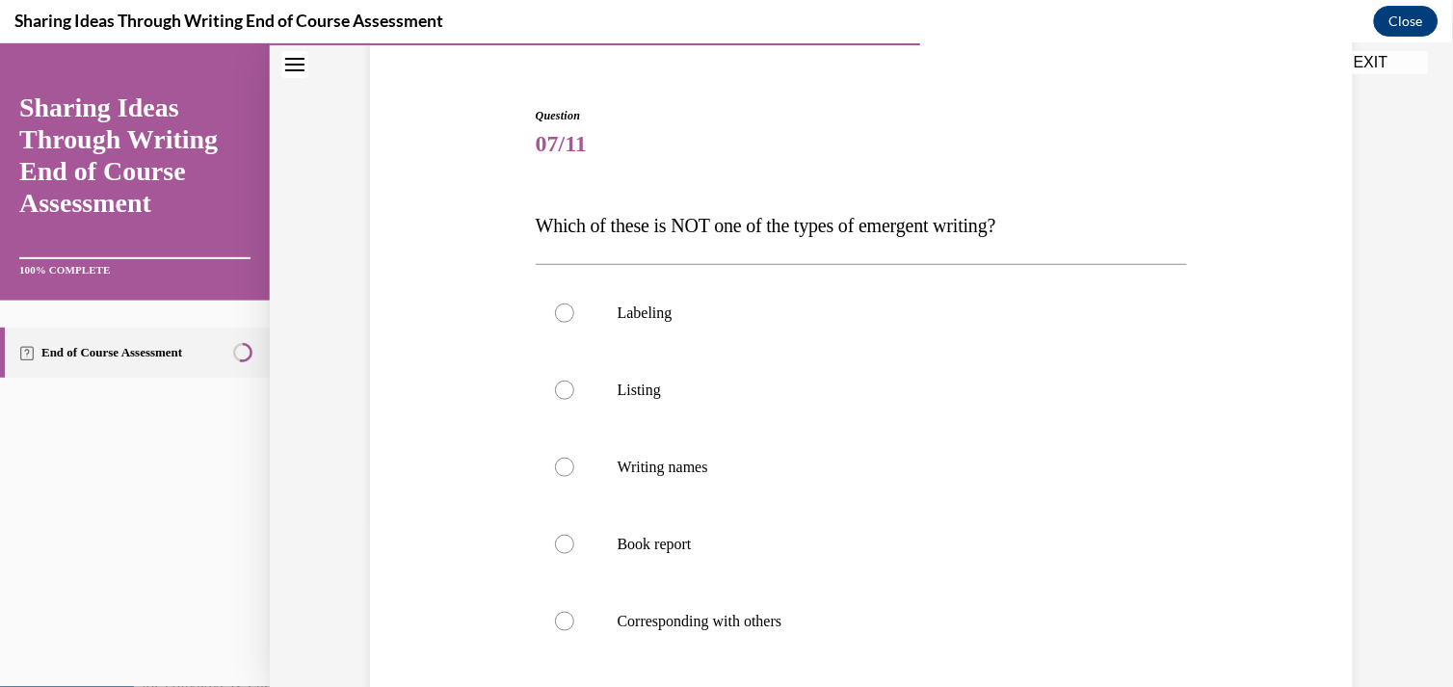
scroll to position [162, 0]
click at [584, 544] on label "Book report" at bounding box center [862, 542] width 652 height 77
click at [574, 544] on input "Book report" at bounding box center [564, 542] width 19 height 19
radio input "true"
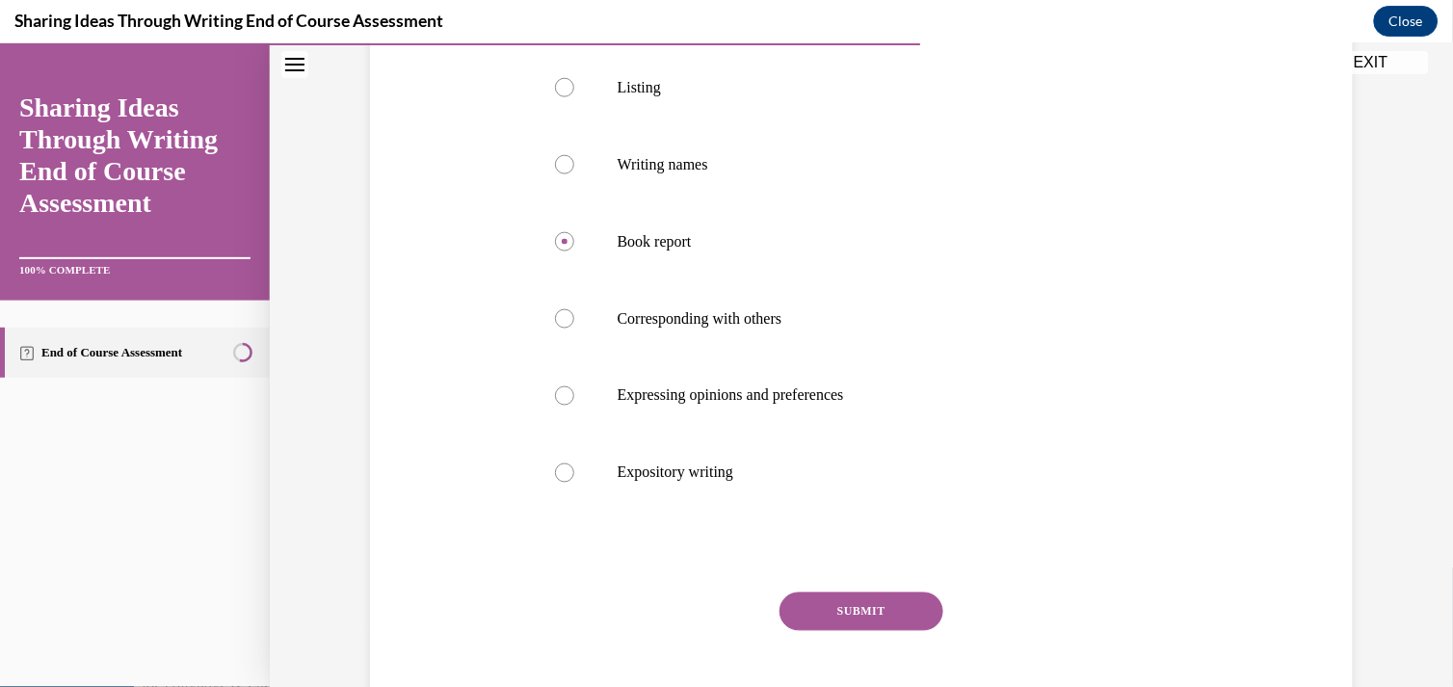
scroll to position [465, 0]
click at [798, 610] on button "SUBMIT" at bounding box center [861, 609] width 164 height 39
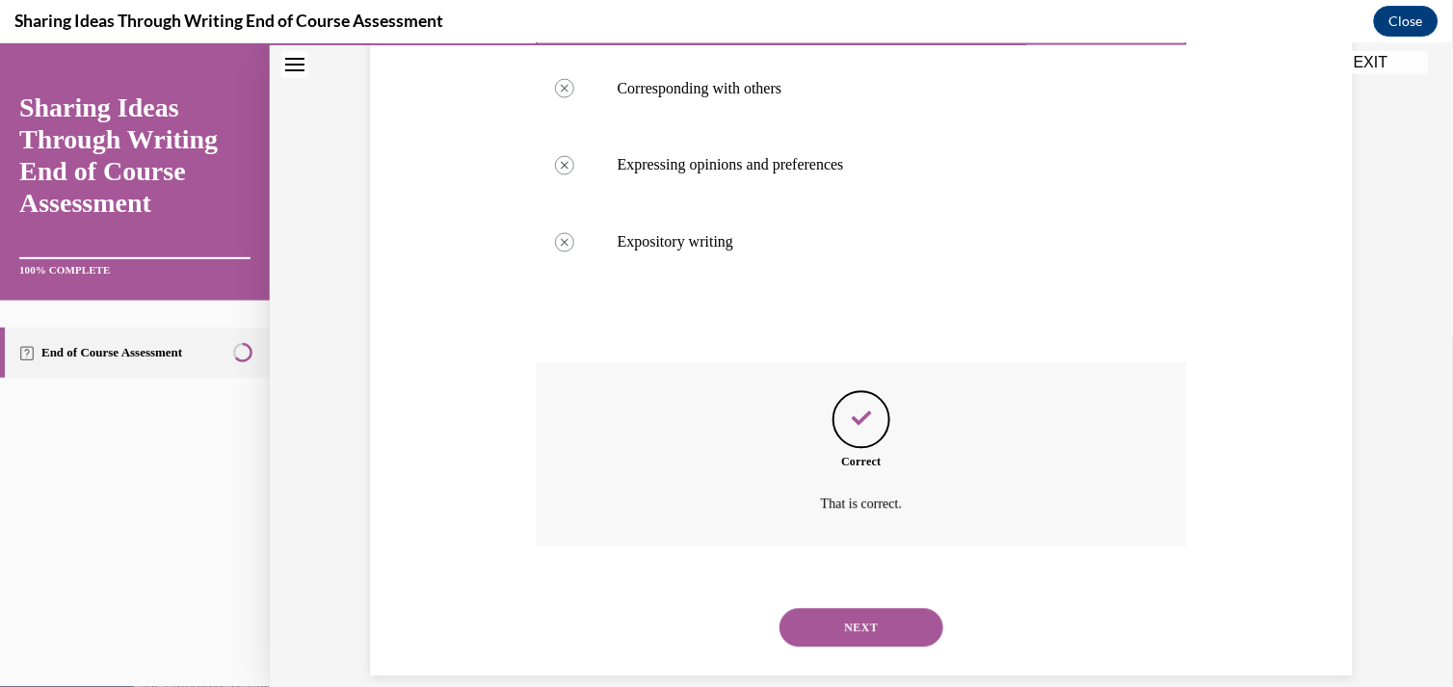
scroll to position [720, 0]
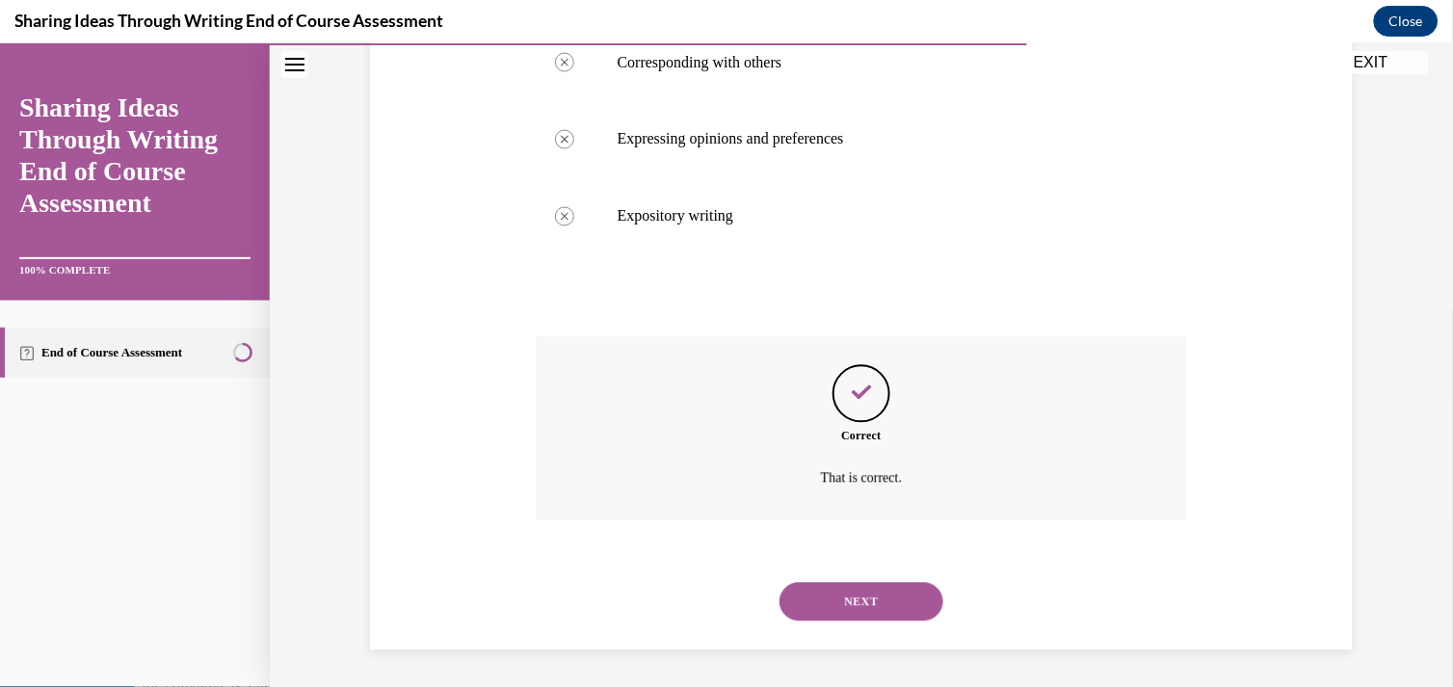
click at [794, 599] on button "NEXT" at bounding box center [861, 601] width 164 height 39
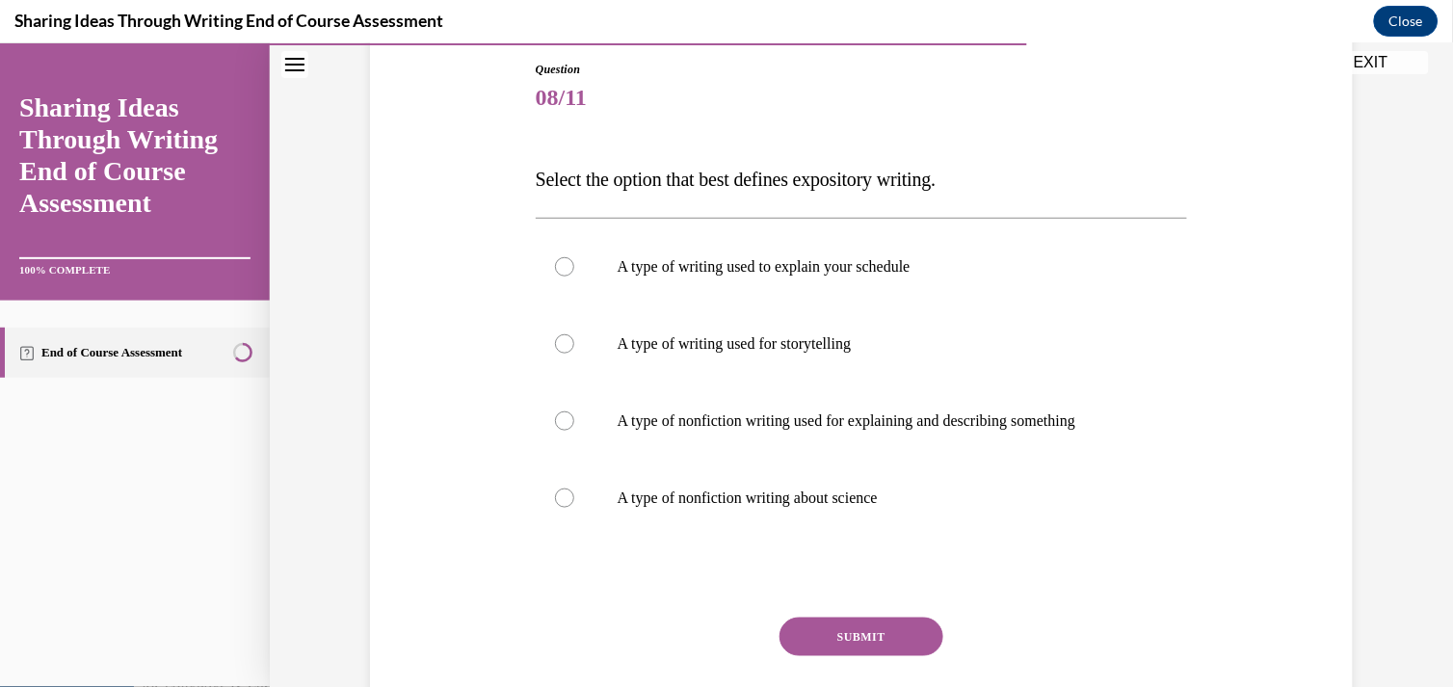
scroll to position [208, 0]
click at [607, 424] on label "A type of nonfiction writing used for explaining and describing something" at bounding box center [862, 419] width 652 height 77
click at [574, 424] on input "A type of nonfiction writing used for explaining and describing something" at bounding box center [564, 418] width 19 height 19
radio input "true"
click at [843, 626] on button "SUBMIT" at bounding box center [861, 635] width 164 height 39
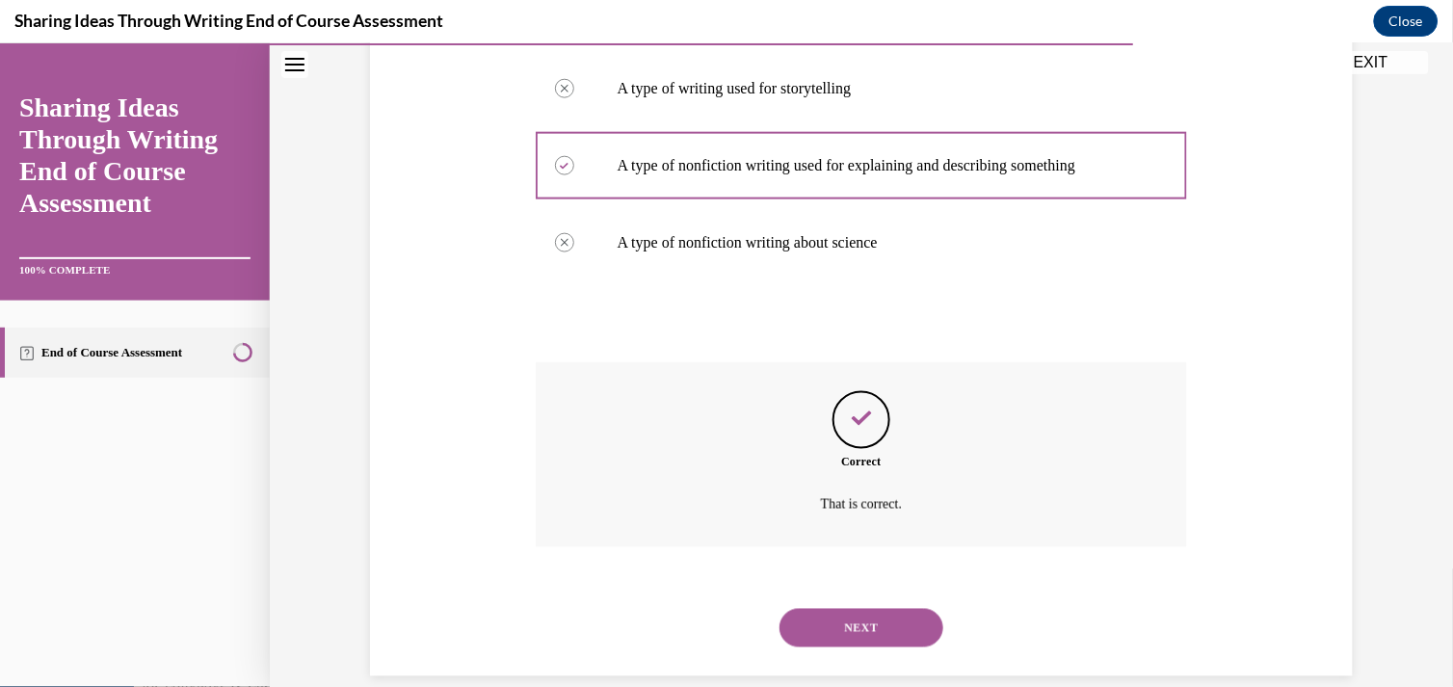
scroll to position [489, 0]
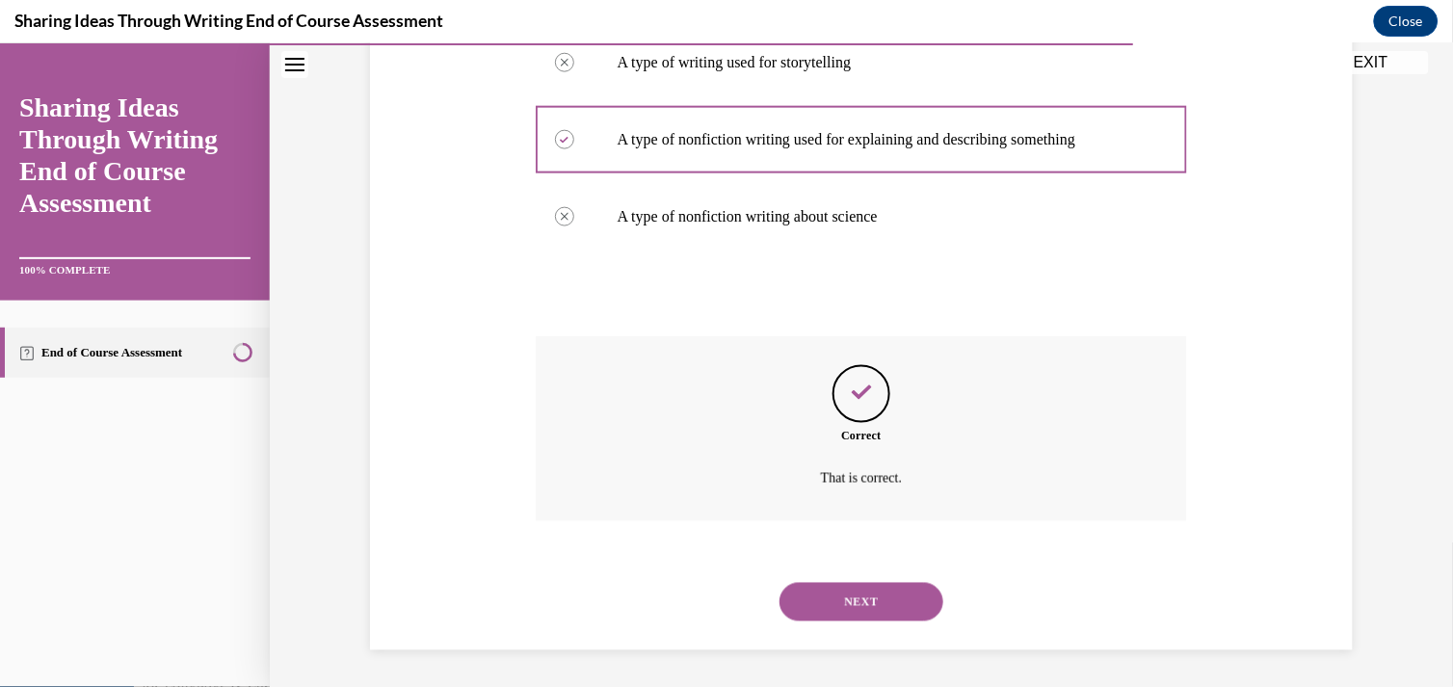
click at [786, 594] on button "NEXT" at bounding box center [861, 601] width 164 height 39
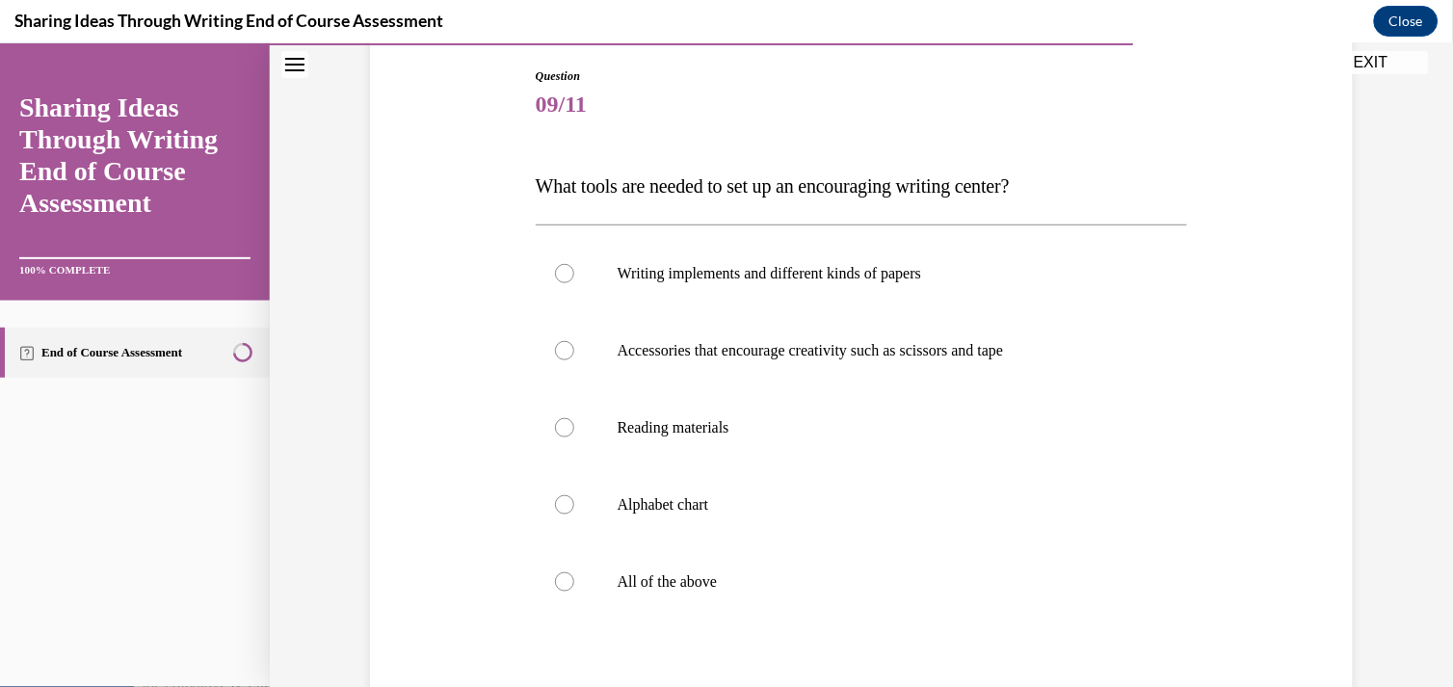
scroll to position [202, 0]
click at [557, 590] on label "All of the above" at bounding box center [862, 579] width 652 height 77
click at [557, 589] on input "All of the above" at bounding box center [564, 578] width 19 height 19
radio input "true"
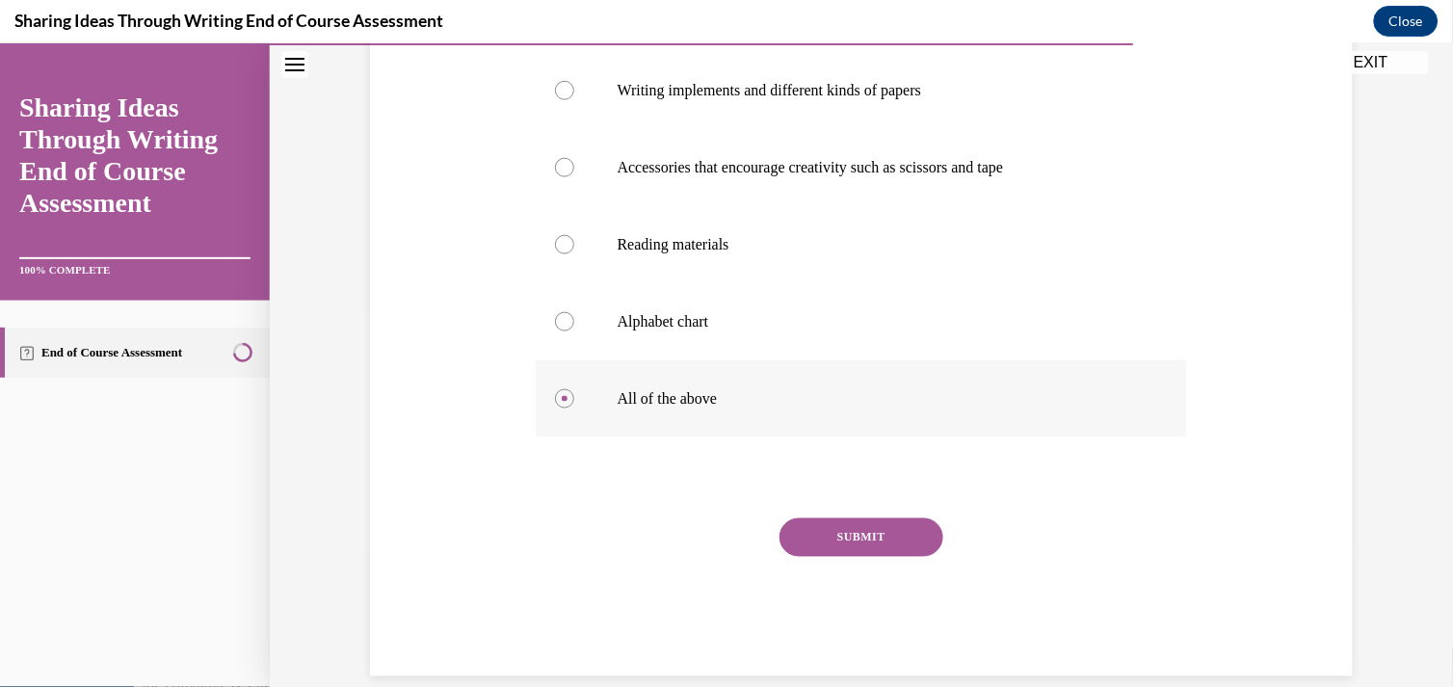
scroll to position [410, 0]
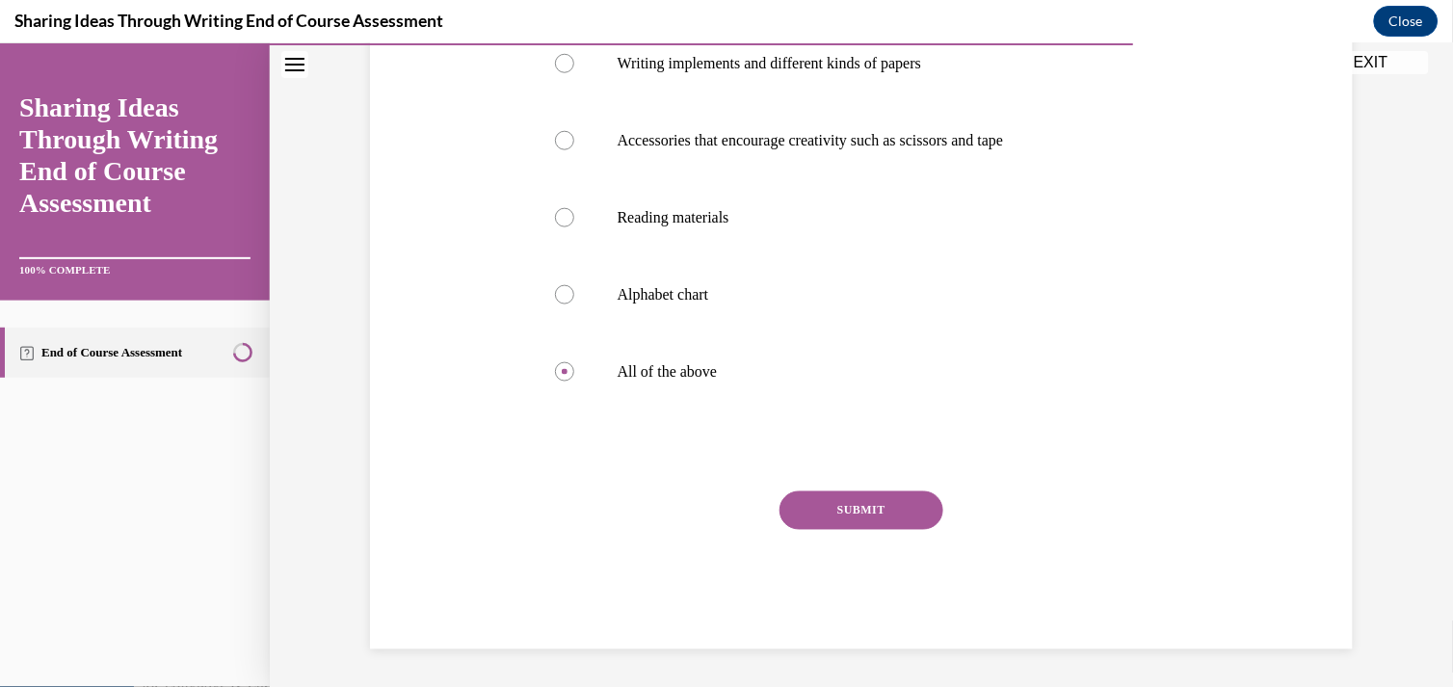
click at [811, 524] on button "SUBMIT" at bounding box center [861, 509] width 164 height 39
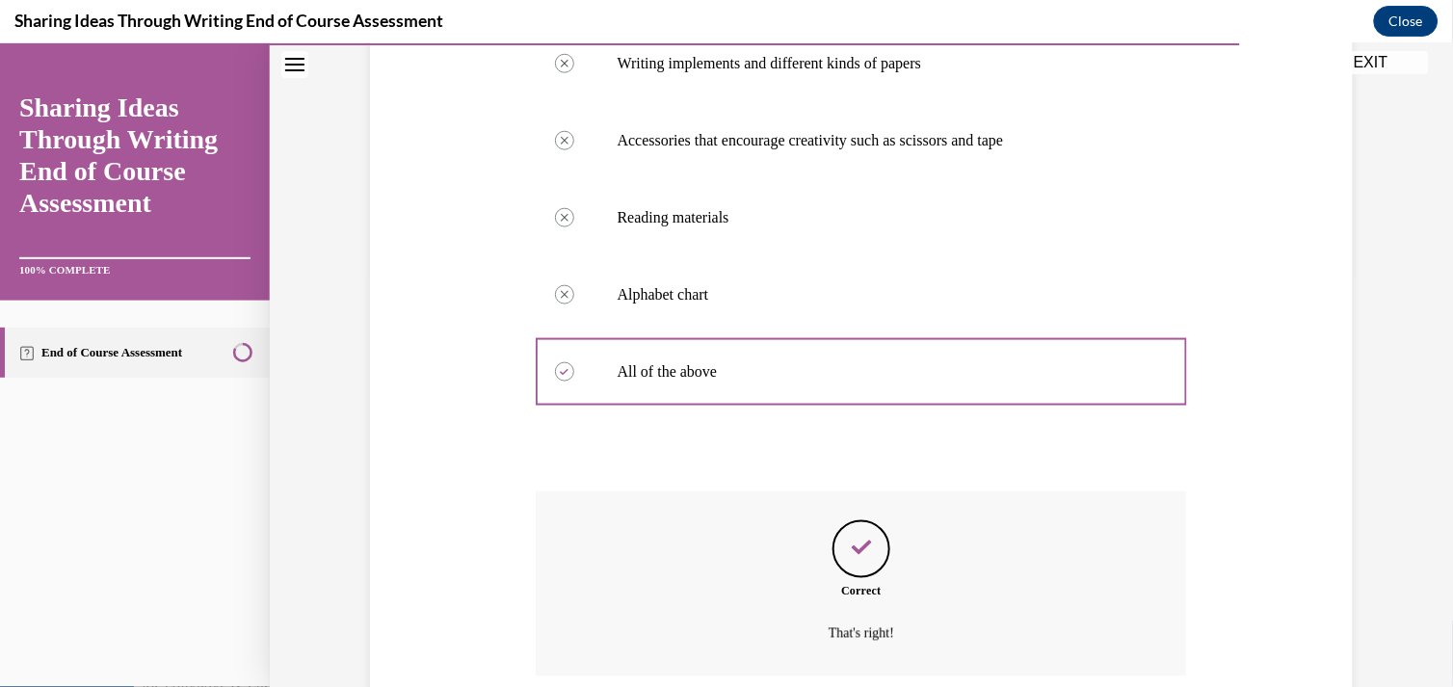
scroll to position [566, 0]
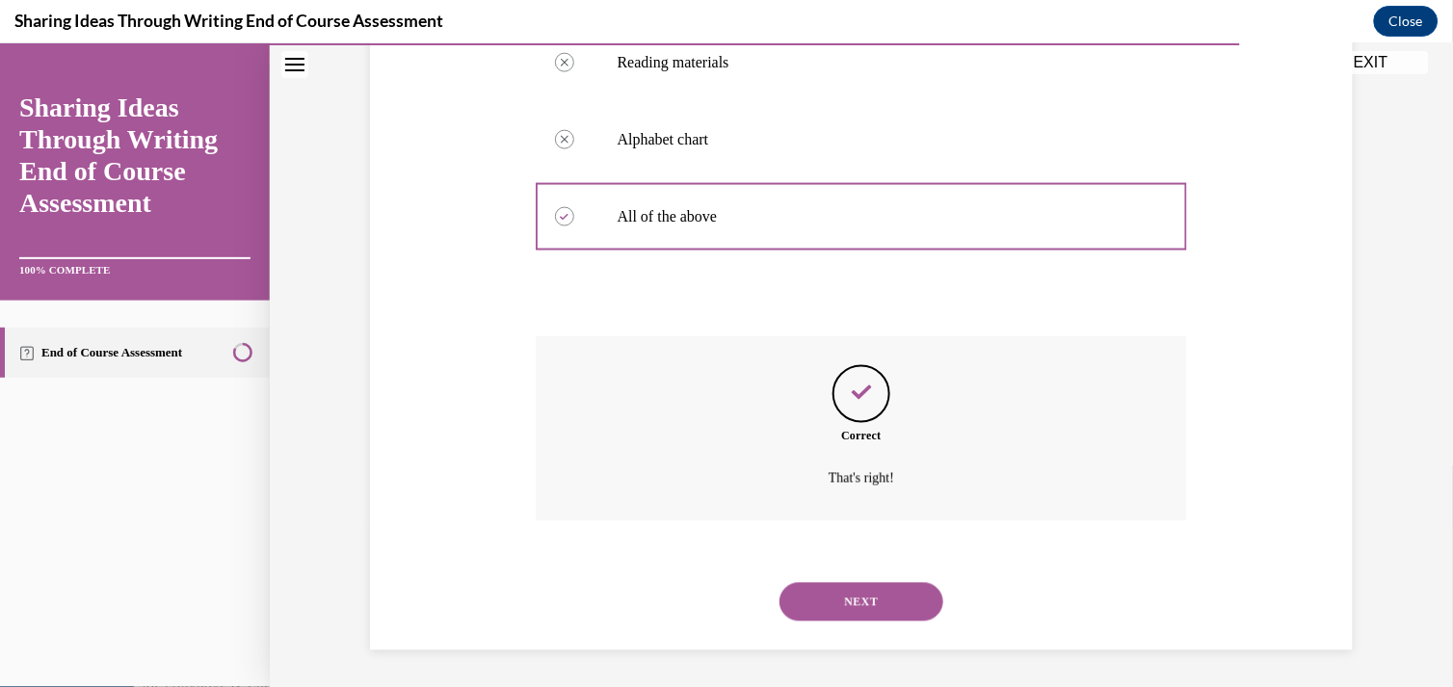
click at [794, 593] on button "NEXT" at bounding box center [861, 601] width 164 height 39
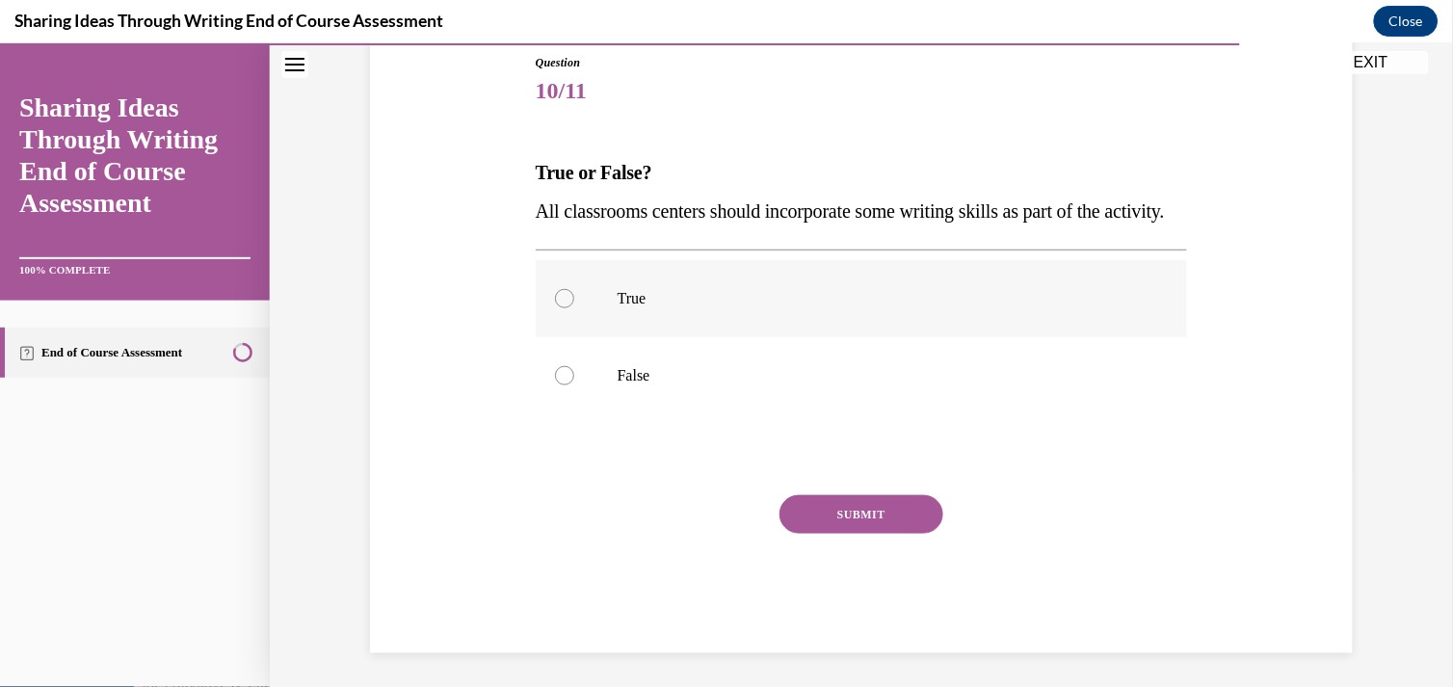
click at [613, 336] on label "True" at bounding box center [862, 297] width 652 height 77
click at [574, 307] on input "True" at bounding box center [564, 297] width 19 height 19
radio input "true"
click at [800, 533] on button "SUBMIT" at bounding box center [861, 513] width 164 height 39
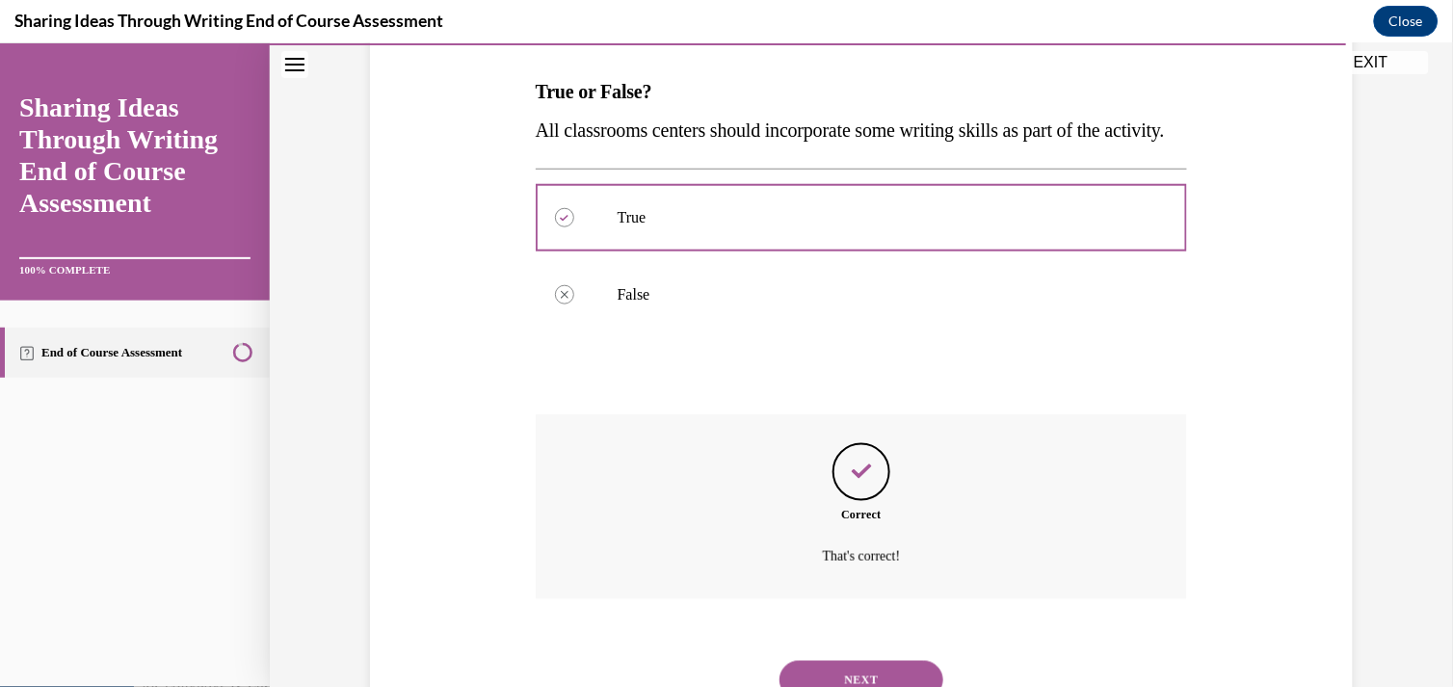
scroll to position [411, 0]
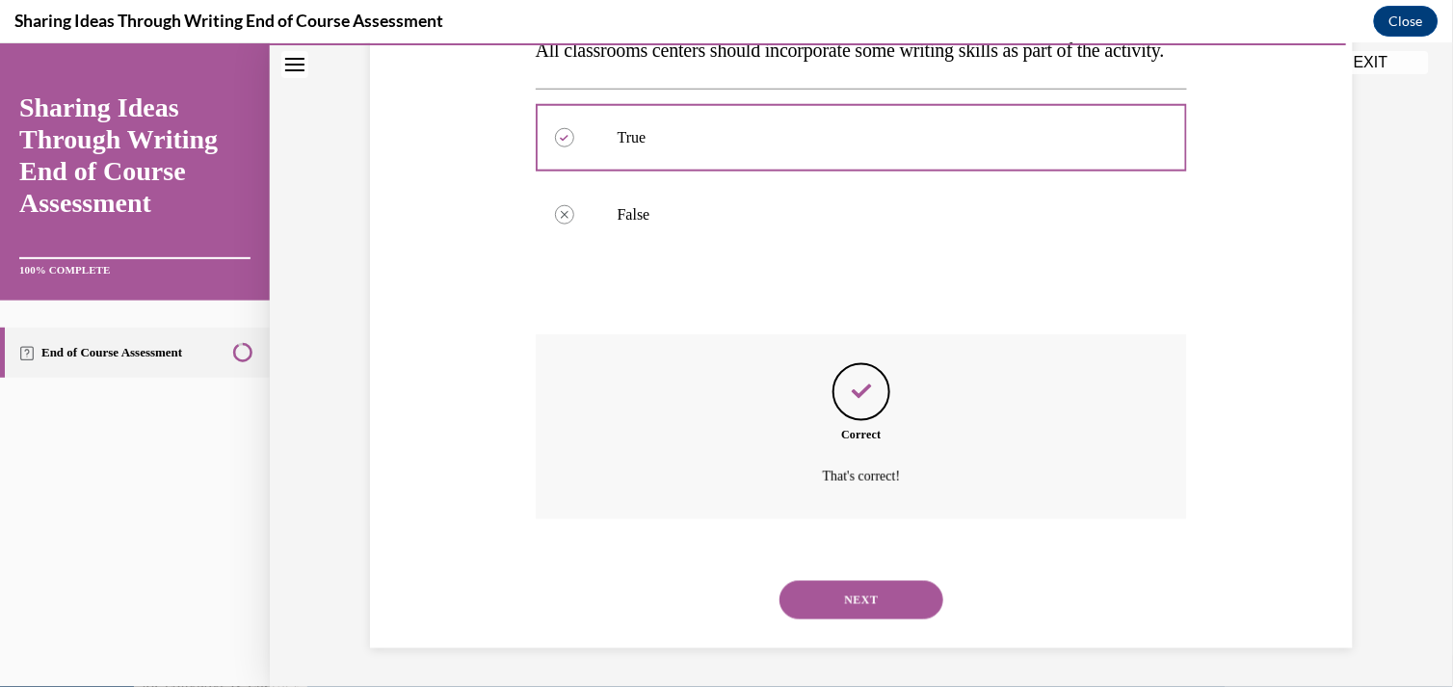
click at [809, 575] on div "NEXT" at bounding box center [862, 599] width 652 height 77
click at [813, 593] on button "NEXT" at bounding box center [861, 599] width 164 height 39
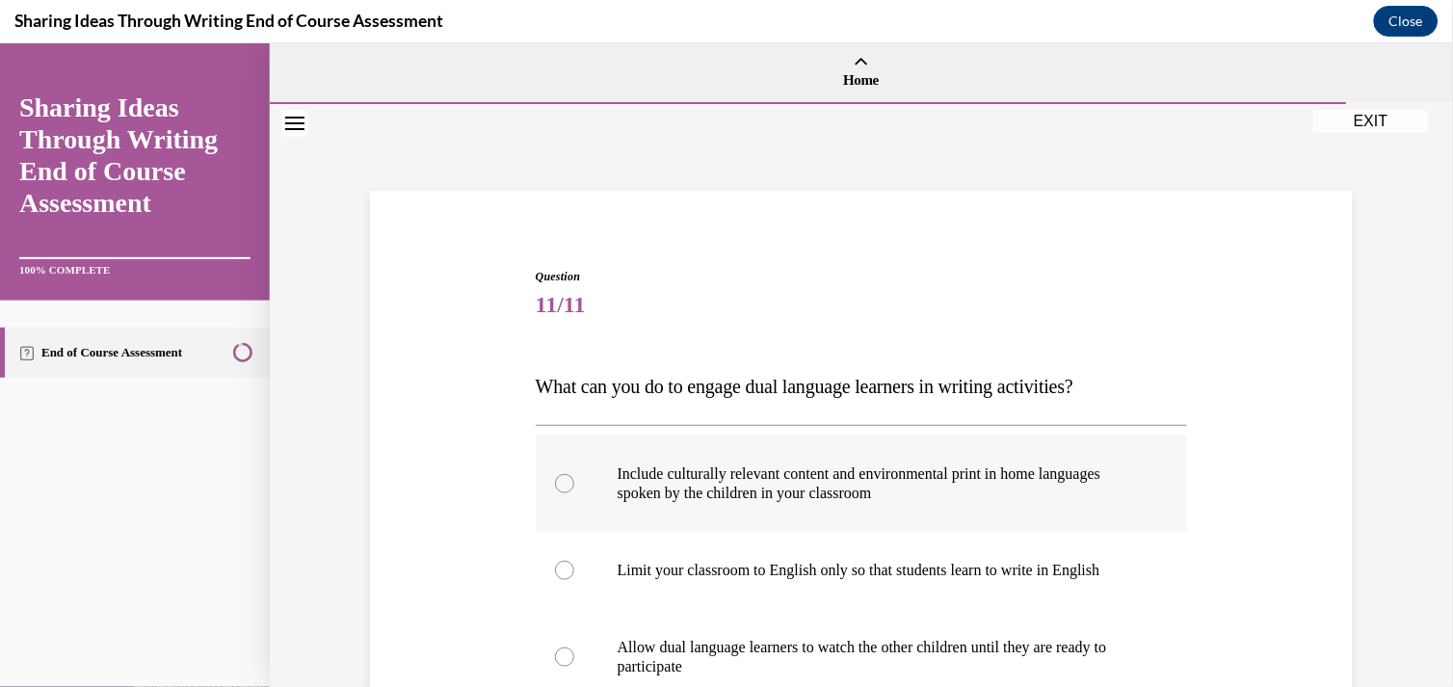
click at [737, 472] on p "Include culturally relevant content and environmental print in home languages s…" at bounding box center [879, 482] width 522 height 39
click at [574, 473] on input "Include culturally relevant content and environmental print in home languages s…" at bounding box center [564, 482] width 19 height 19
radio input "true"
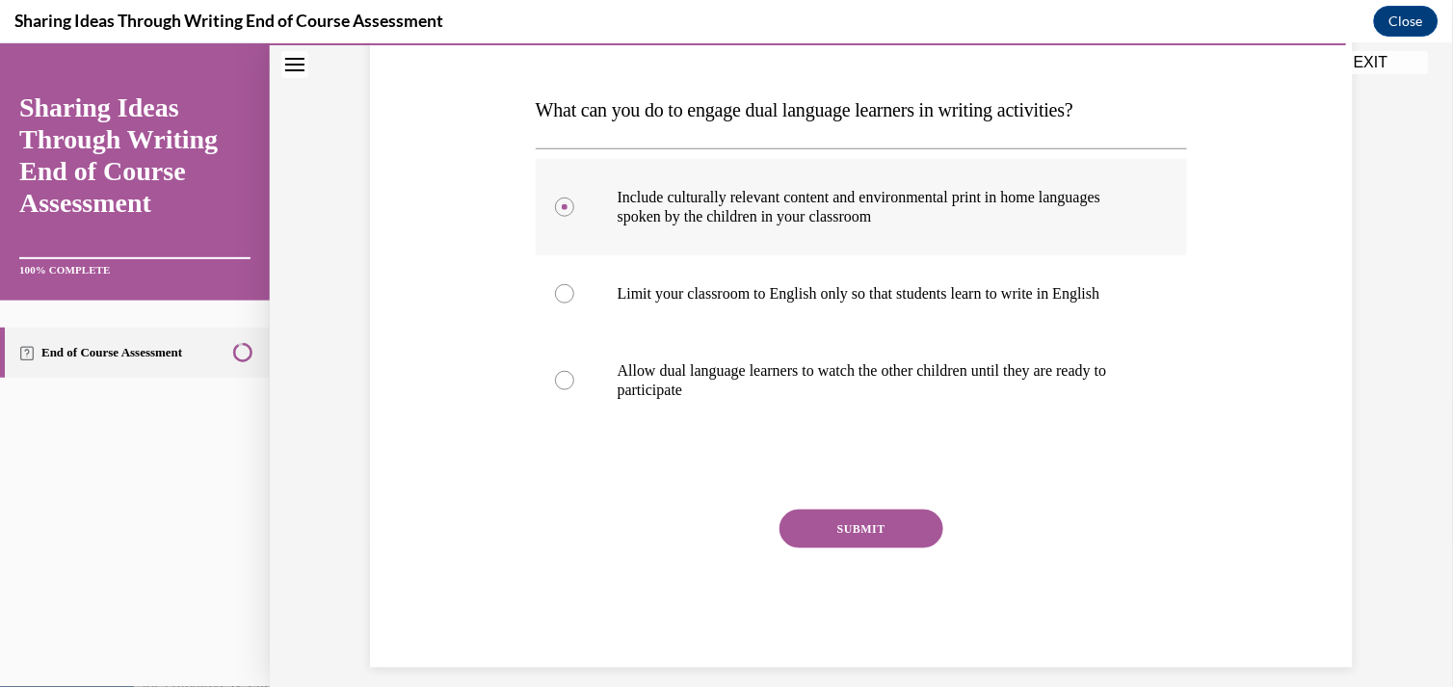
scroll to position [277, 0]
click at [820, 533] on button "SUBMIT" at bounding box center [861, 527] width 164 height 39
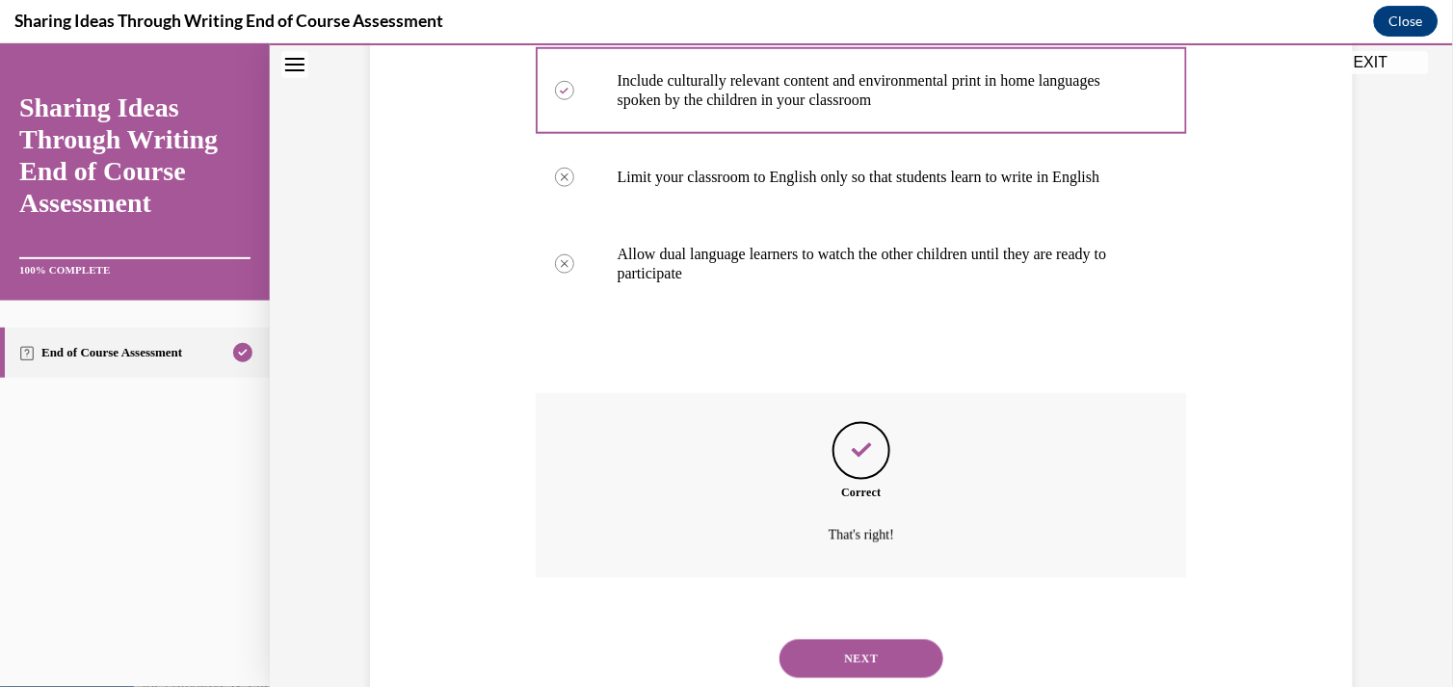
scroll to position [450, 0]
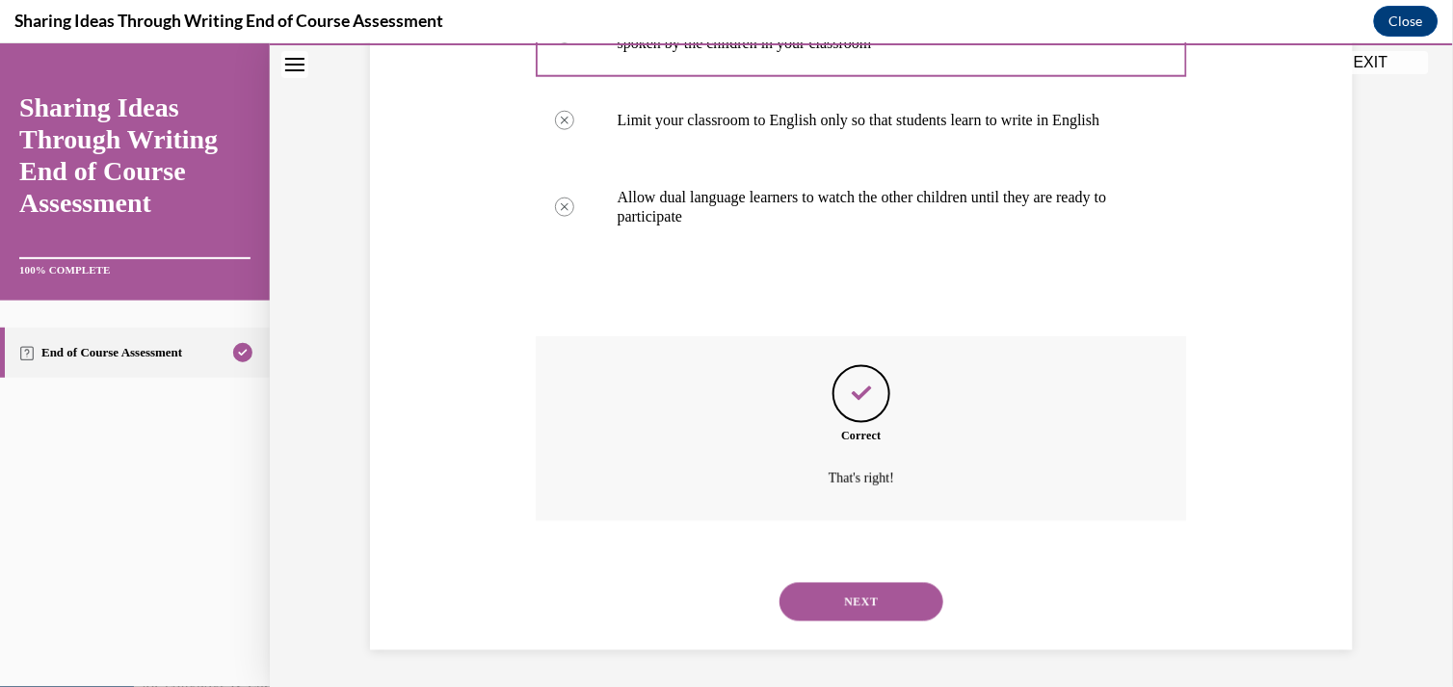
click at [832, 590] on button "NEXT" at bounding box center [861, 601] width 164 height 39
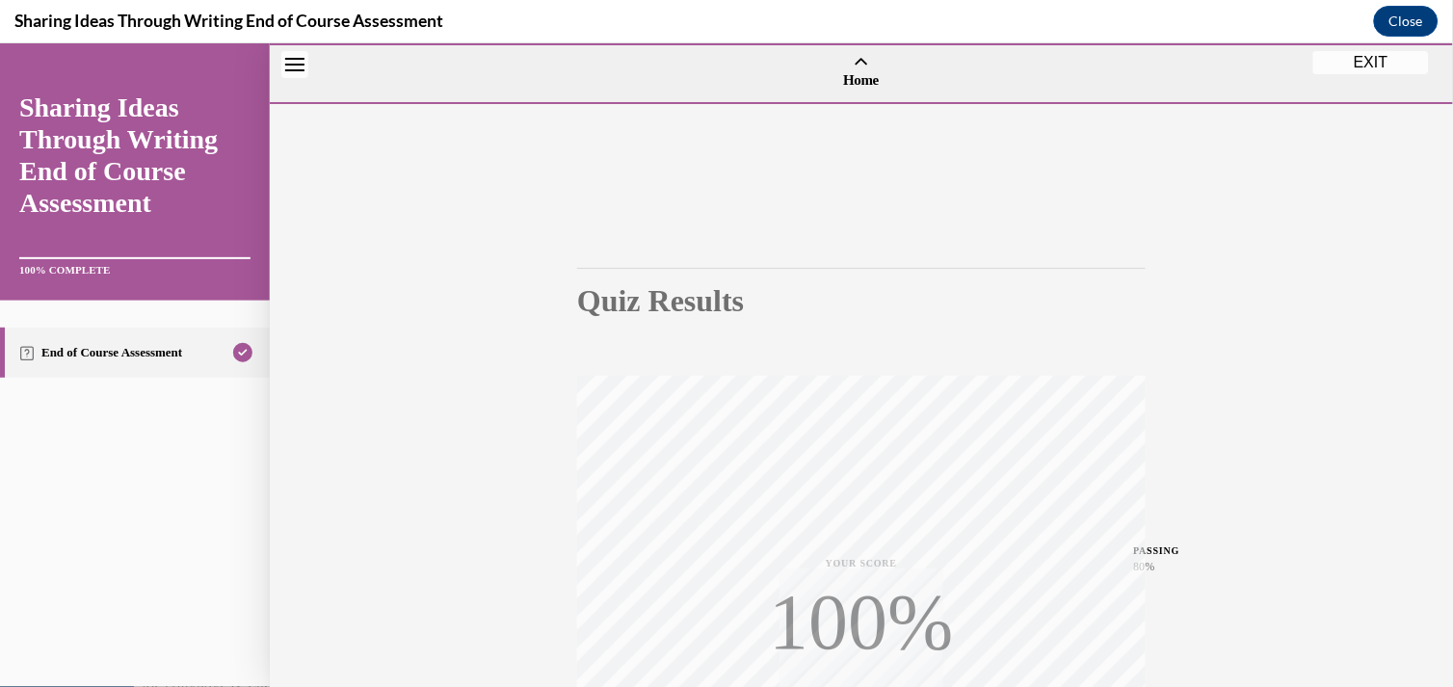
scroll to position [343, 0]
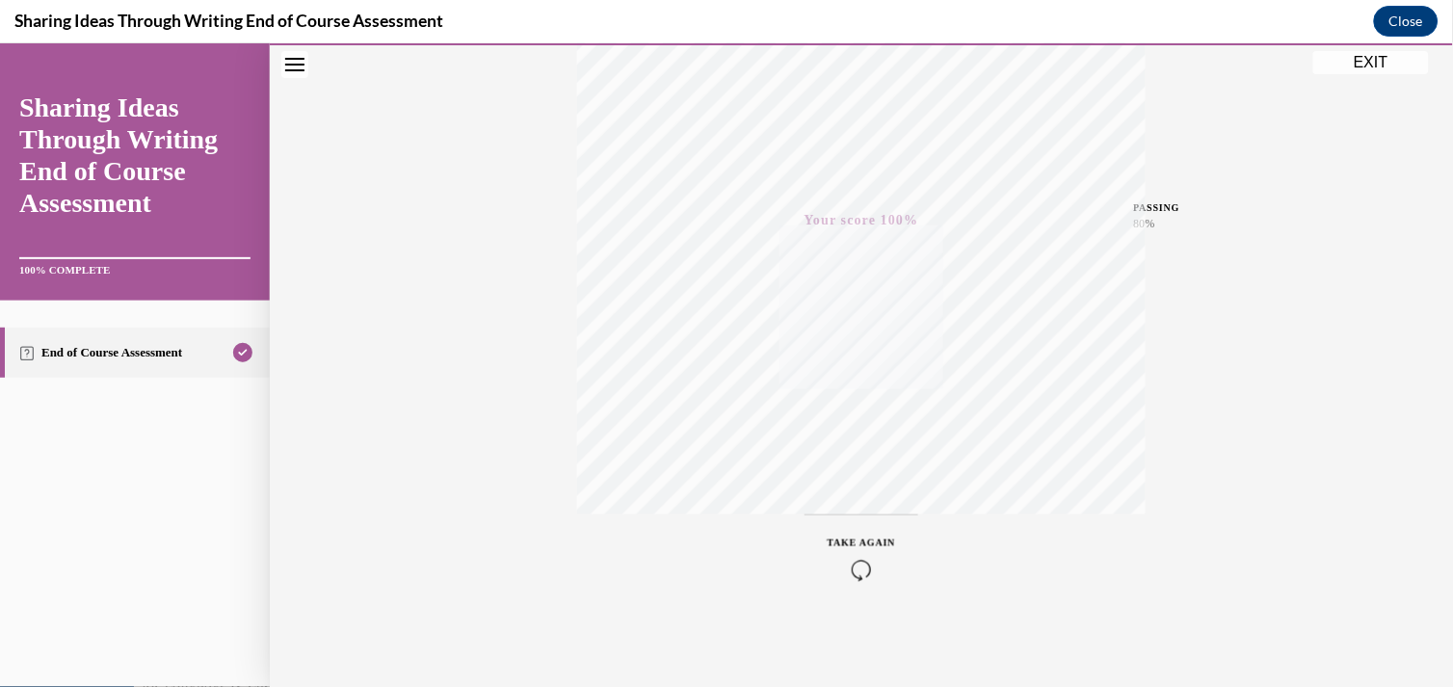
click at [1330, 68] on button "EXIT" at bounding box center [1371, 61] width 116 height 23
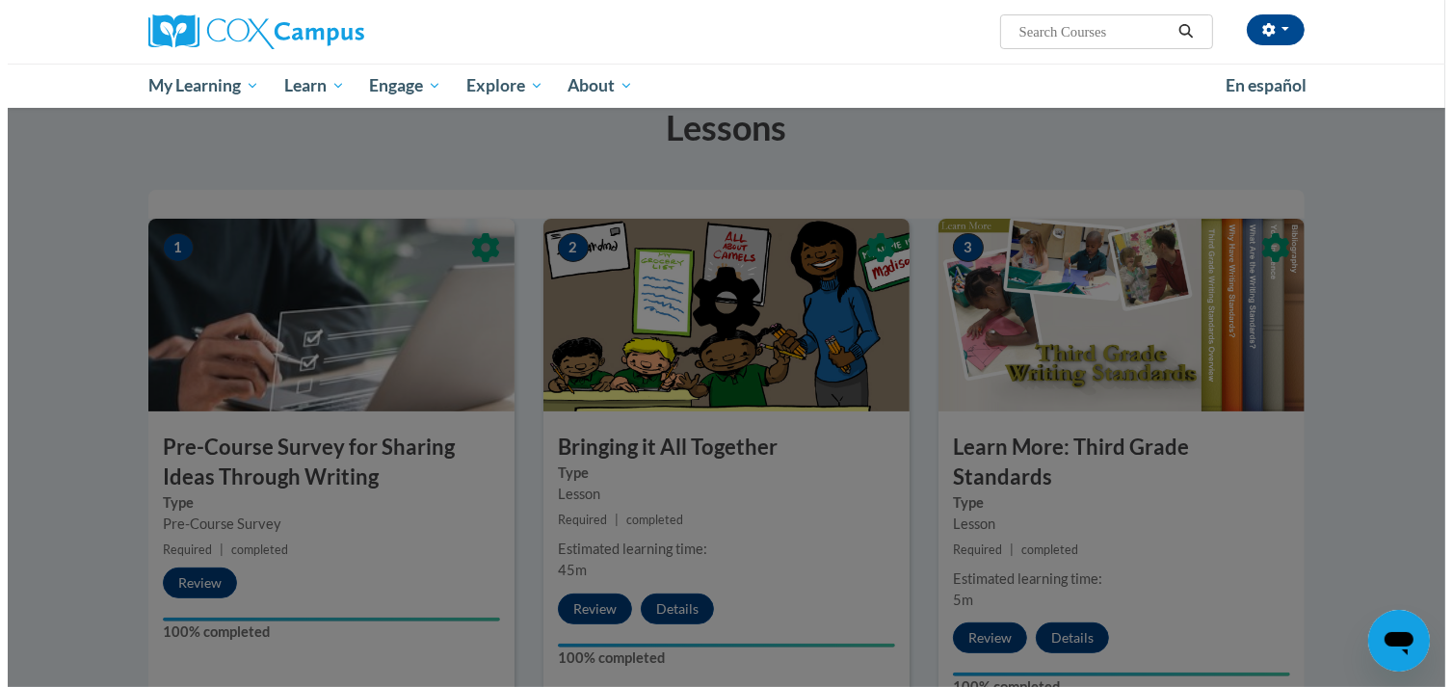
scroll to position [103, 0]
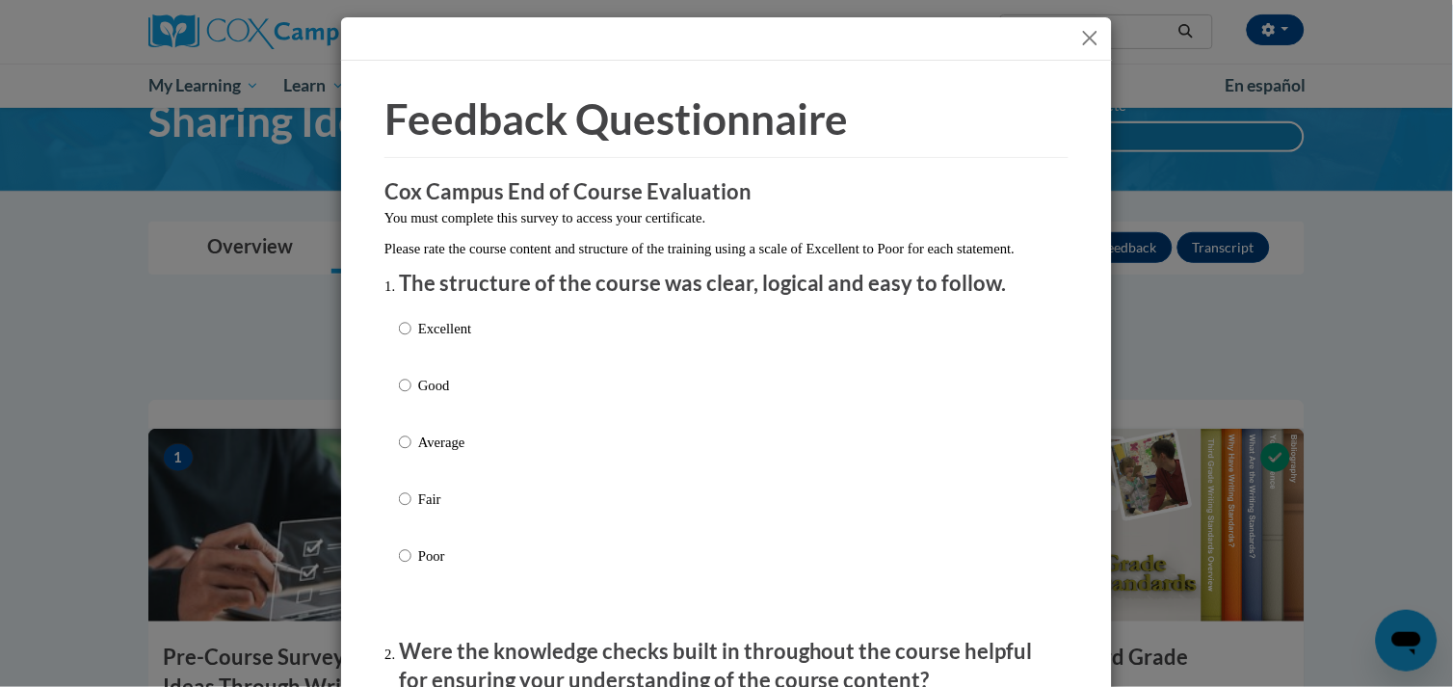
click at [418, 396] on p "Good" at bounding box center [444, 385] width 53 height 21
click at [411, 396] on input "Good" at bounding box center [405, 385] width 13 height 21
radio input "true"
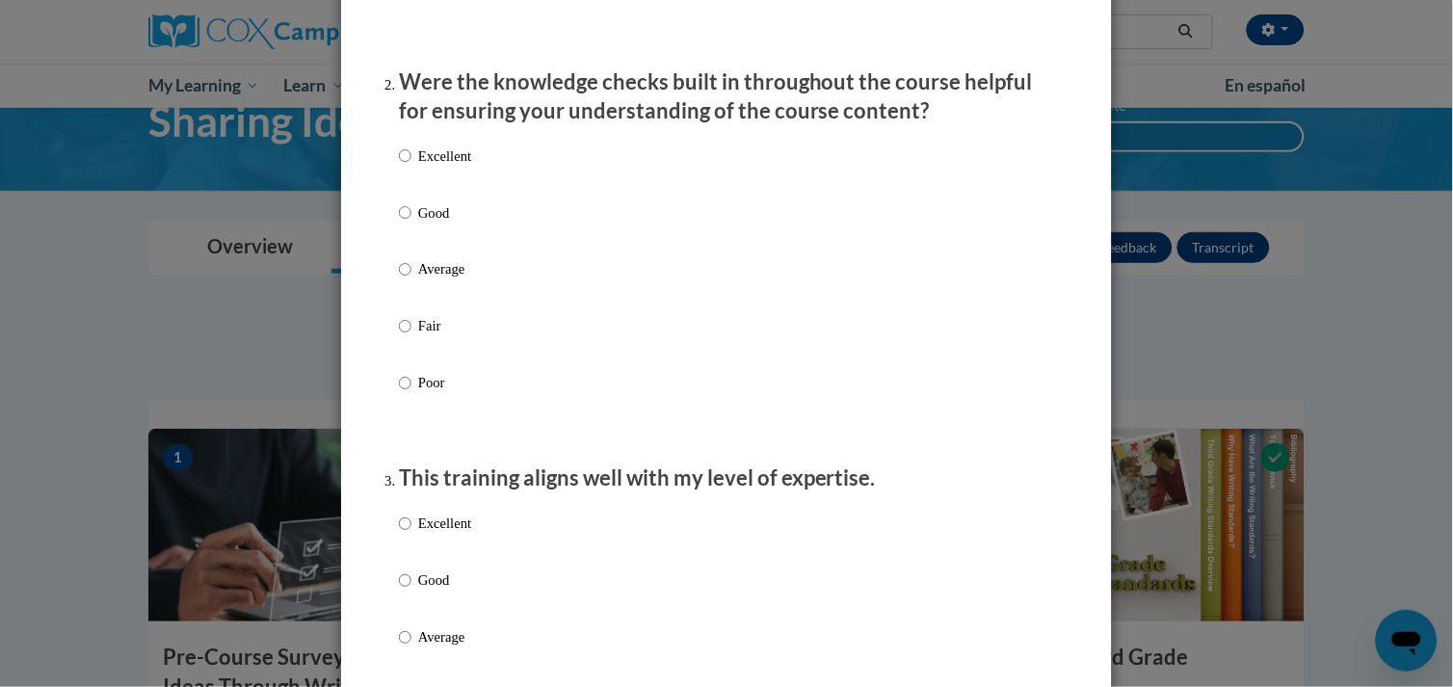
scroll to position [570, 0]
click at [418, 223] on p "Good" at bounding box center [444, 211] width 53 height 21
click at [410, 223] on input "Good" at bounding box center [405, 211] width 13 height 21
radio input "true"
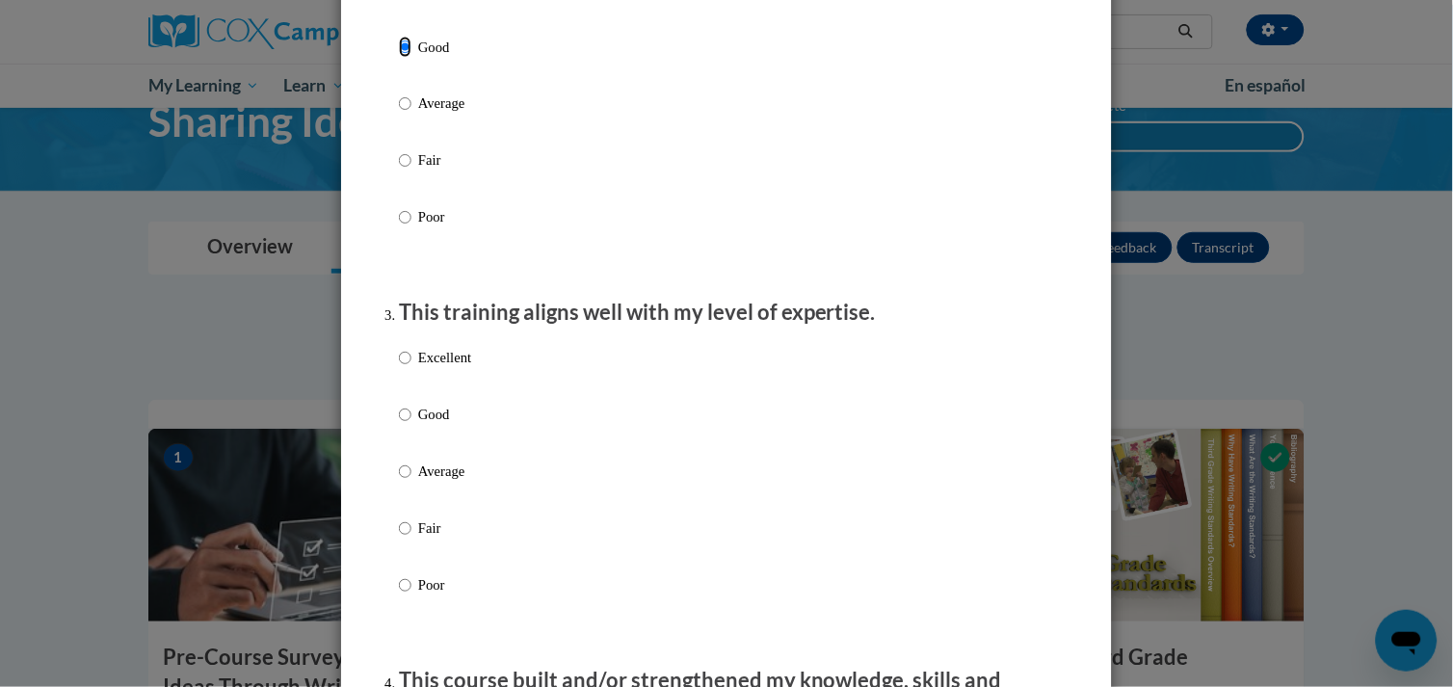
scroll to position [746, 0]
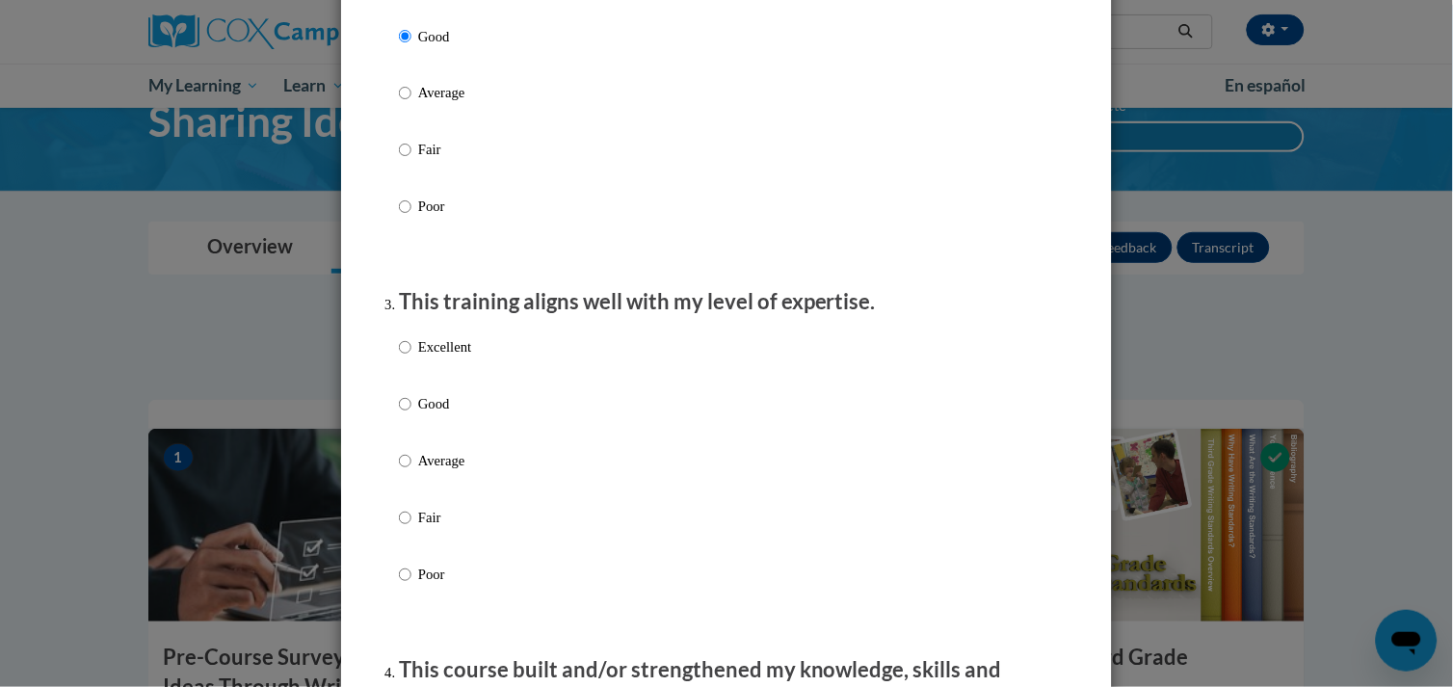
click at [418, 415] on p "Good" at bounding box center [444, 404] width 53 height 21
click at [411, 415] on input "Good" at bounding box center [405, 404] width 13 height 21
radio input "true"
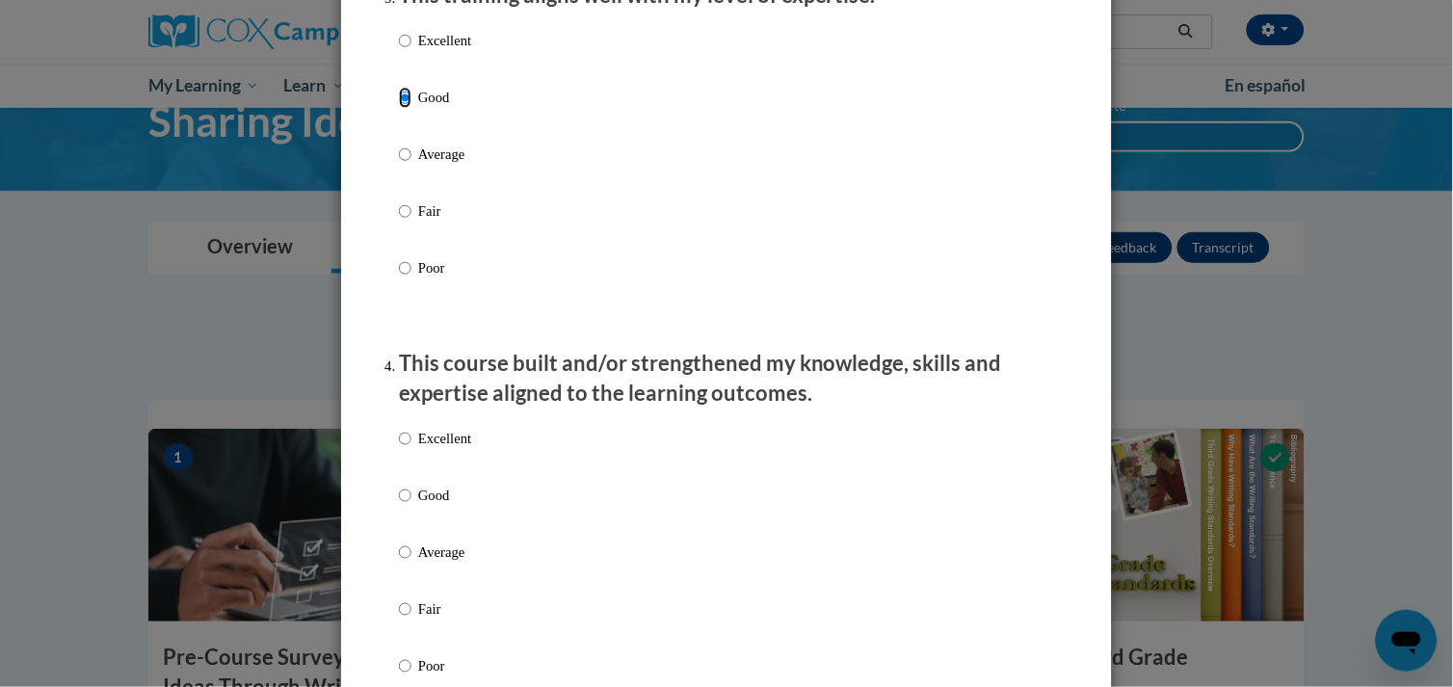
scroll to position [1054, 0]
click at [418, 505] on p "Good" at bounding box center [444, 494] width 53 height 21
click at [411, 505] on input "Good" at bounding box center [405, 494] width 13 height 21
radio input "true"
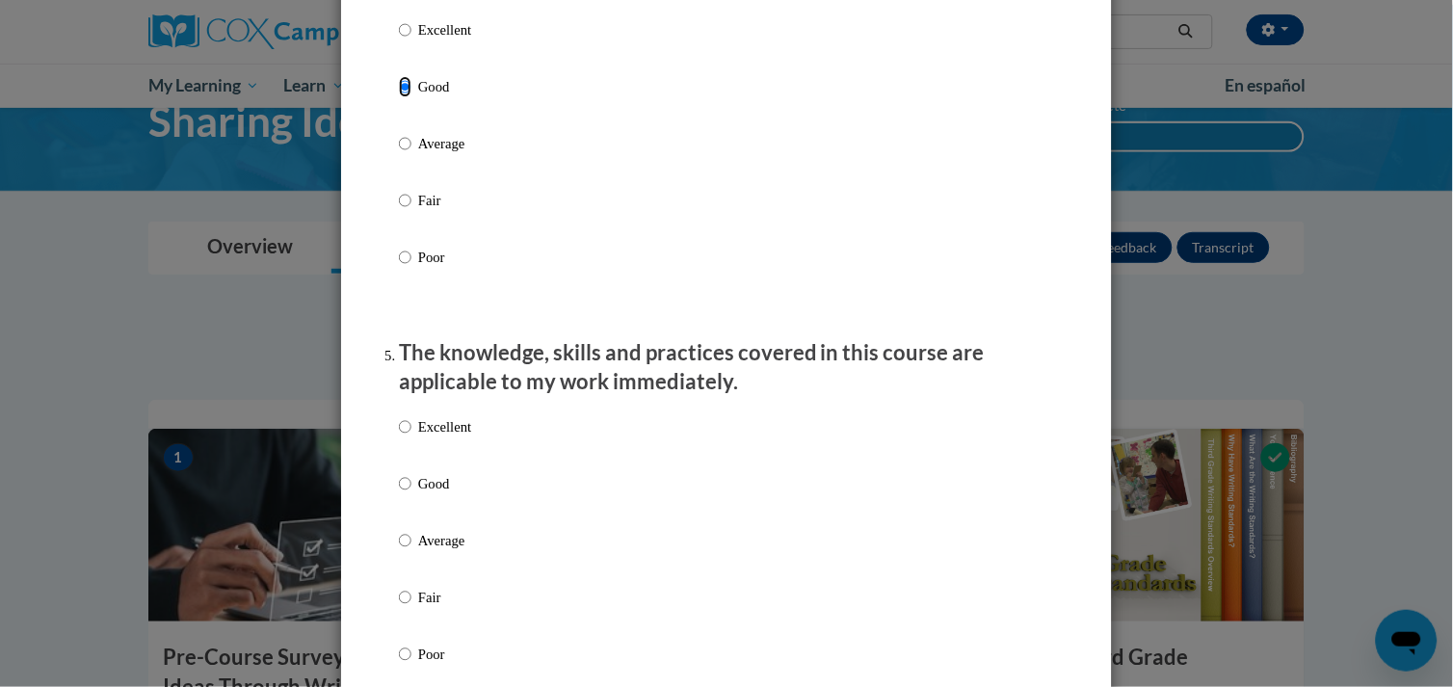
scroll to position [1463, 0]
click at [418, 493] on p "Good" at bounding box center [444, 482] width 53 height 21
click at [411, 493] on input "Good" at bounding box center [405, 482] width 13 height 21
radio input "true"
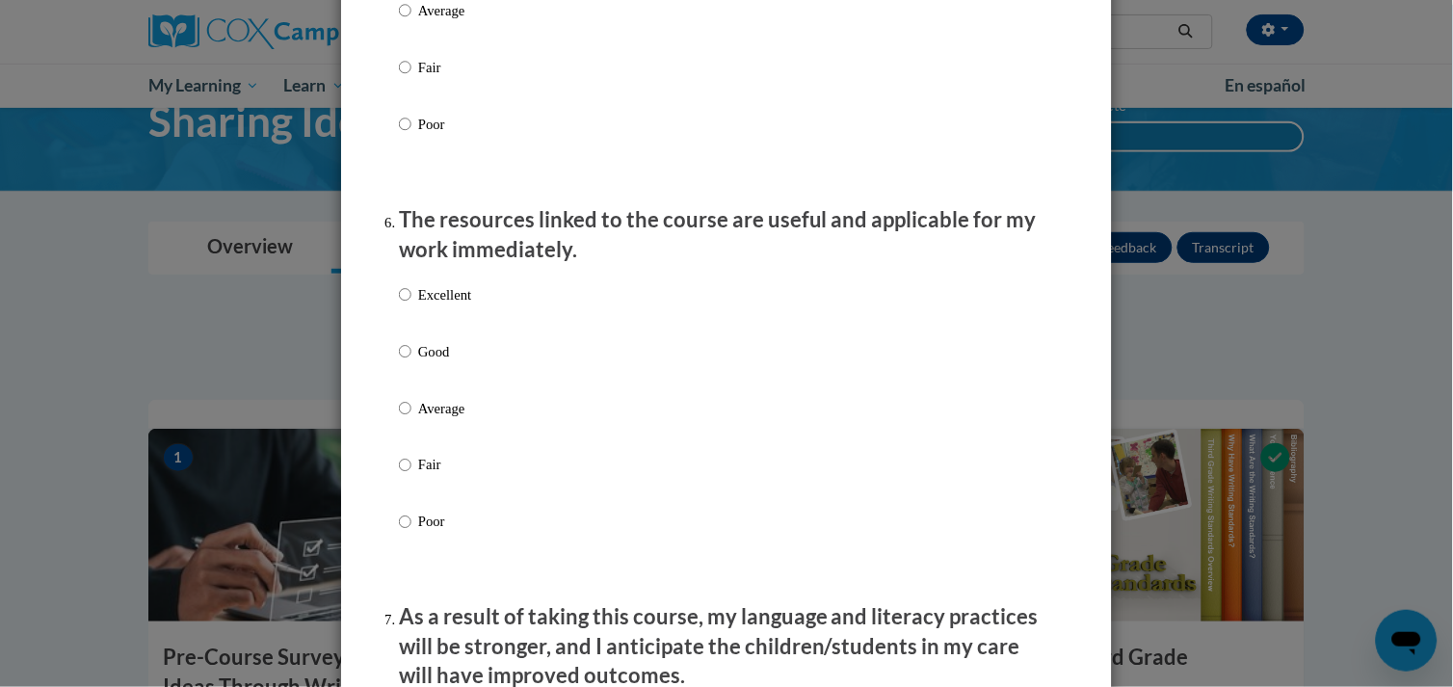
scroll to position [1993, 0]
click at [419, 361] on p "Good" at bounding box center [444, 350] width 53 height 21
click at [411, 361] on input "Good" at bounding box center [405, 350] width 13 height 21
radio input "true"
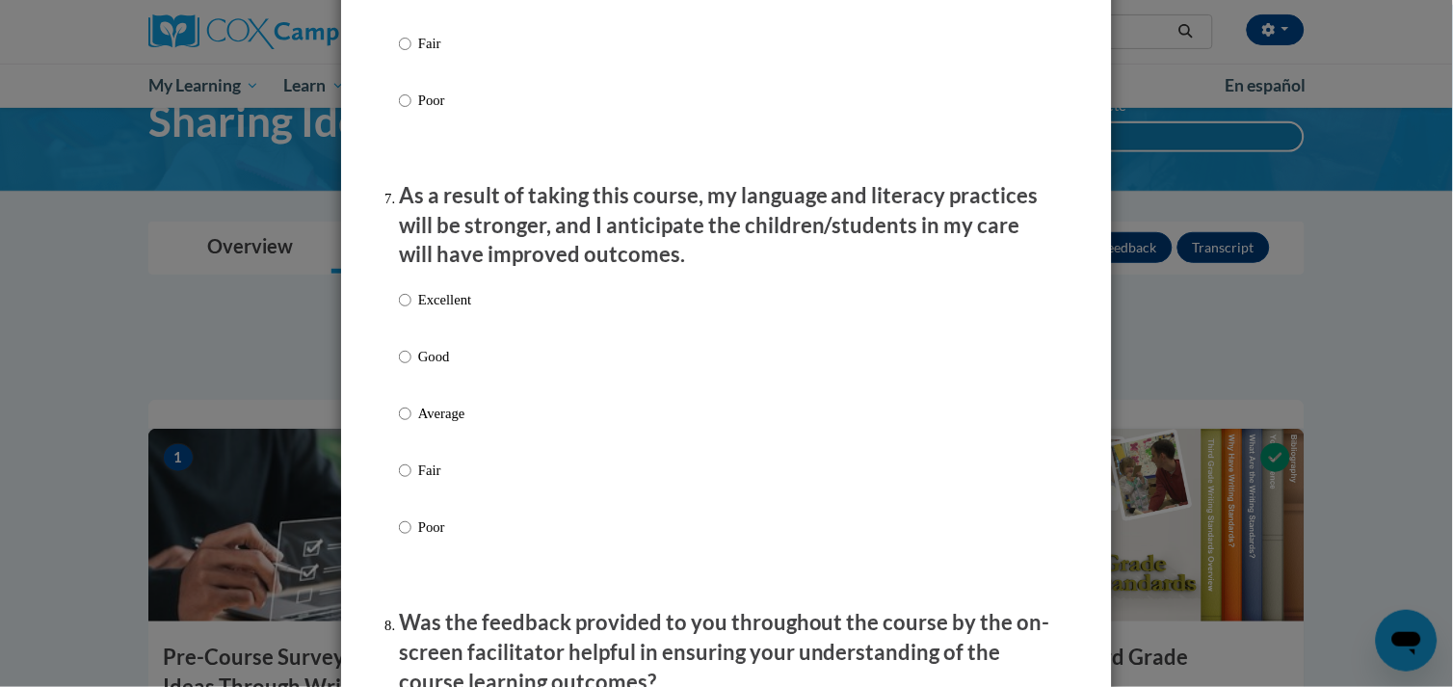
scroll to position [2414, 0]
click at [418, 367] on p "Good" at bounding box center [444, 356] width 53 height 21
click at [411, 367] on input "Good" at bounding box center [405, 356] width 13 height 21
radio input "true"
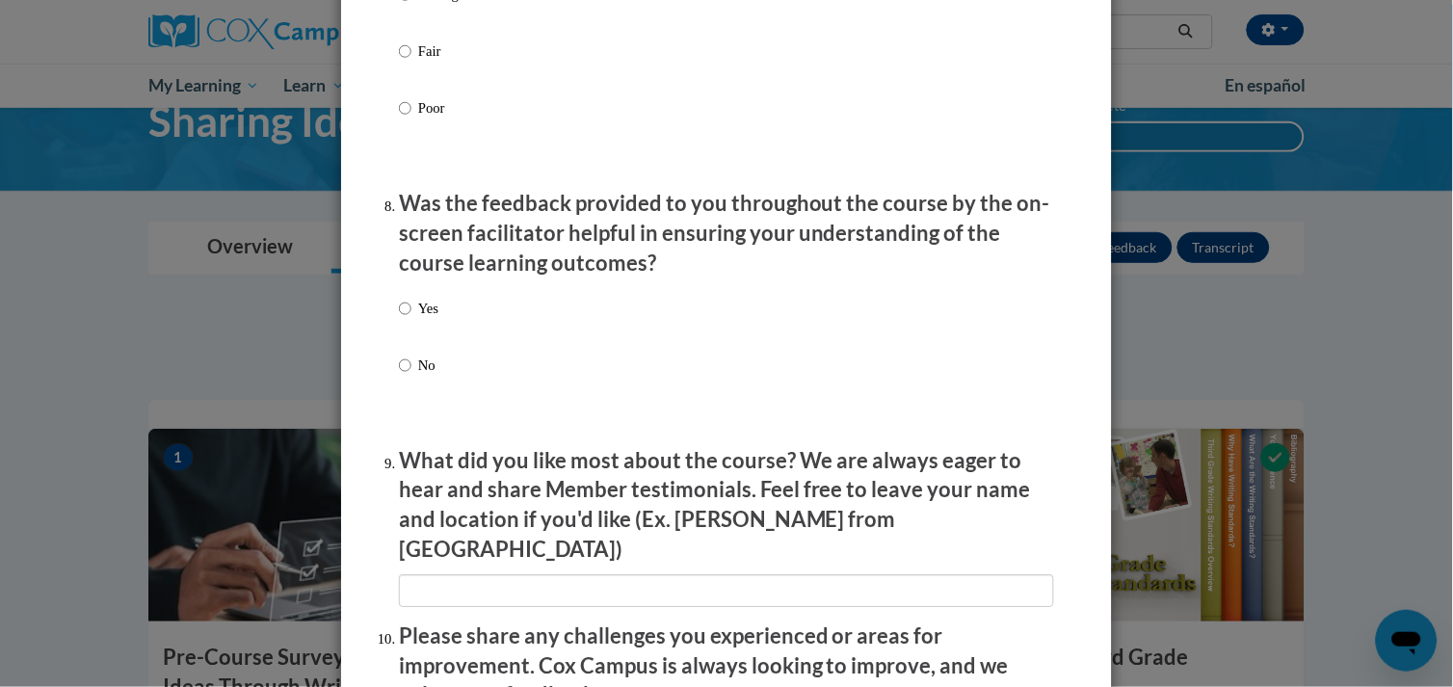
scroll to position [2834, 0]
click at [418, 318] on p "Yes" at bounding box center [428, 307] width 20 height 21
click at [411, 318] on input "Yes" at bounding box center [405, 307] width 13 height 21
radio input "true"
click at [424, 318] on p "Yes" at bounding box center [428, 307] width 20 height 21
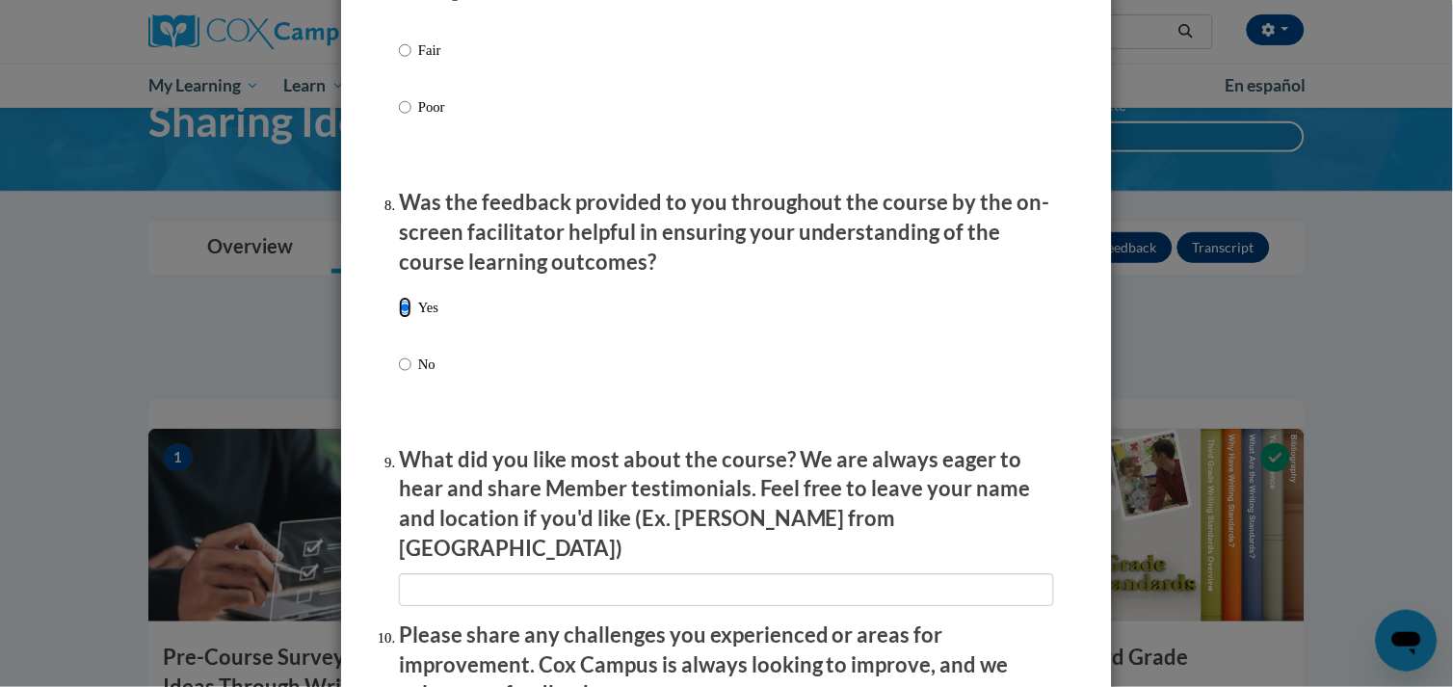
click at [411, 318] on input "Yes" at bounding box center [405, 307] width 13 height 21
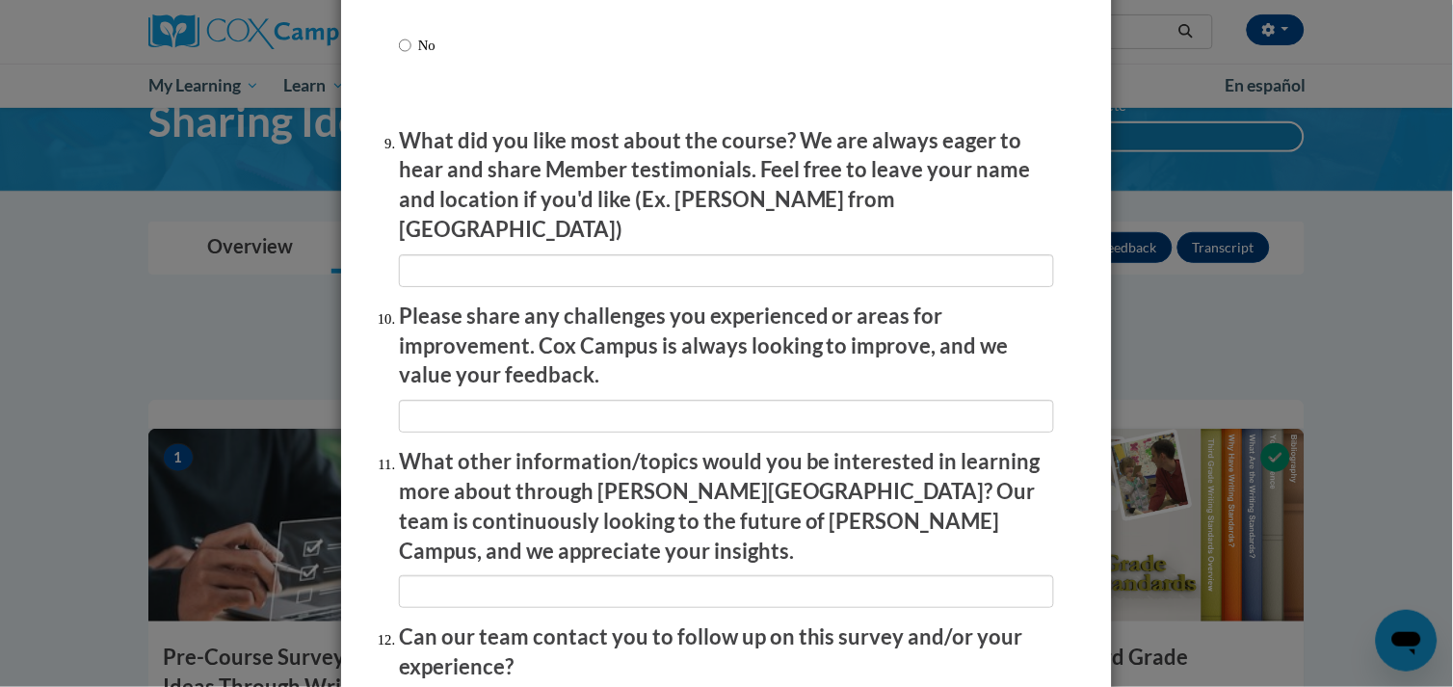
scroll to position [3330, 0]
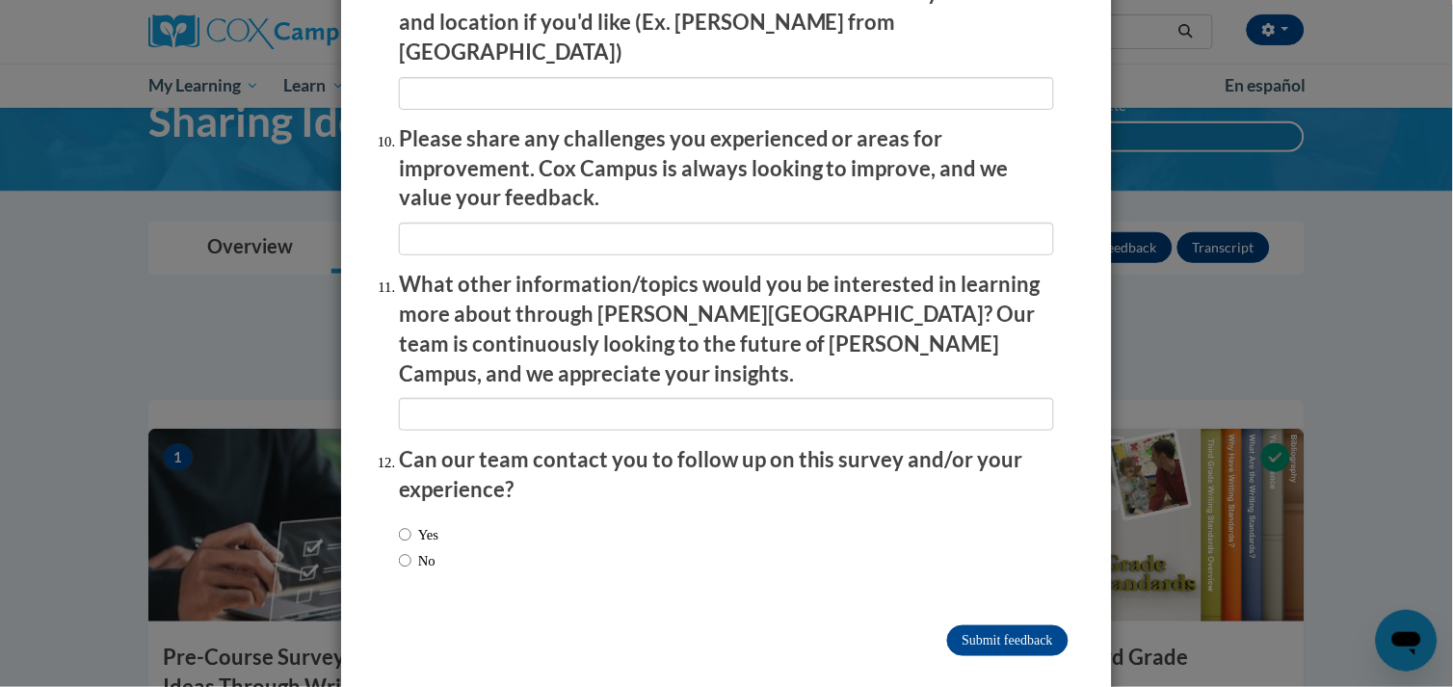
click at [408, 550] on label "No" at bounding box center [417, 560] width 37 height 21
click at [408, 550] on input "No" at bounding box center [405, 560] width 13 height 21
radio input "true"
click at [974, 625] on input "Submit feedback" at bounding box center [1007, 640] width 121 height 31
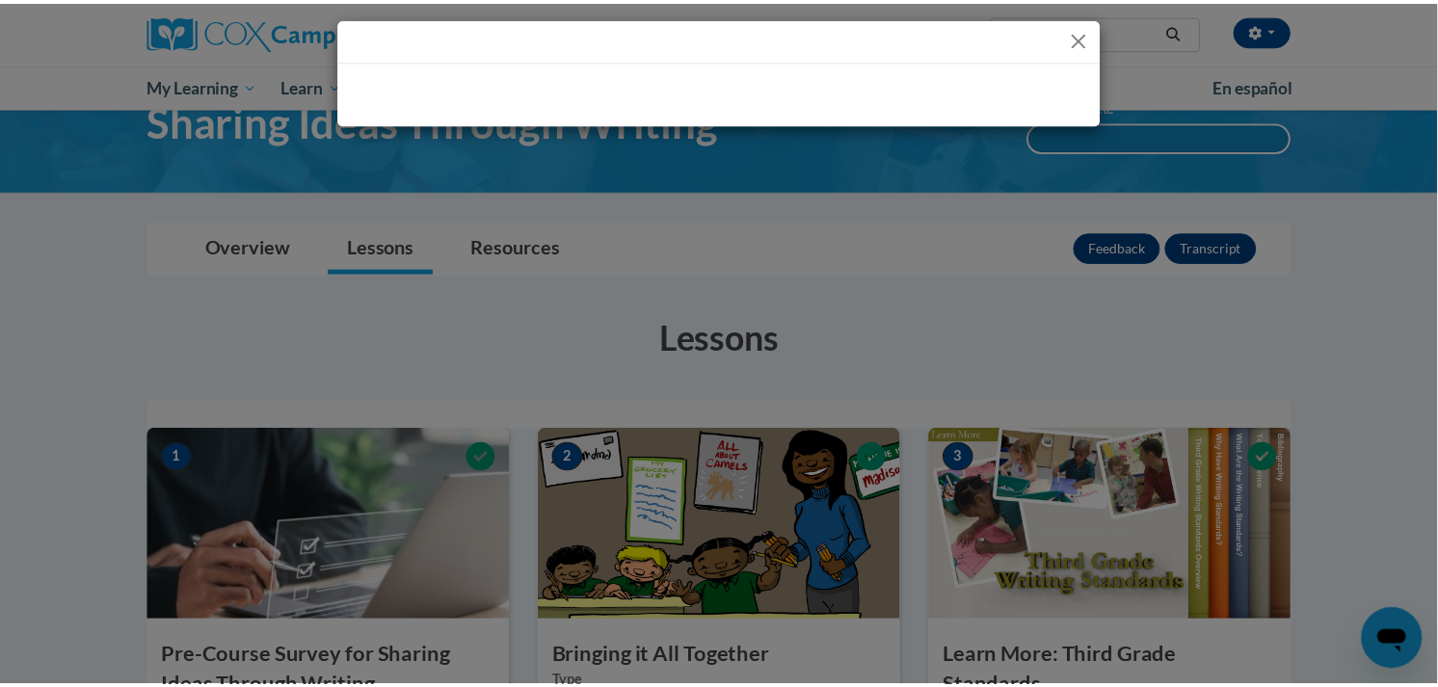
scroll to position [0, 0]
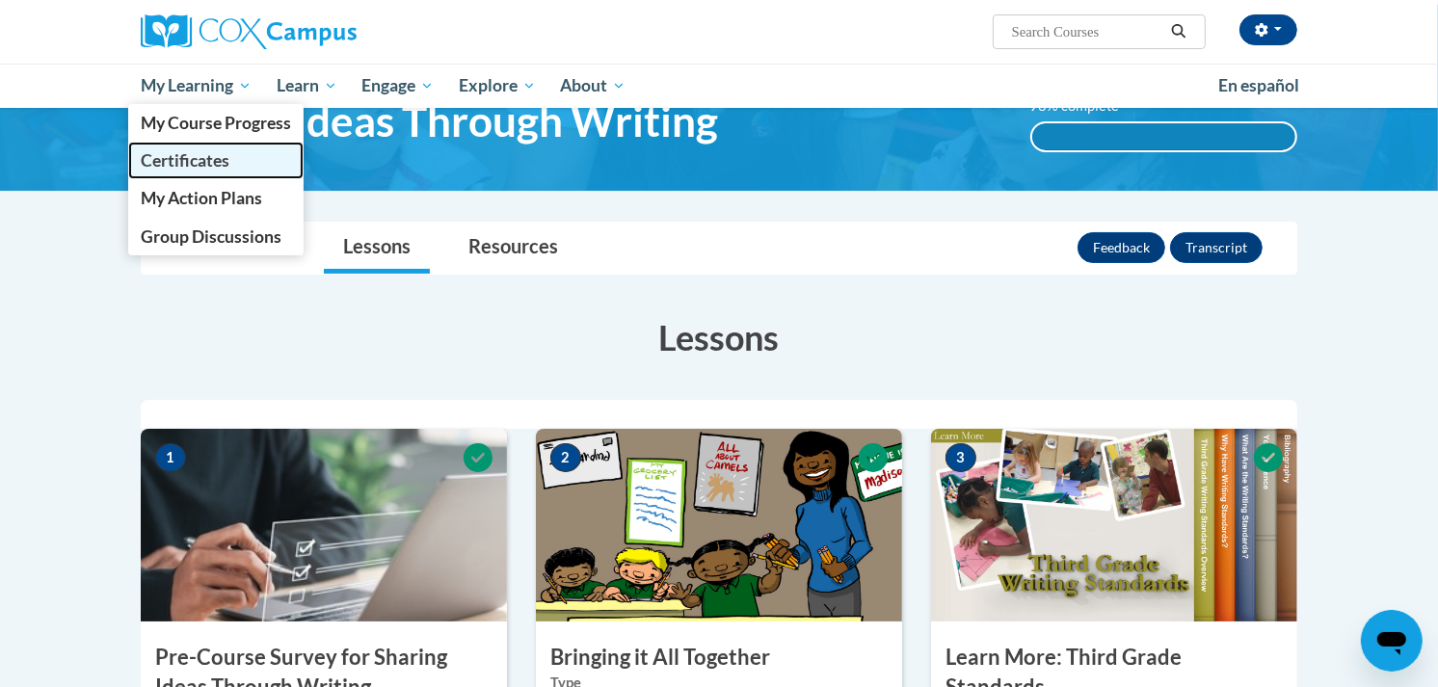
click at [198, 165] on span "Certificates" at bounding box center [185, 160] width 89 height 20
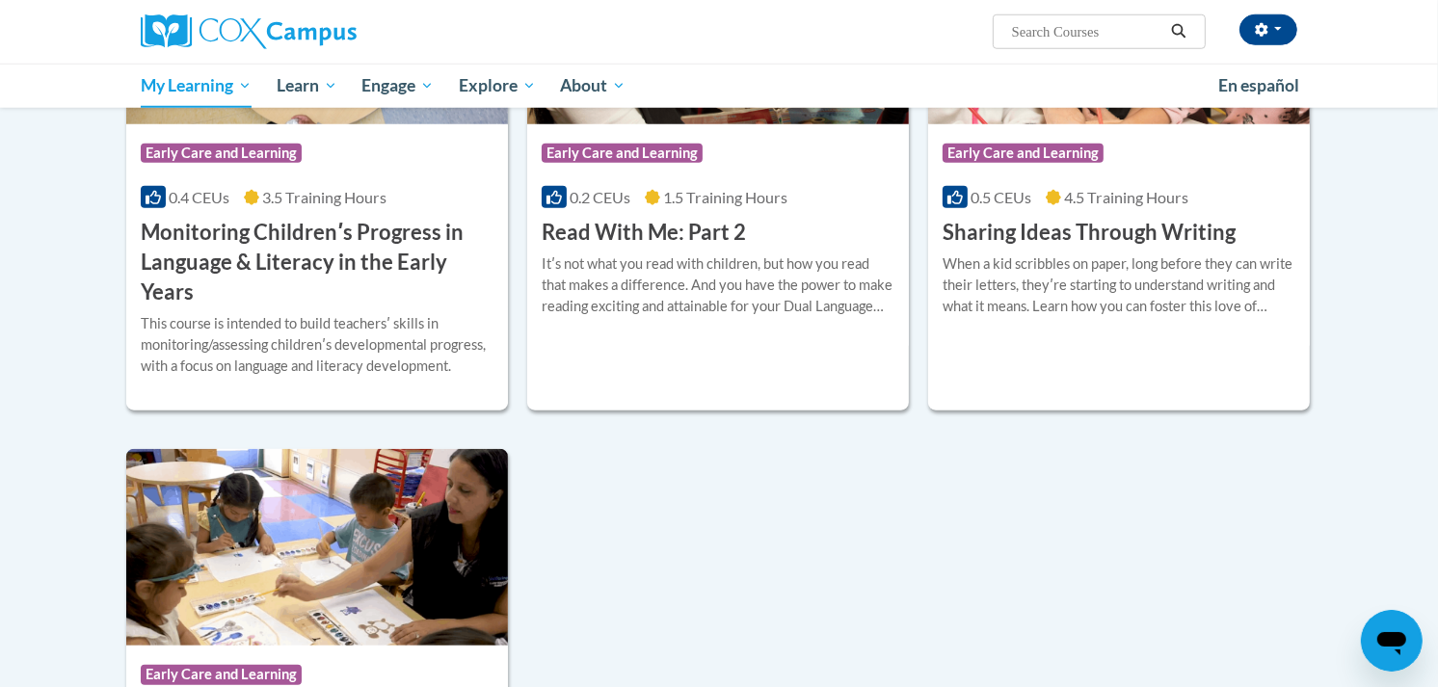
scroll to position [1562, 0]
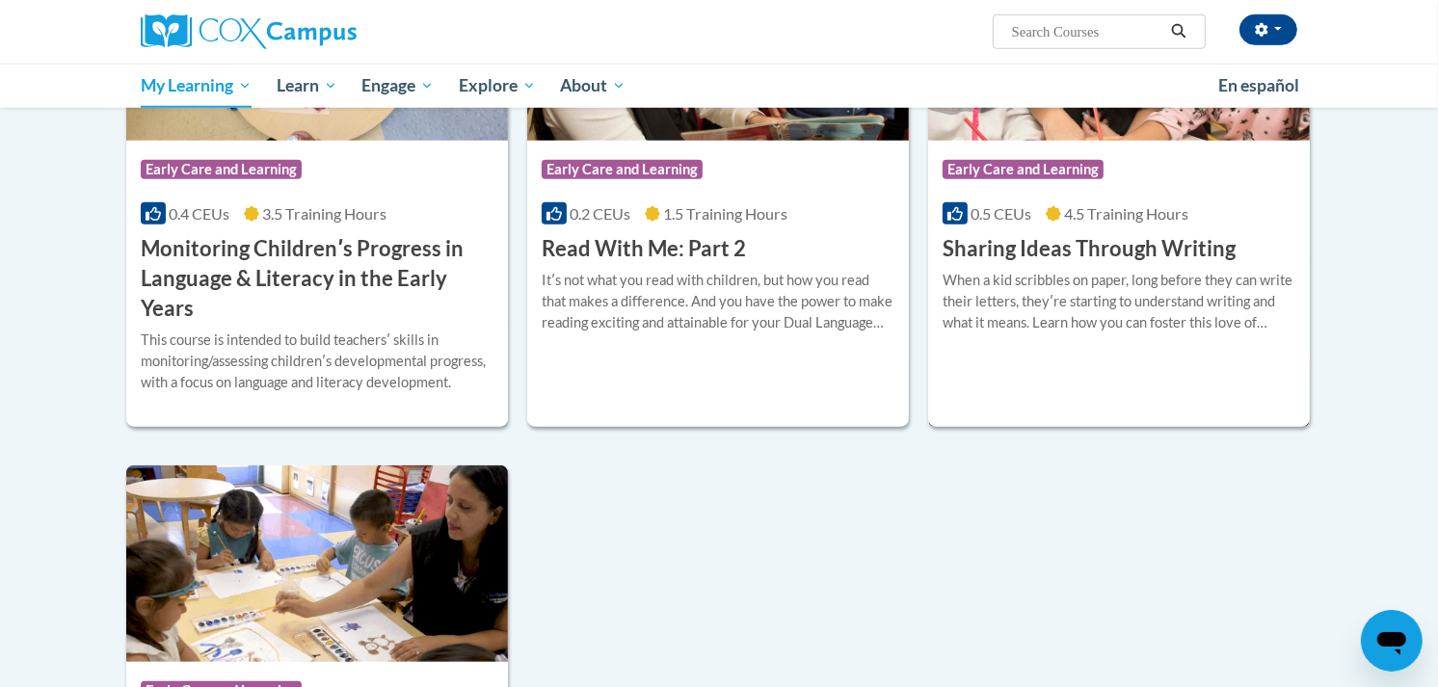
click at [1063, 284] on div "When a kid scribbles on paper, long before they can write their letters, theyʹr…" at bounding box center [1118, 302] width 353 height 64
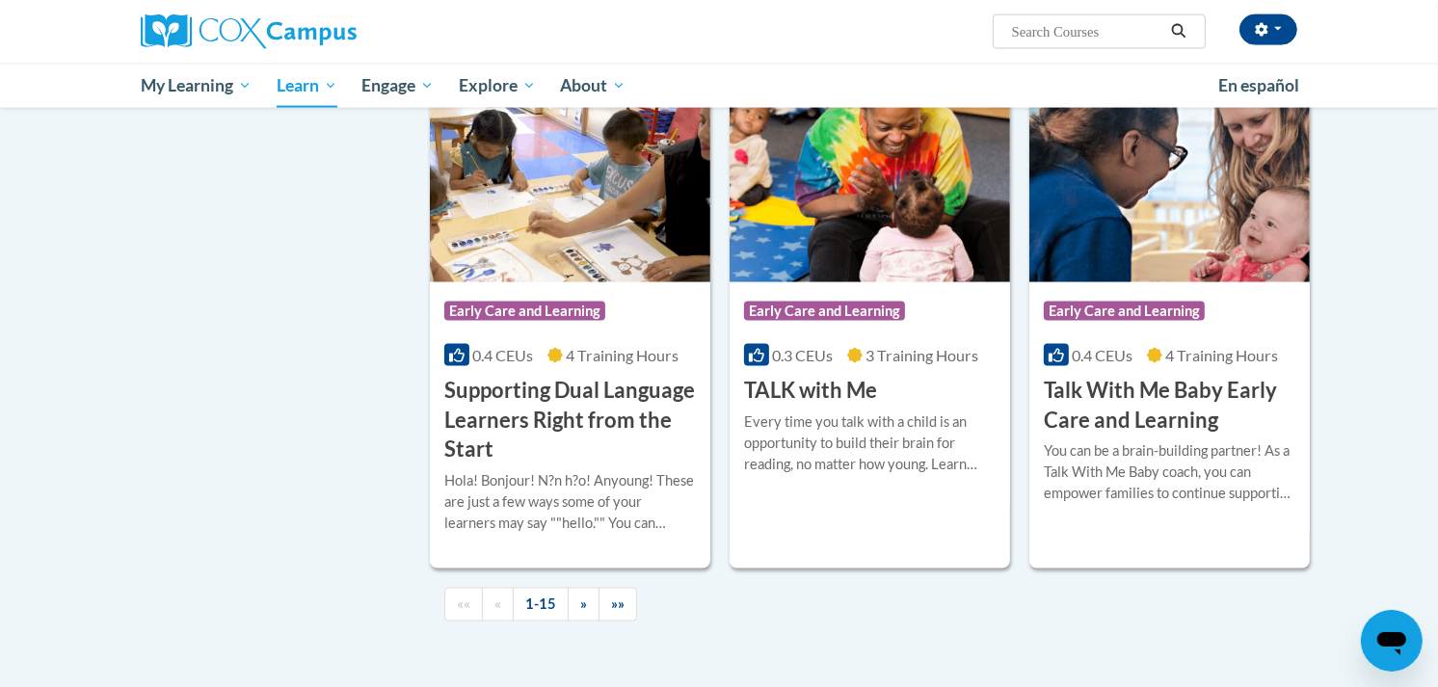
scroll to position [2612, 0]
click at [1119, 400] on div "Course Category: Early Care and Learning 0.4 CEUs 4 Training Hours COURSE Talk …" at bounding box center [1169, 357] width 280 height 153
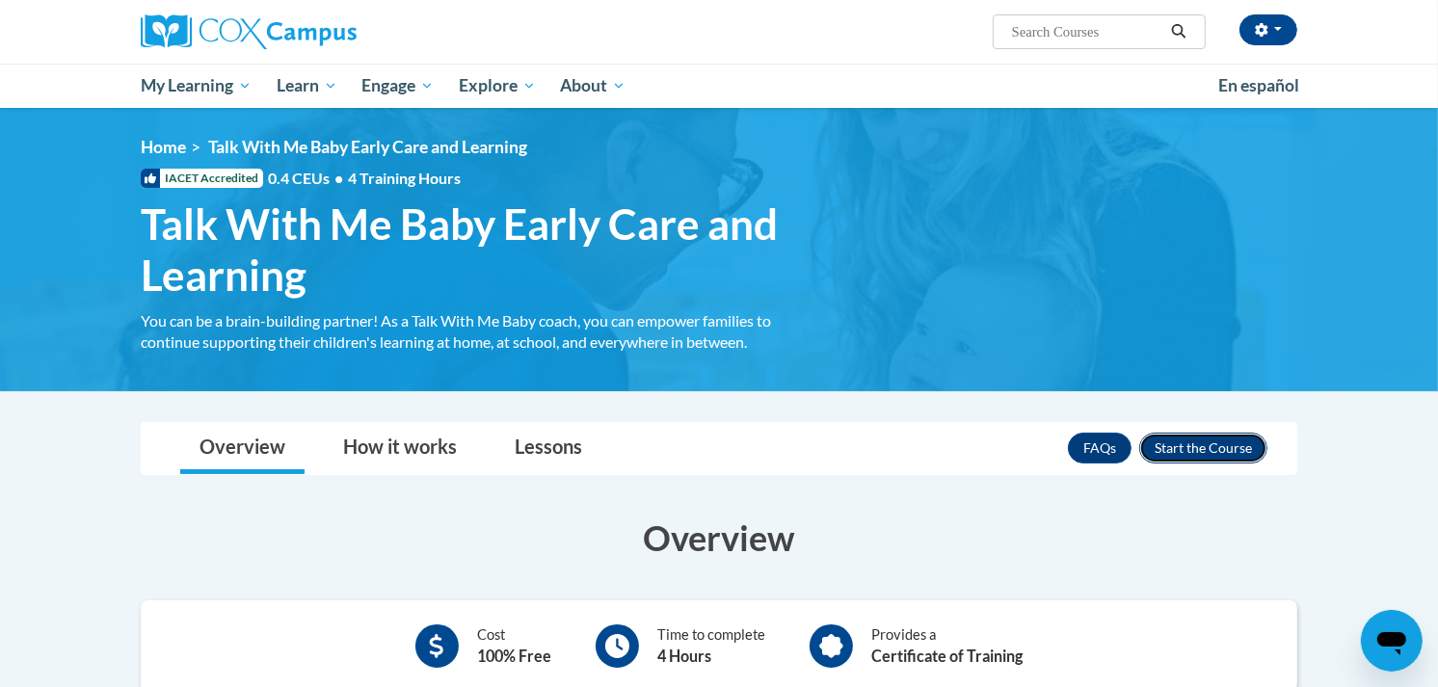
click at [1169, 448] on button "Enroll" at bounding box center [1203, 448] width 128 height 31
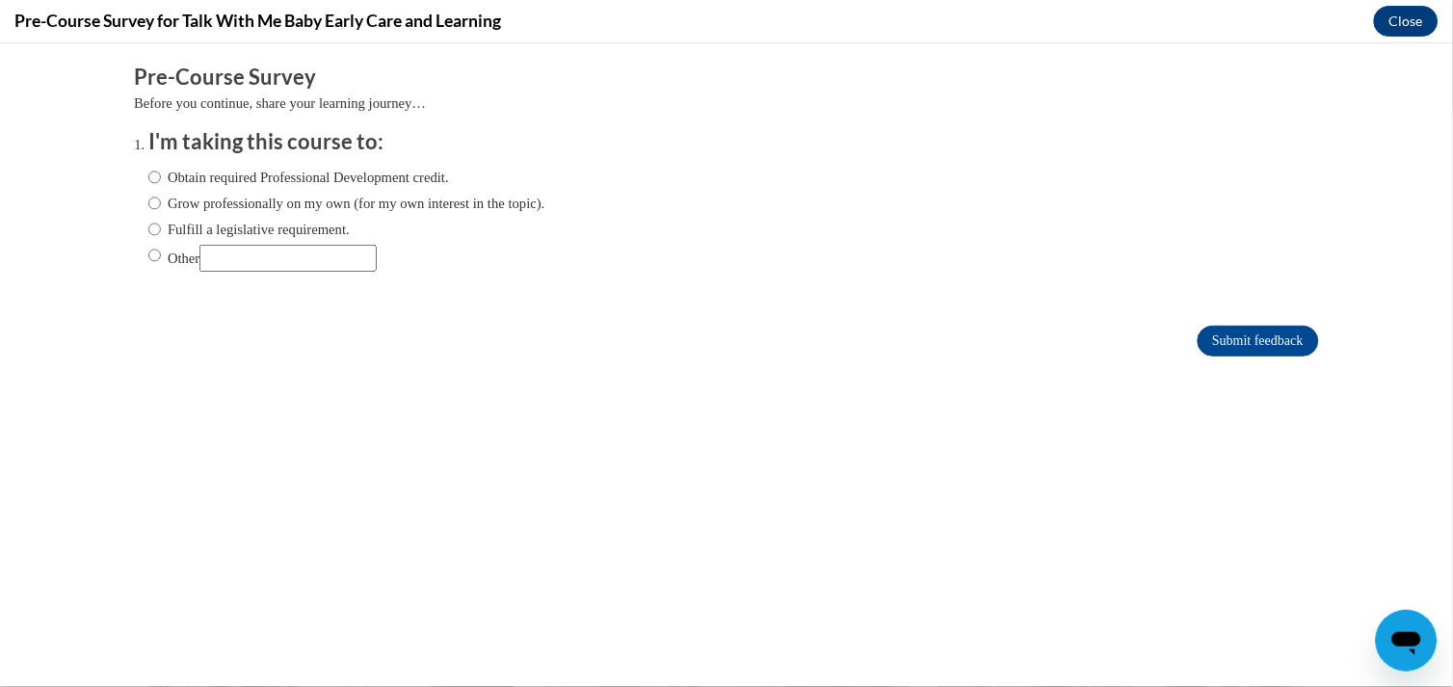
click at [263, 178] on label "Obtain required Professional Development credit." at bounding box center [298, 176] width 301 height 21
click at [161, 178] on input "Obtain required Professional Development credit." at bounding box center [154, 176] width 13 height 21
radio input "true"
click at [1198, 329] on input "Submit feedback" at bounding box center [1258, 340] width 121 height 31
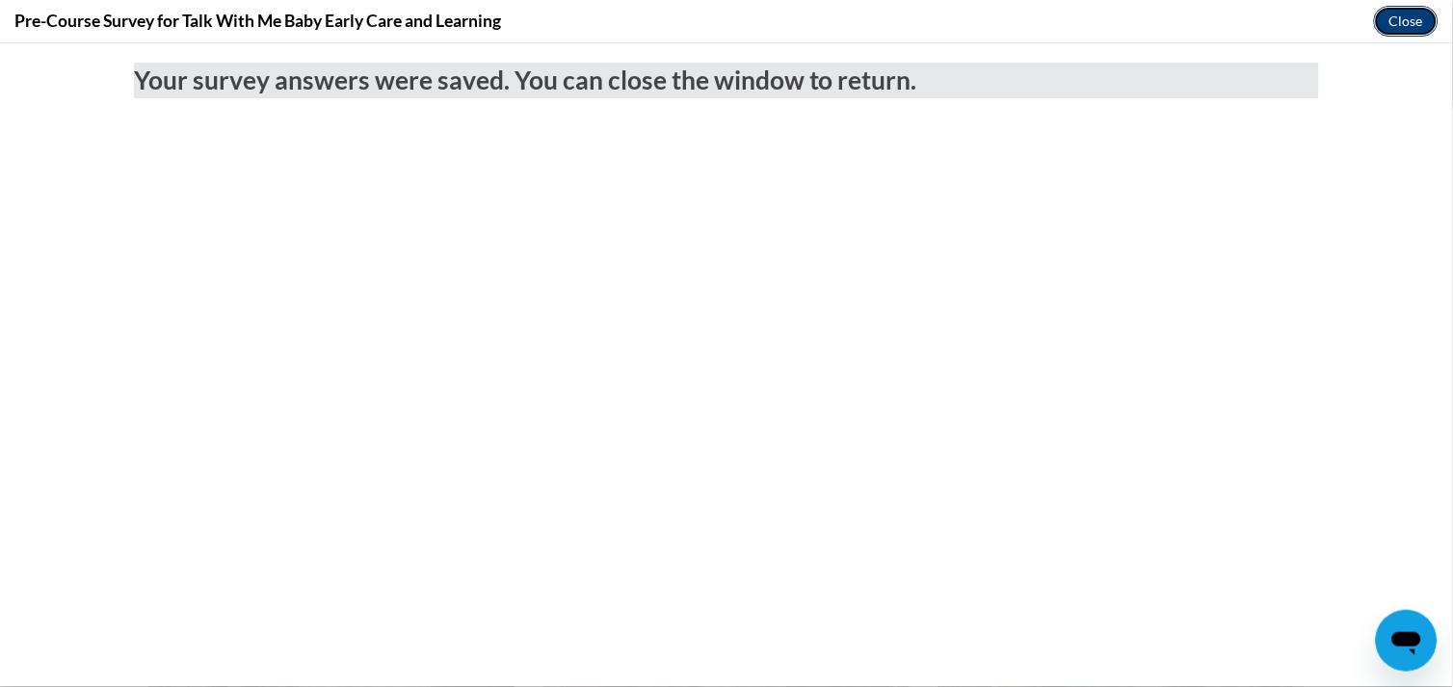
click at [1394, 19] on button "Close" at bounding box center [1406, 21] width 65 height 31
